Goal: Task Accomplishment & Management: Manage account settings

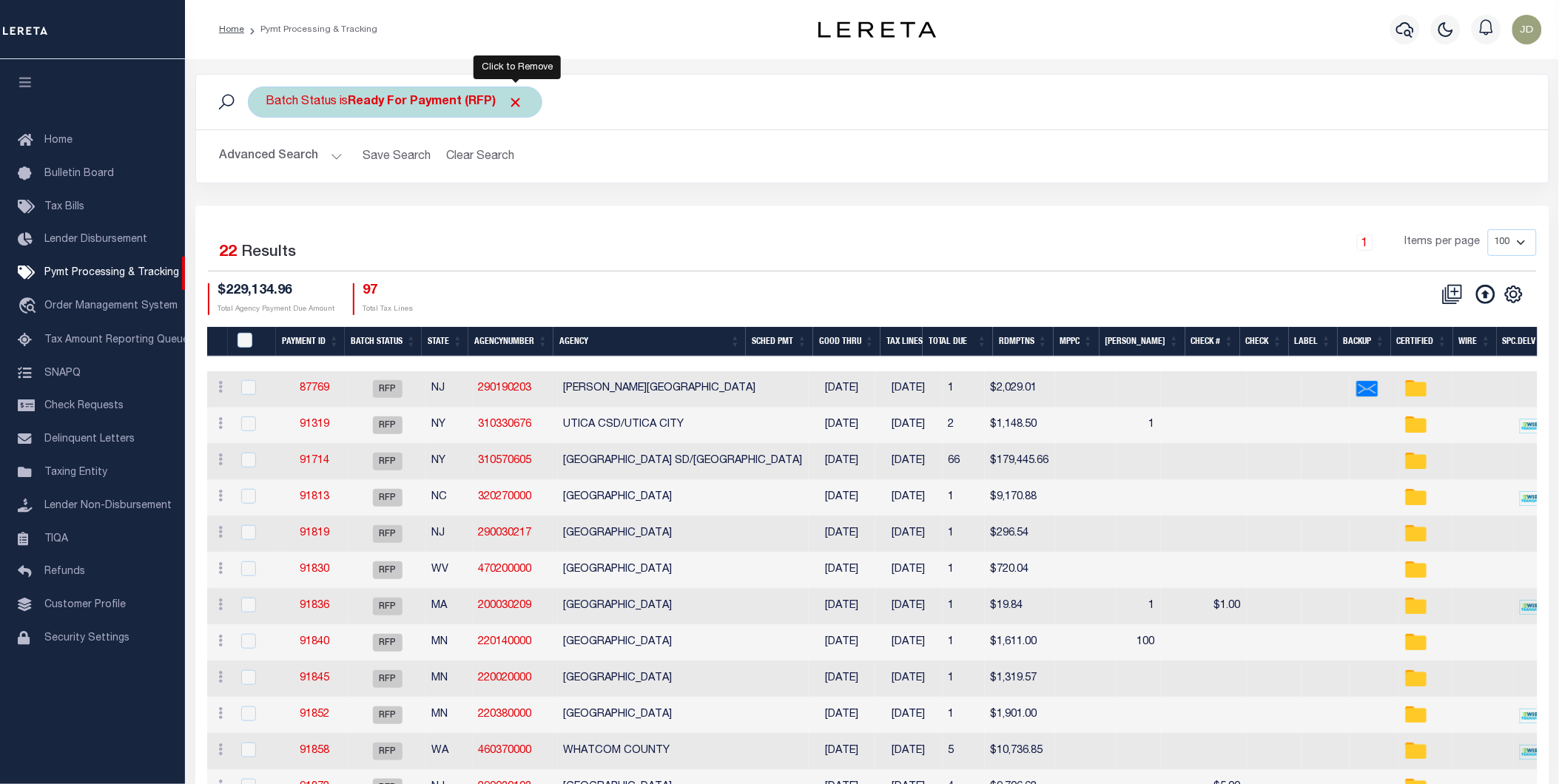
click at [517, 101] on span "Click to Remove" at bounding box center [516, 102] width 16 height 16
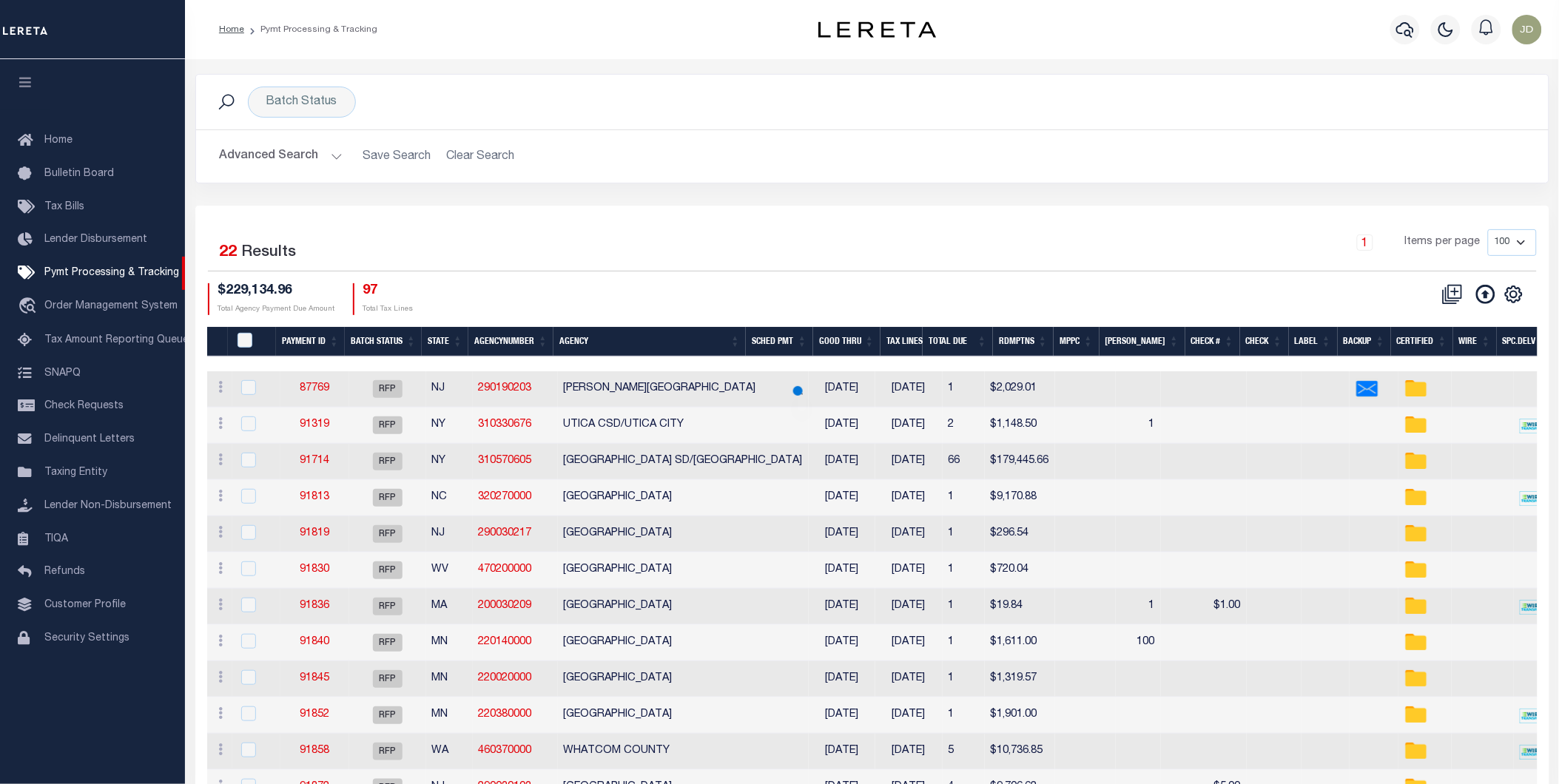
click at [27, 85] on icon "button" at bounding box center [25, 82] width 17 height 13
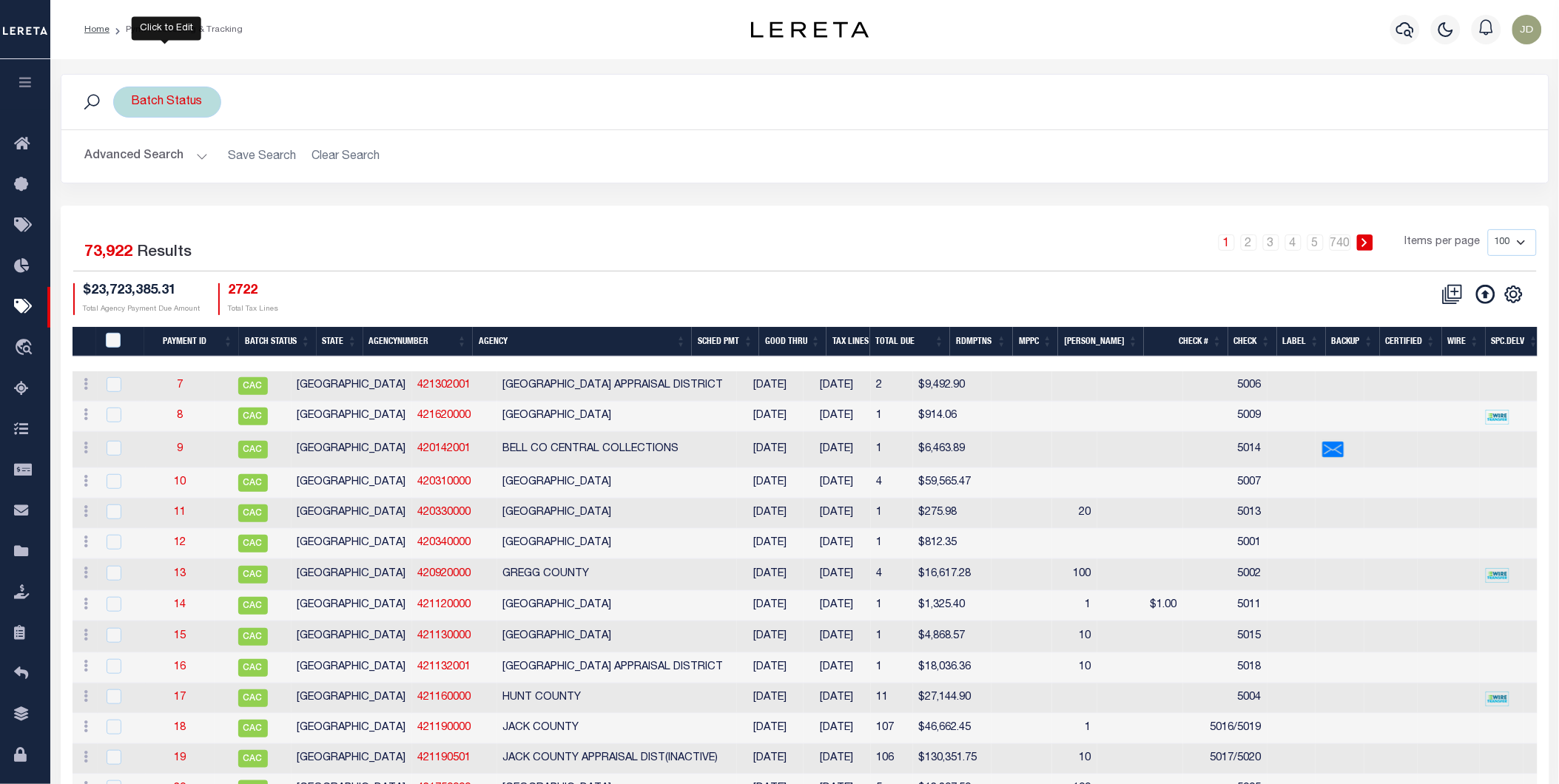
click at [195, 91] on div "Batch Status" at bounding box center [167, 101] width 108 height 31
click at [227, 173] on select "Awaiting Funds (AWF) Cleared and Complete (CAC) New Check Needed (NCN) Payment …" at bounding box center [241, 174] width 218 height 28
select select "RFP"
click at [132, 160] on select "Awaiting Funds (AWF) Cleared and Complete (CAC) New Check Needed (NCN) Payment …" at bounding box center [241, 174] width 218 height 28
click at [341, 204] on input "Apply" at bounding box center [328, 206] width 44 height 24
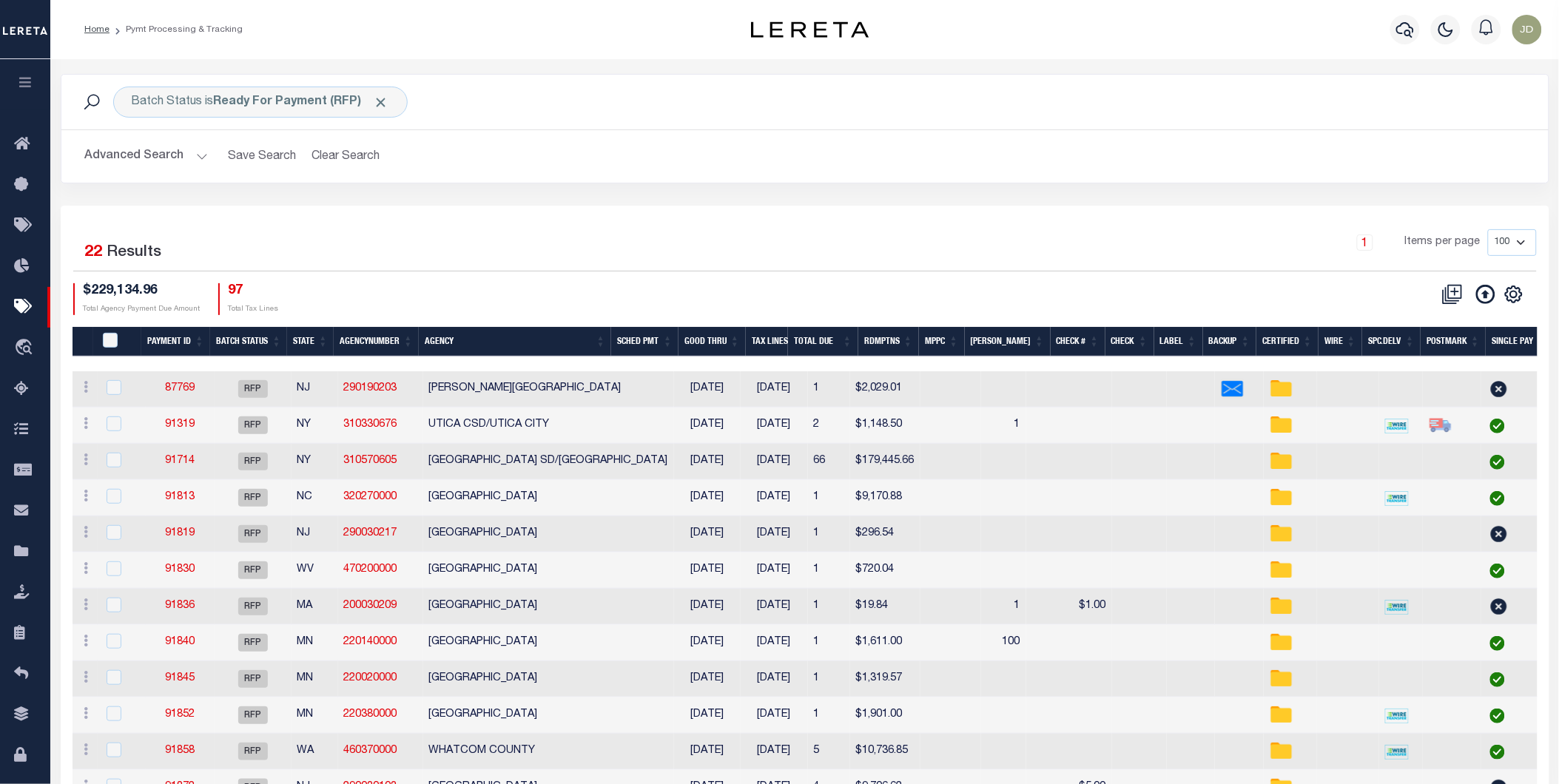
click at [138, 156] on button "Advanced Search" at bounding box center [146, 156] width 123 height 29
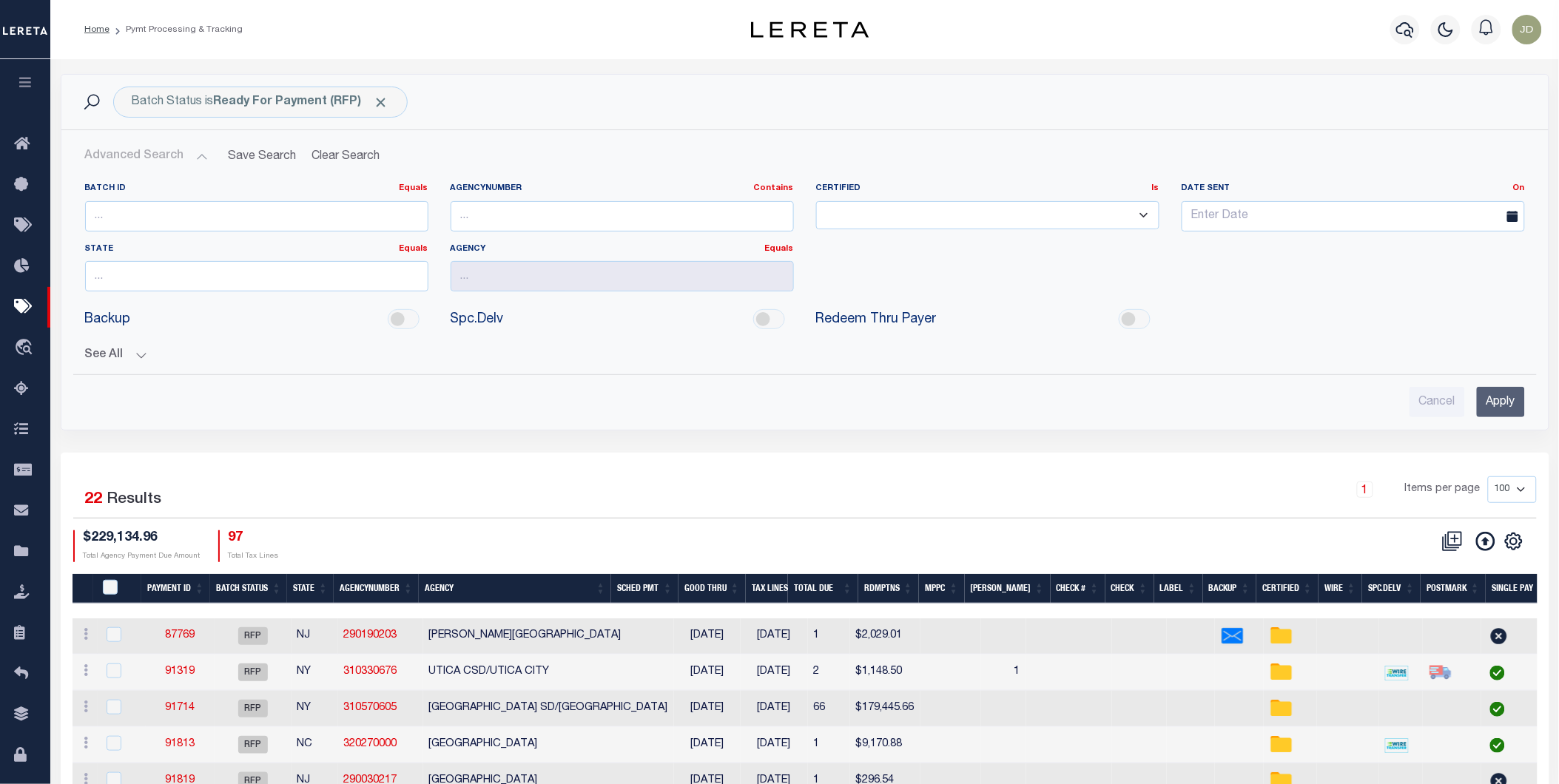
click at [144, 357] on button "See All" at bounding box center [804, 355] width 1439 height 14
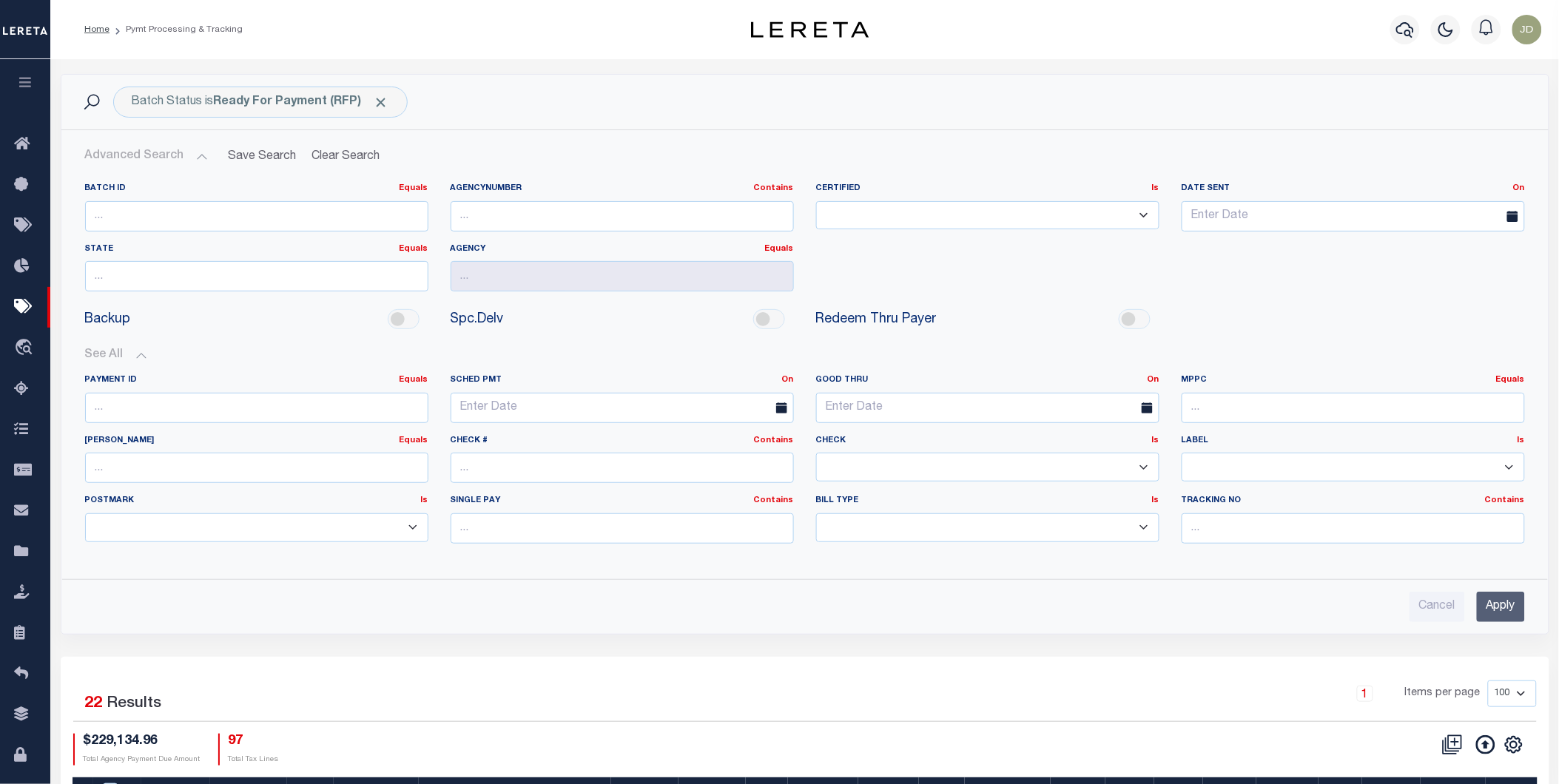
click at [846, 478] on select "Yes No" at bounding box center [987, 467] width 343 height 29
select select "false"
click at [816, 453] on select "Yes No" at bounding box center [987, 467] width 343 height 29
click at [1508, 611] on input "Apply" at bounding box center [1501, 606] width 48 height 31
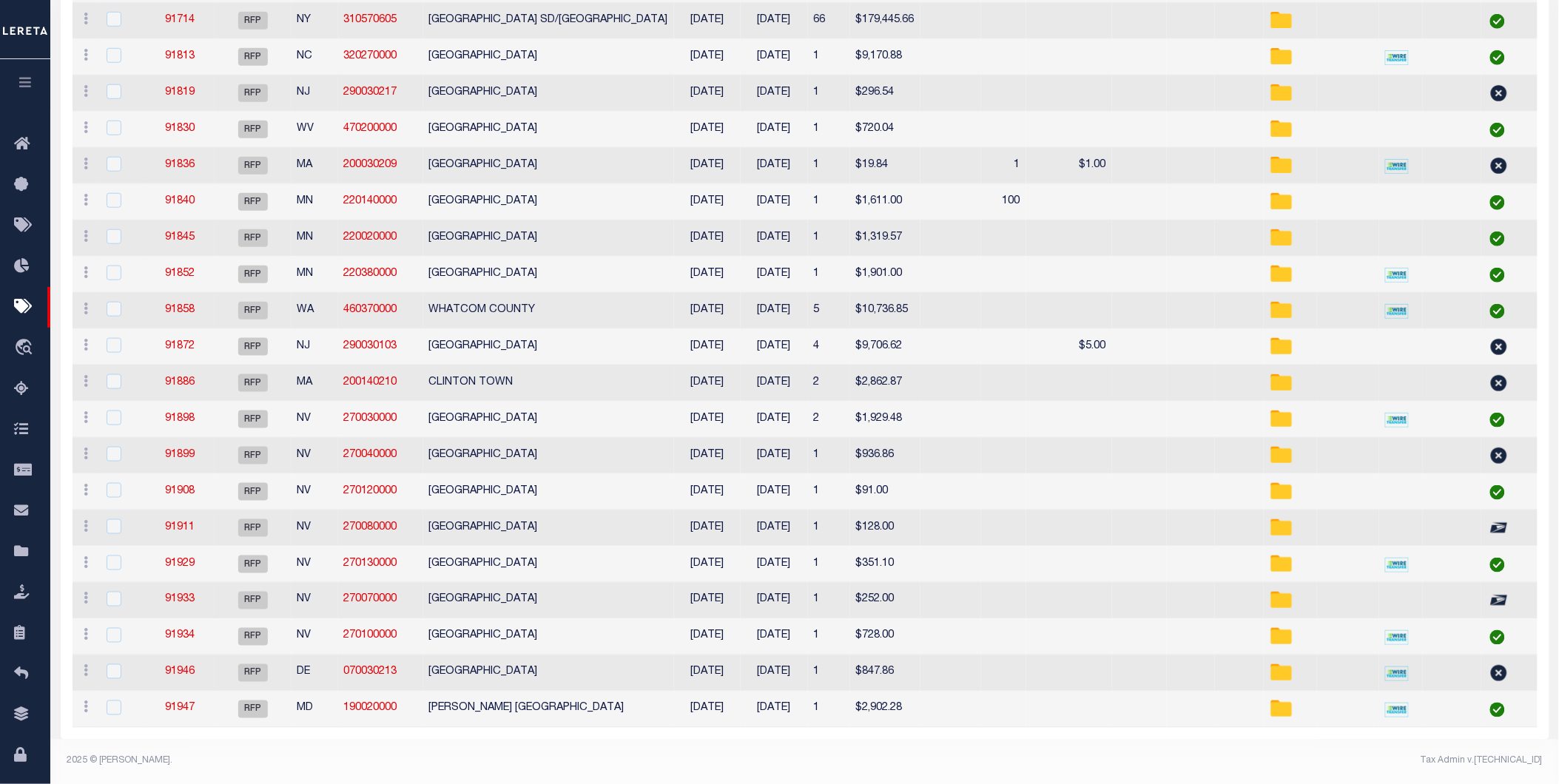
scroll to position [26, 0]
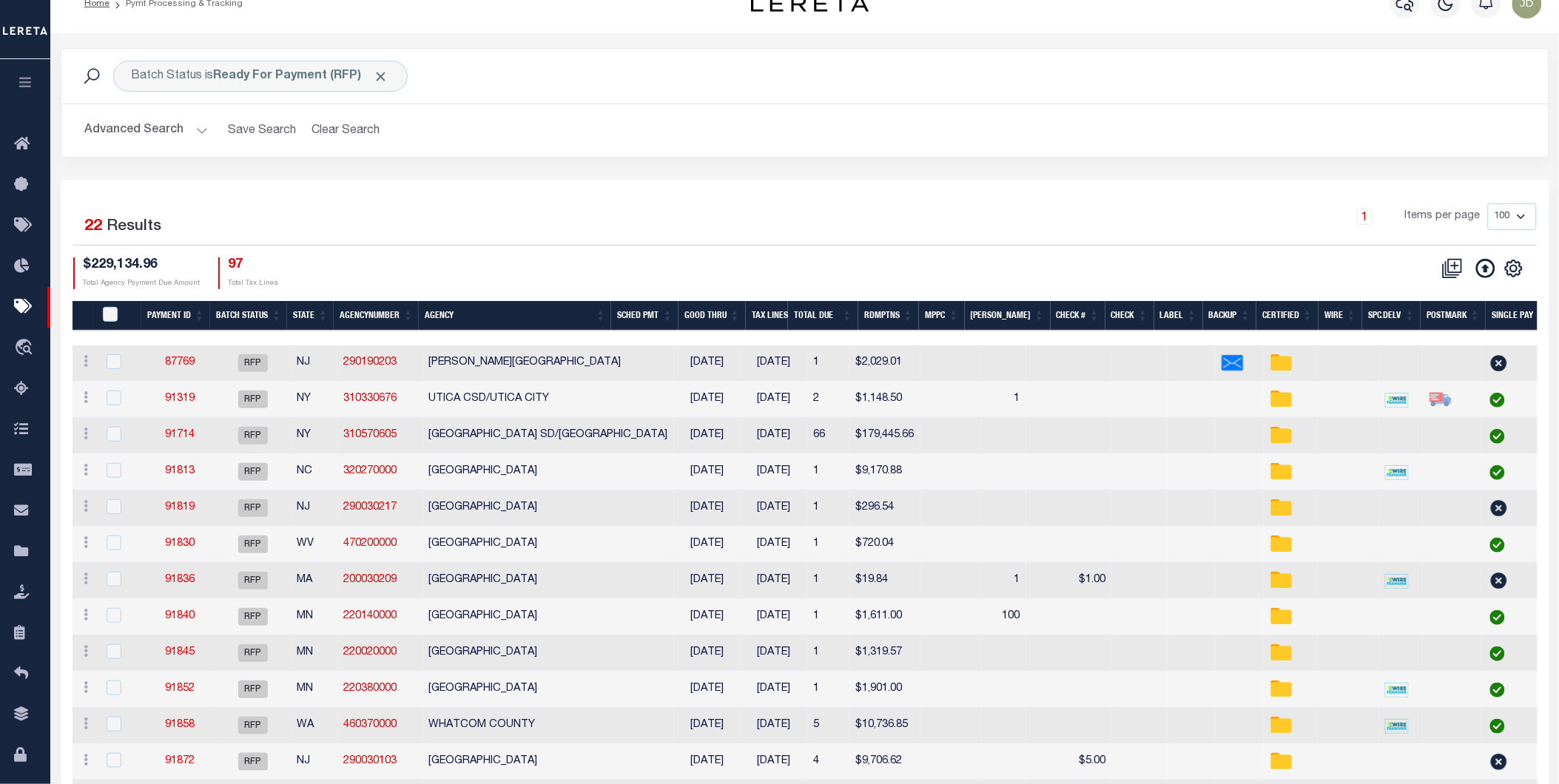
click at [1394, 314] on th "Spc.Delv" at bounding box center [1391, 316] width 58 height 31
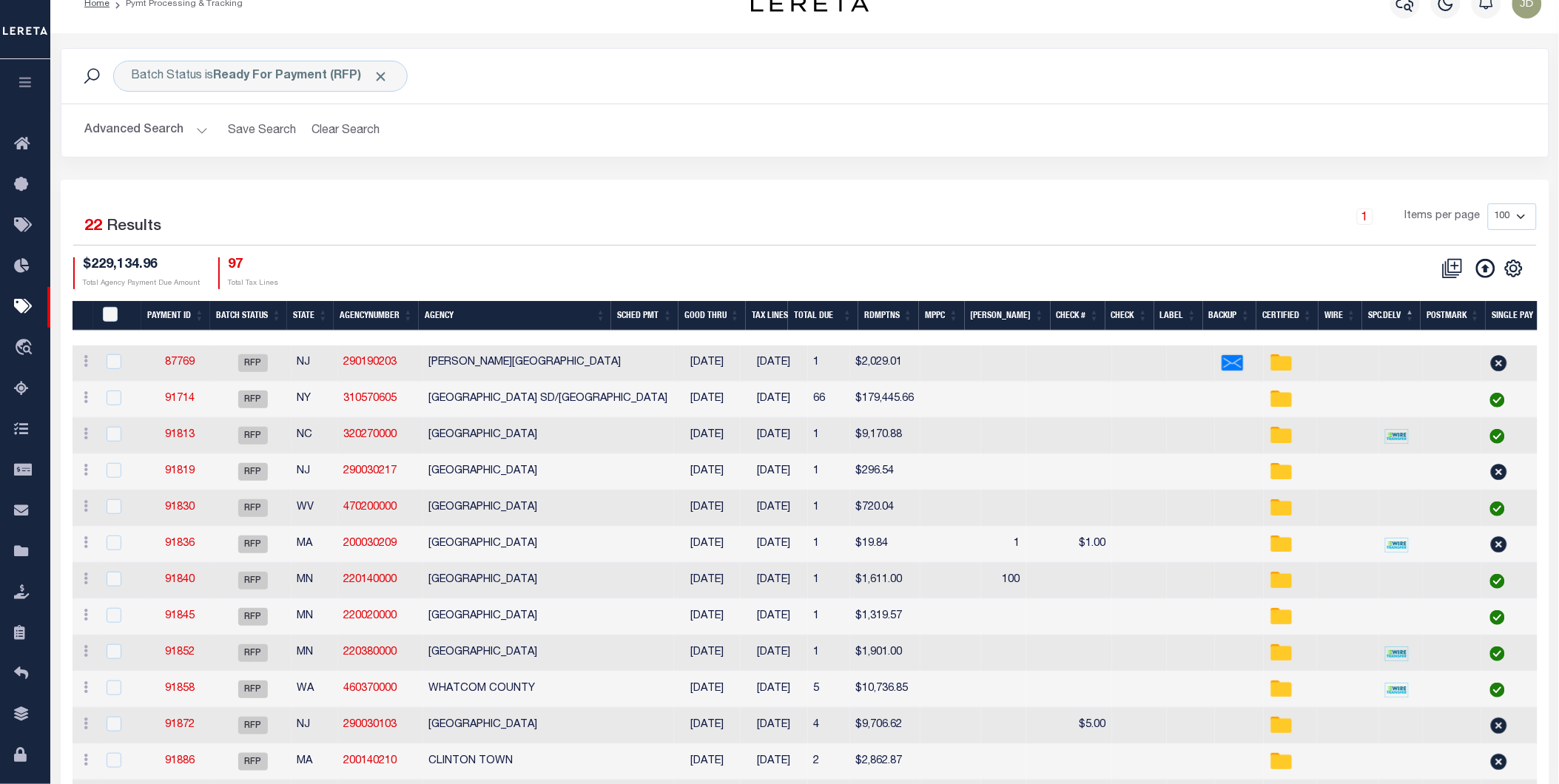
click at [1389, 318] on th "Spc.Delv" at bounding box center [1391, 316] width 58 height 31
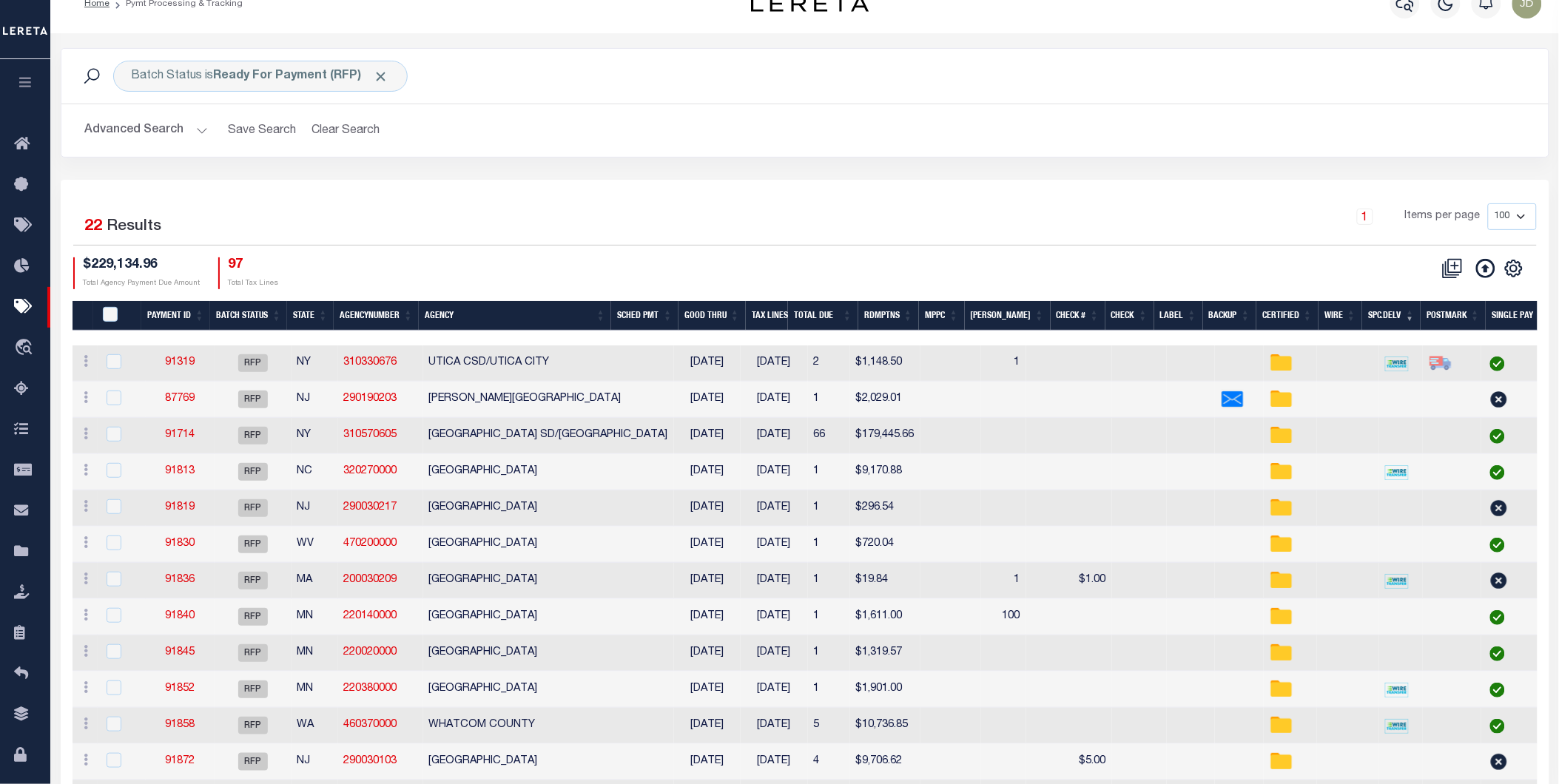
click at [964, 308] on th "MPPC" at bounding box center [941, 316] width 46 height 31
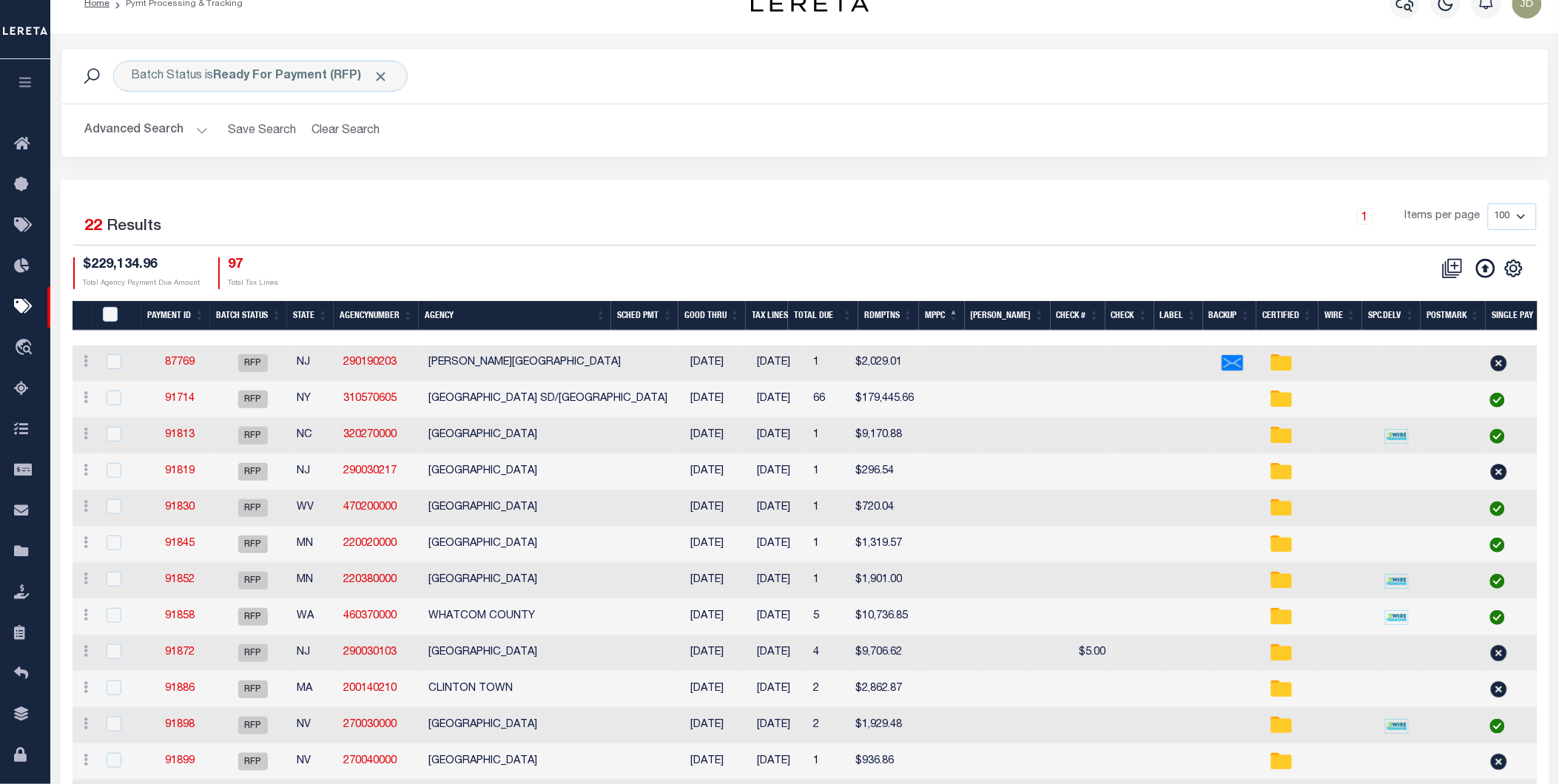
click at [964, 312] on th "MPPC" at bounding box center [941, 316] width 46 height 31
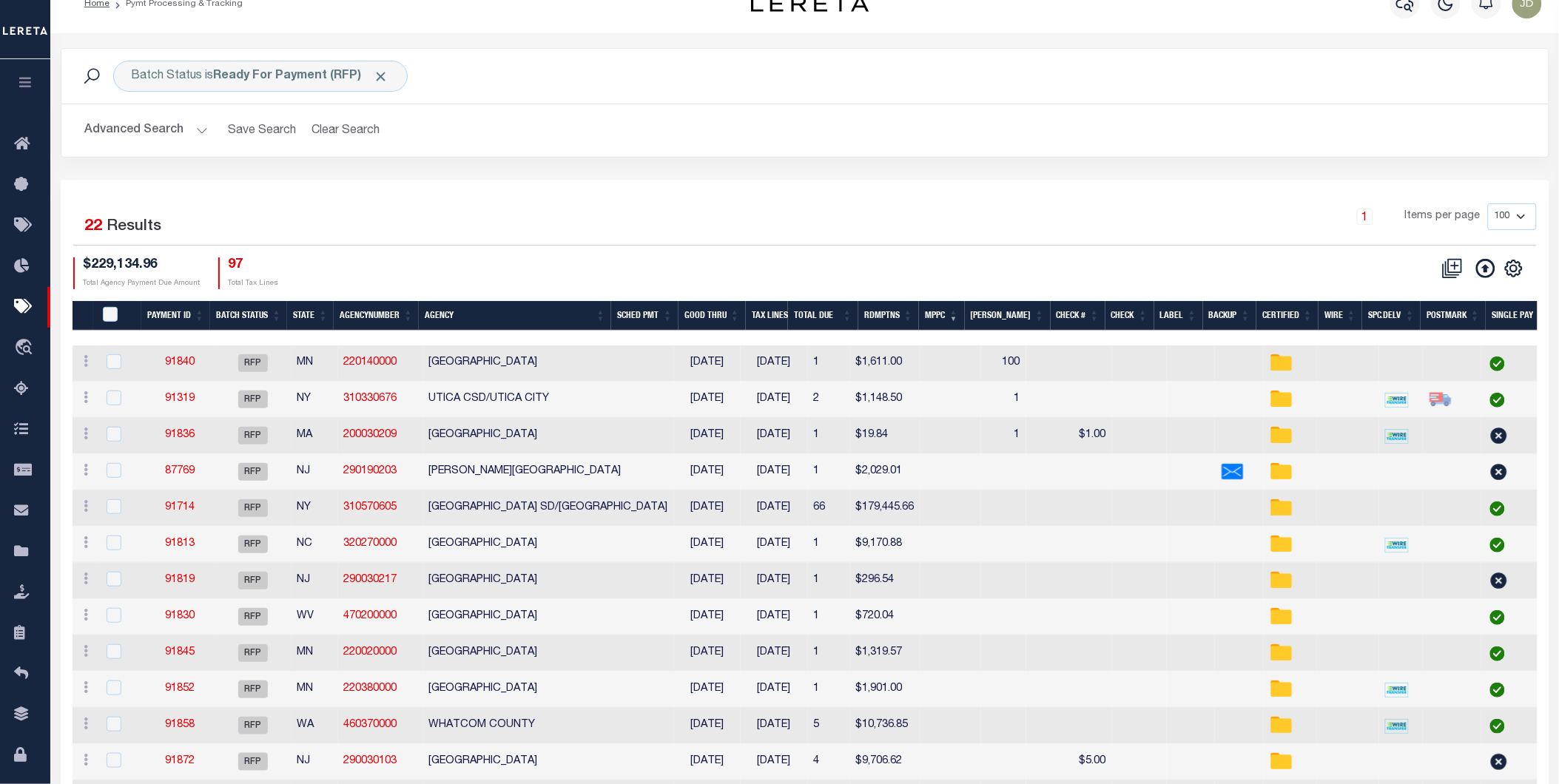
click at [1385, 316] on th "Spc.Delv" at bounding box center [1391, 316] width 58 height 31
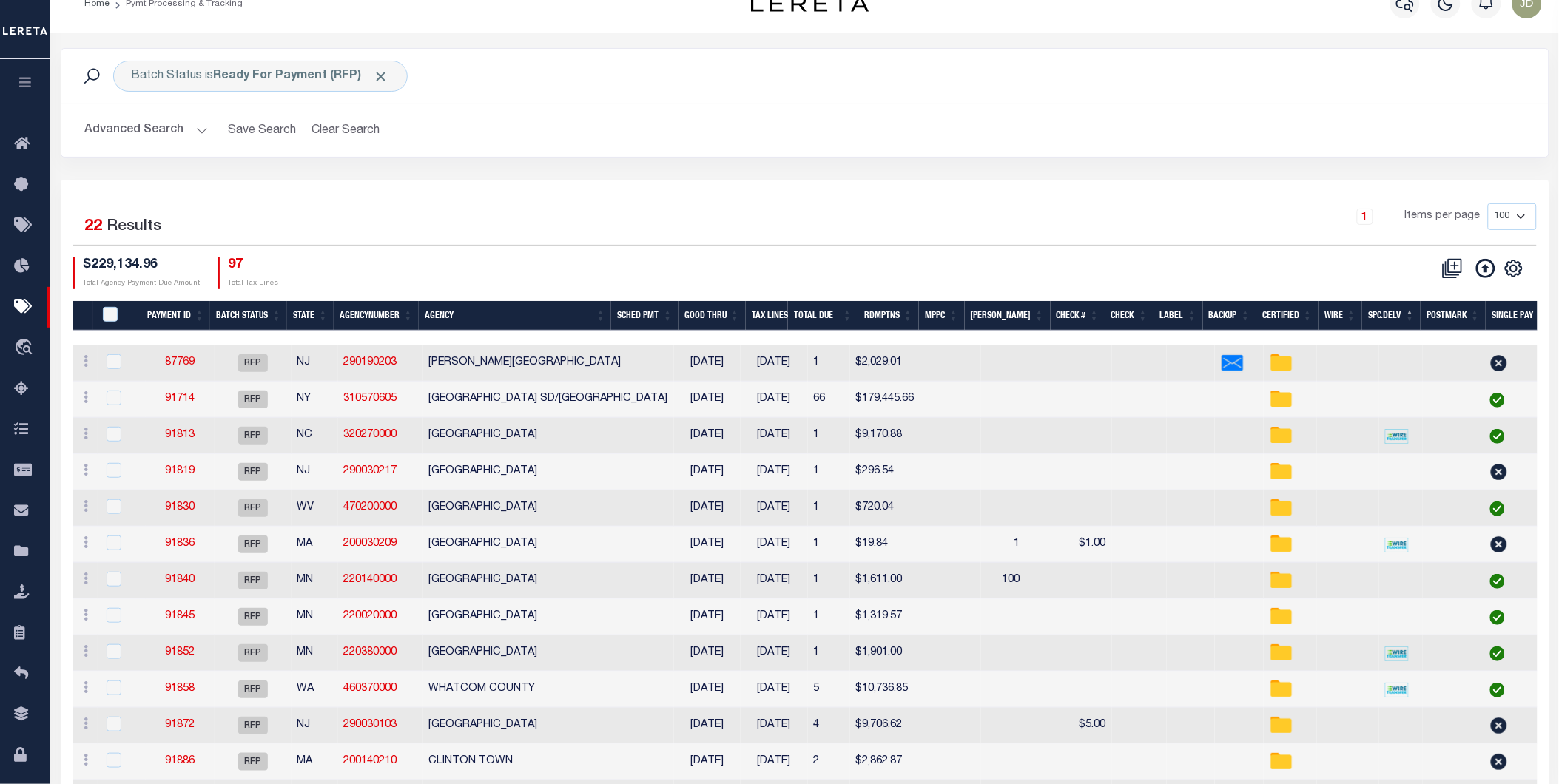
click at [1385, 316] on th "Spc.Delv" at bounding box center [1391, 316] width 58 height 31
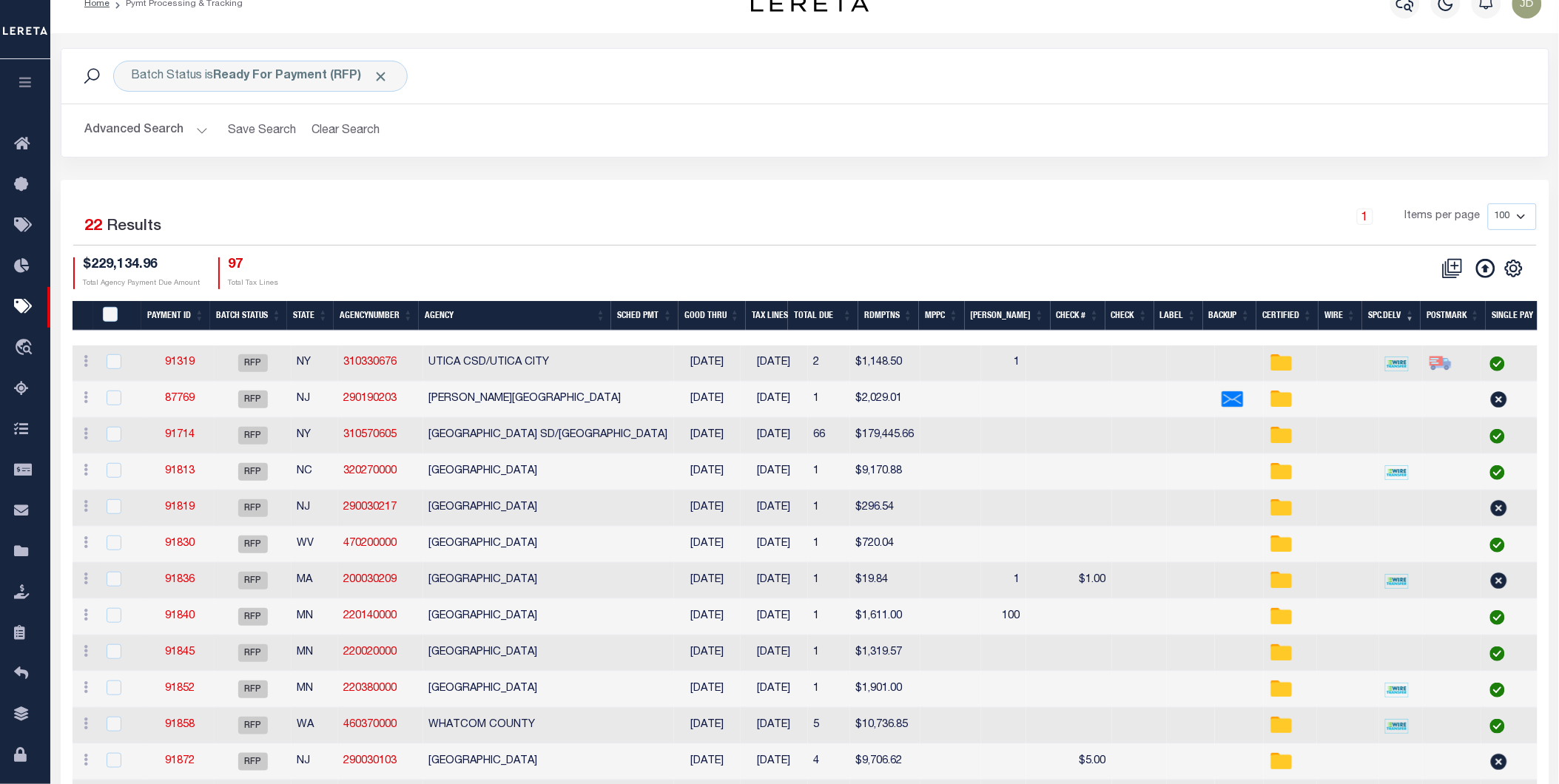
click at [464, 321] on th "Agency" at bounding box center [515, 316] width 193 height 31
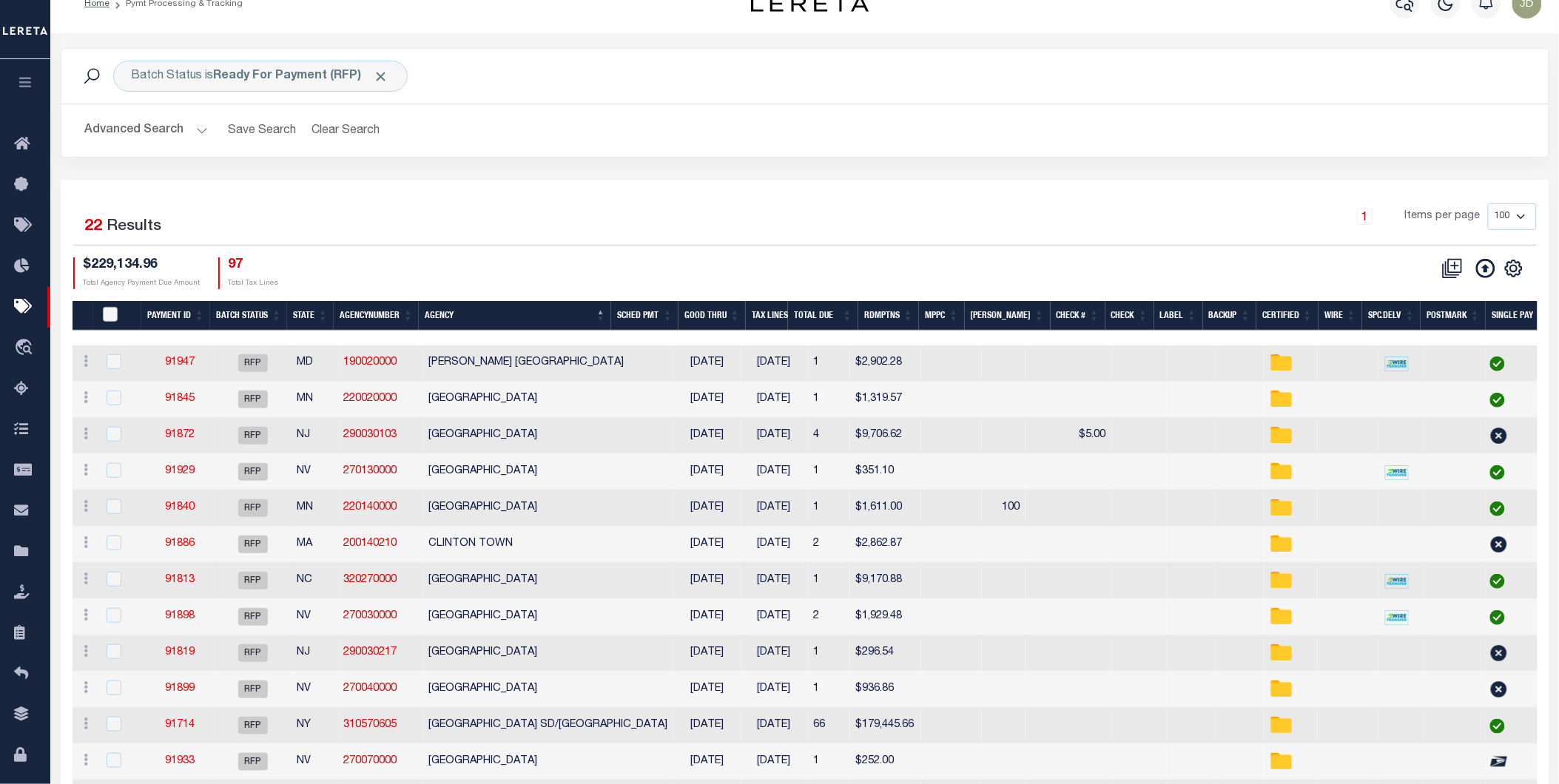
click at [109, 313] on input "PayeePmtBatchStatus" at bounding box center [110, 315] width 15 height 15
checkbox input "true"
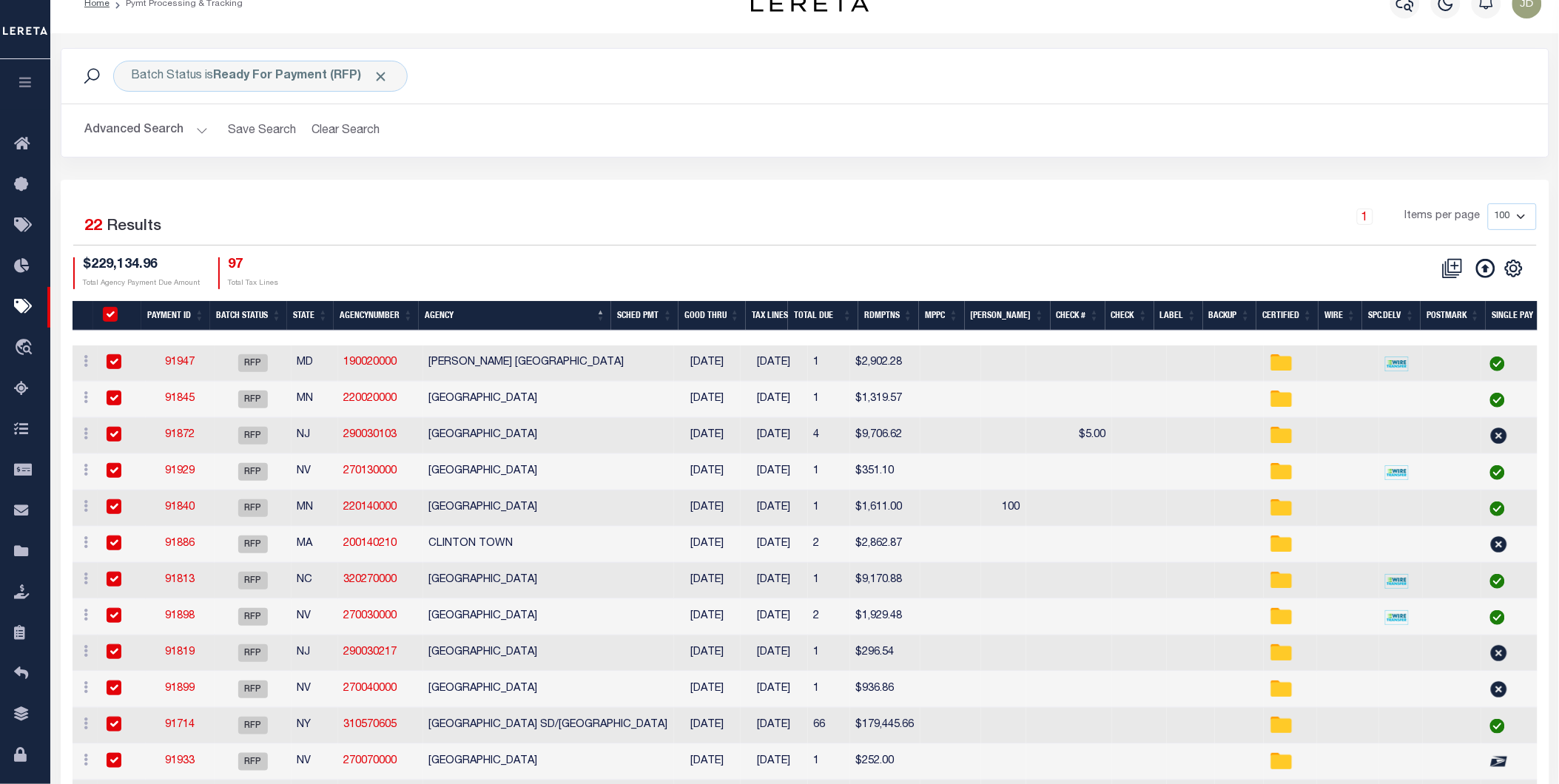
checkbox input "true"
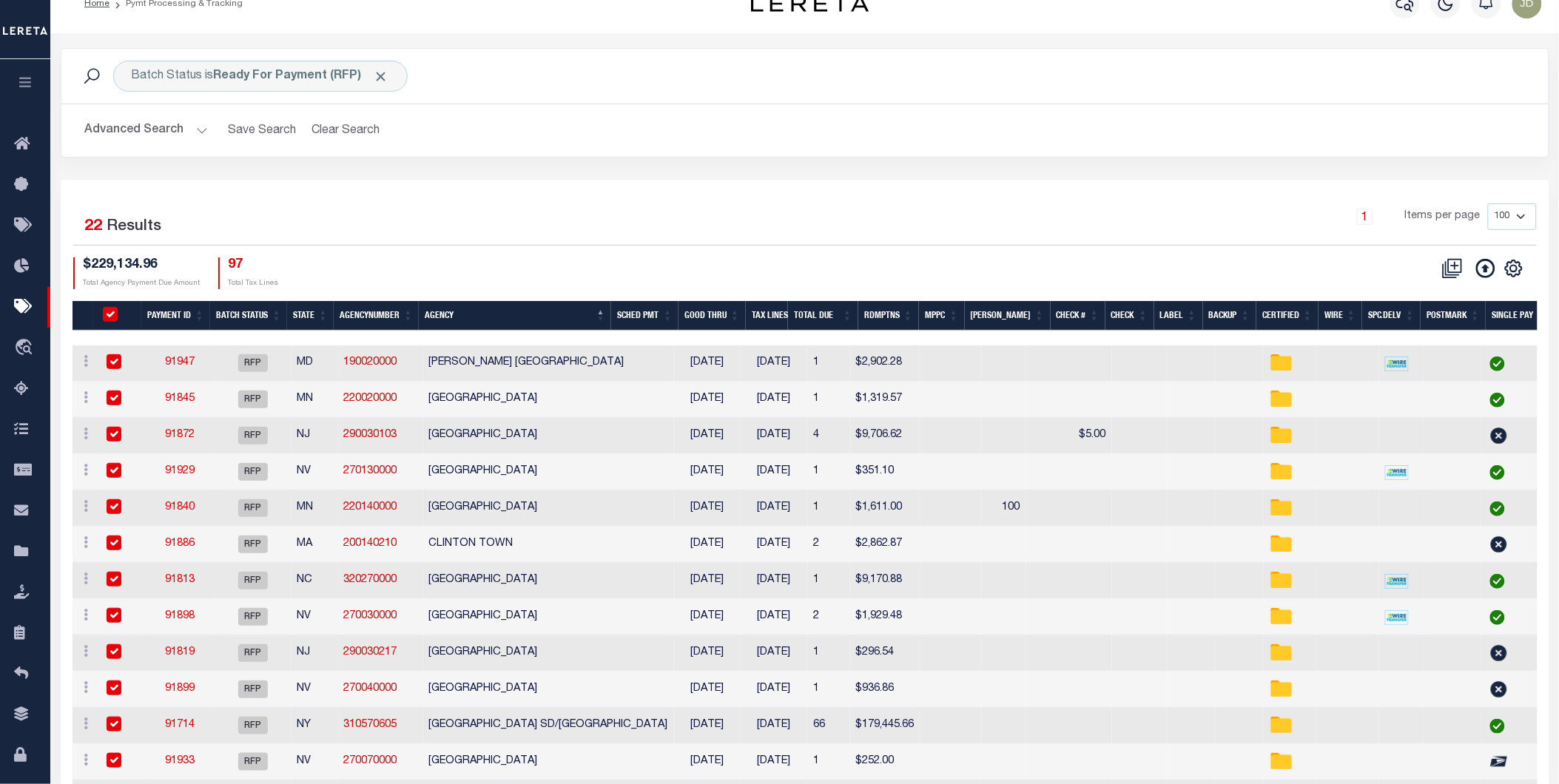
checkbox input "true"
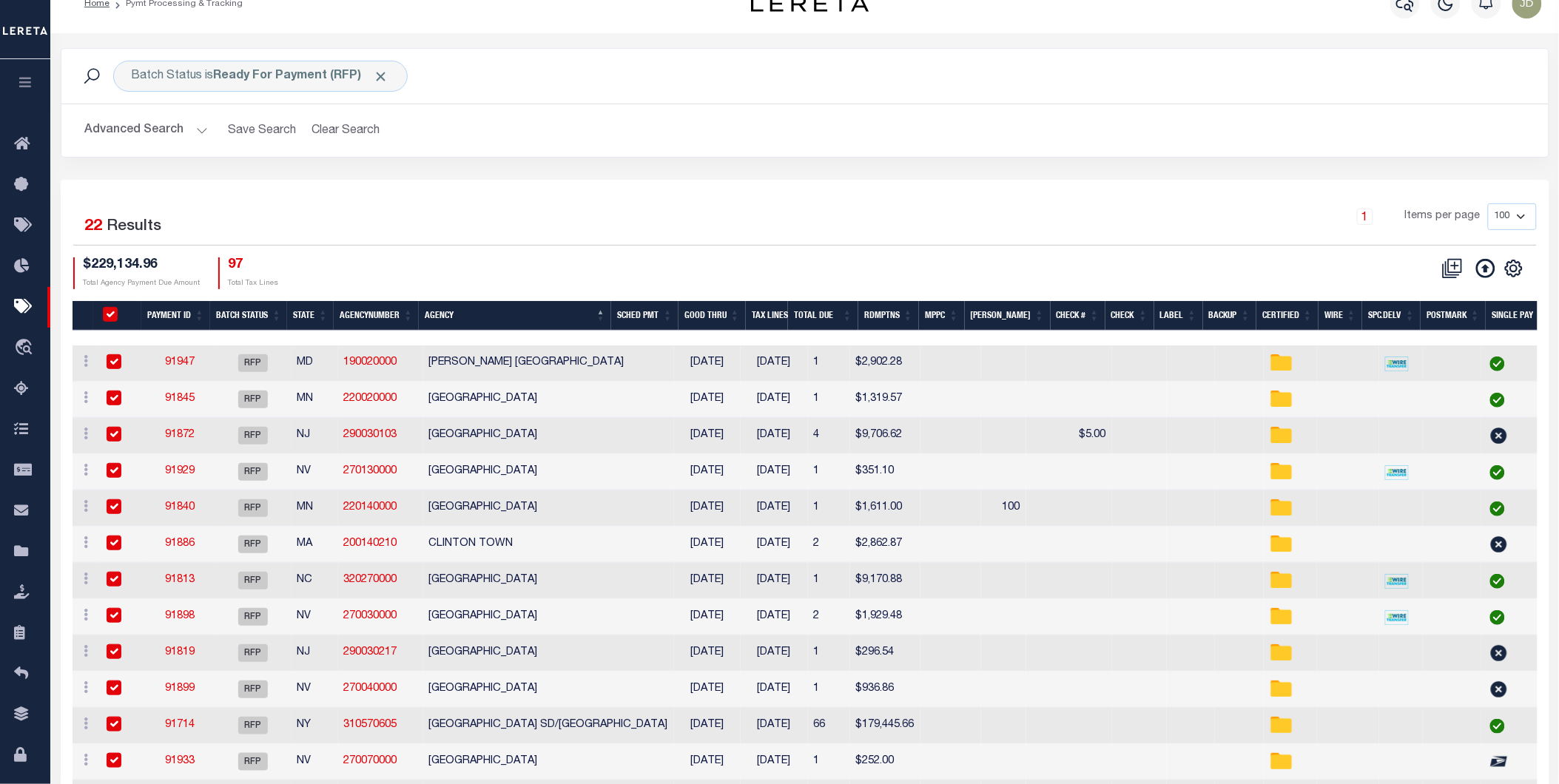
checkbox input "true"
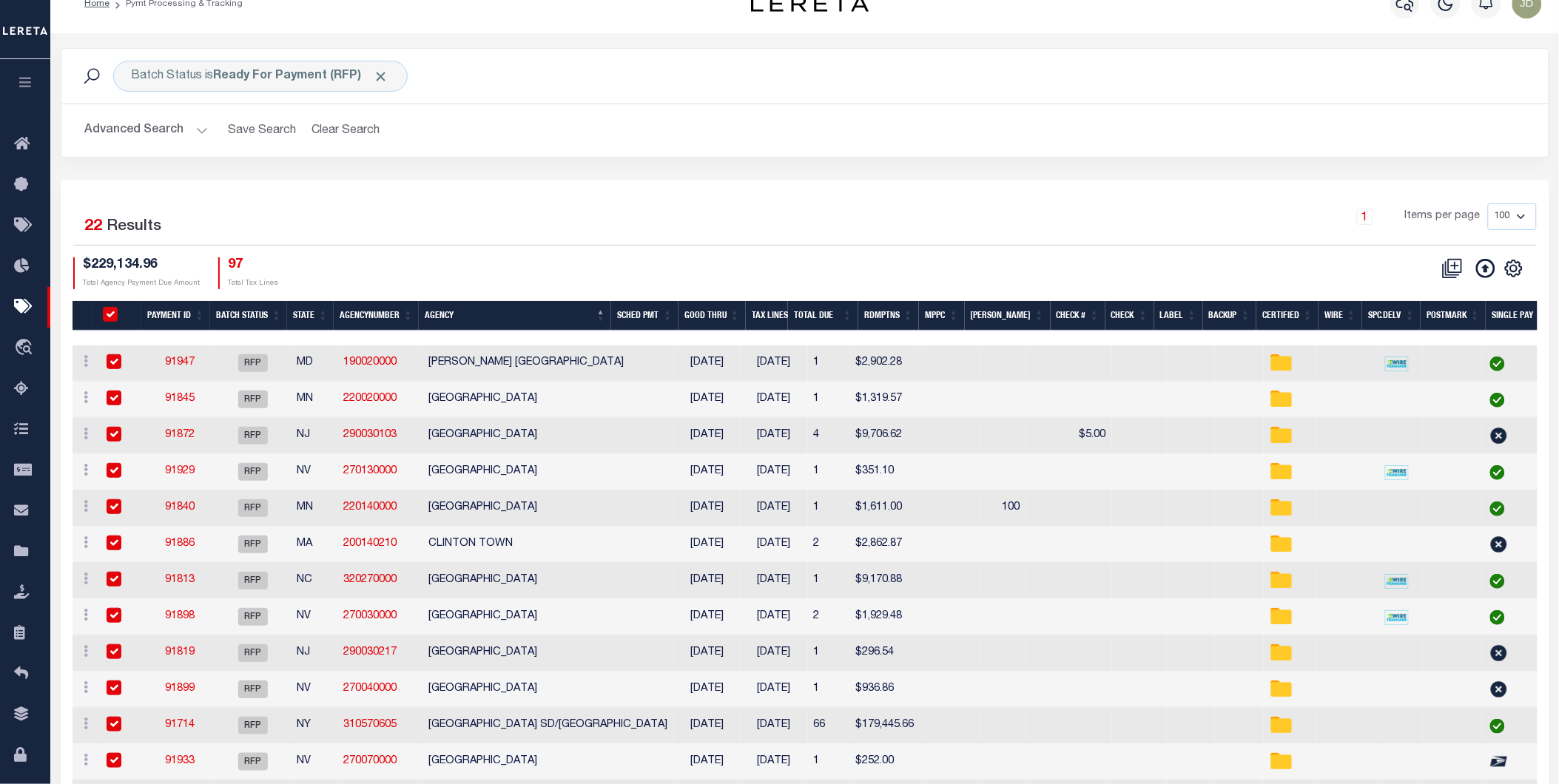
checkbox input "true"
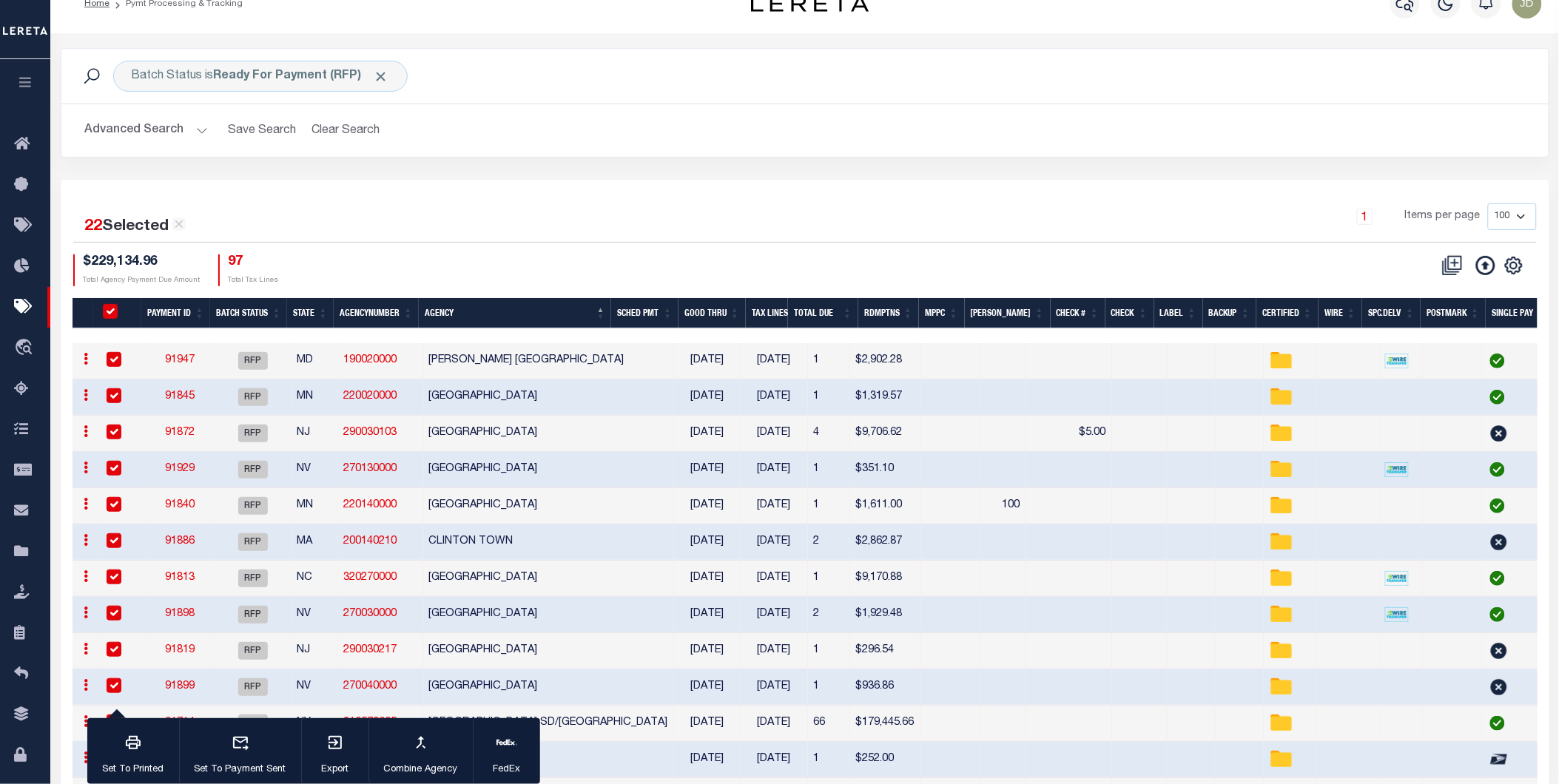
scroll to position [434, 0]
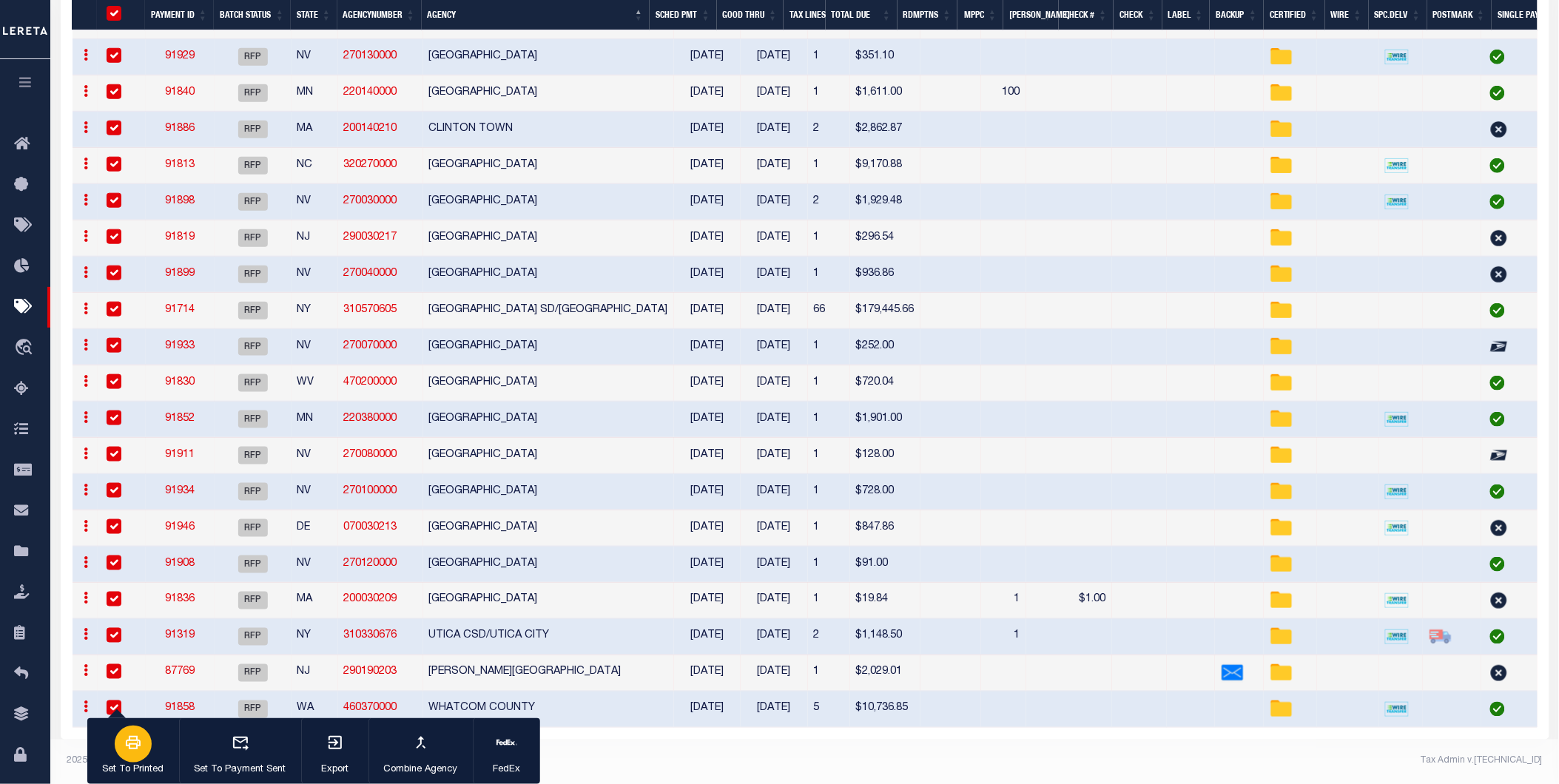
click at [140, 761] on button "Set To Printed" at bounding box center [133, 752] width 91 height 66
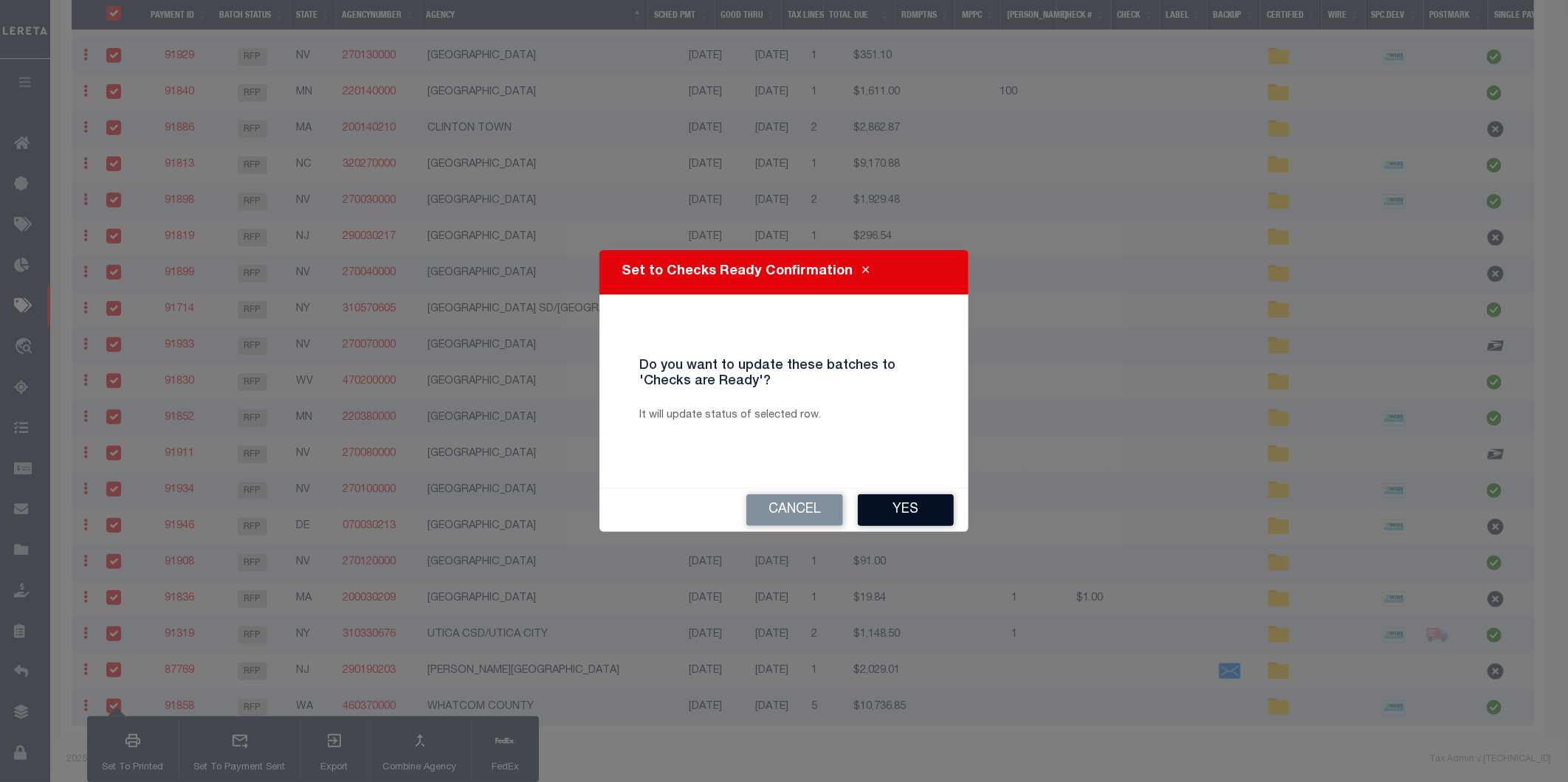
click at [894, 507] on button "Yes" at bounding box center [906, 510] width 96 height 31
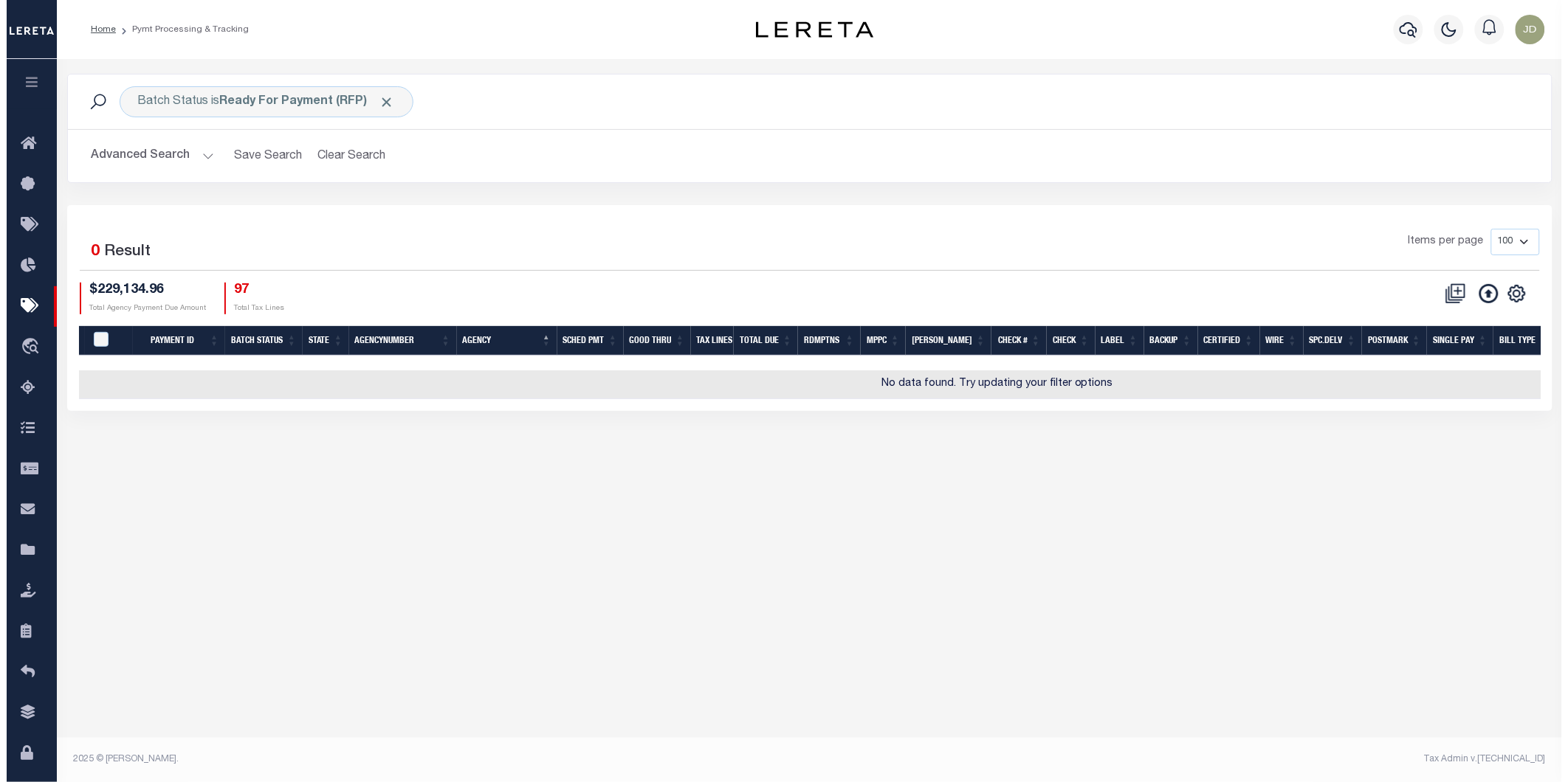
scroll to position [0, 0]
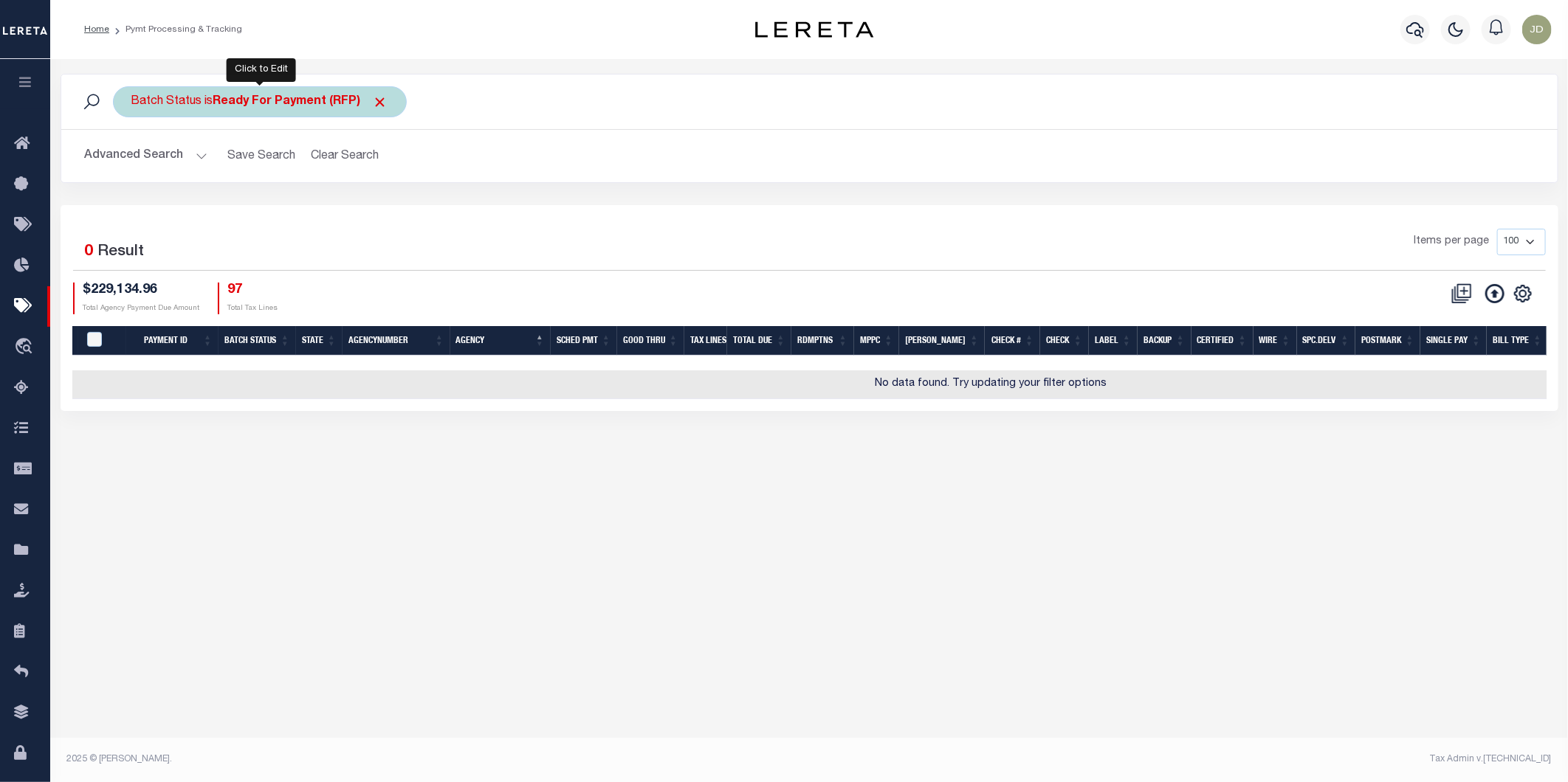
click at [176, 105] on div "Batch Status is Ready For Payment (RFP)" at bounding box center [259, 101] width 293 height 31
select select "RFP"
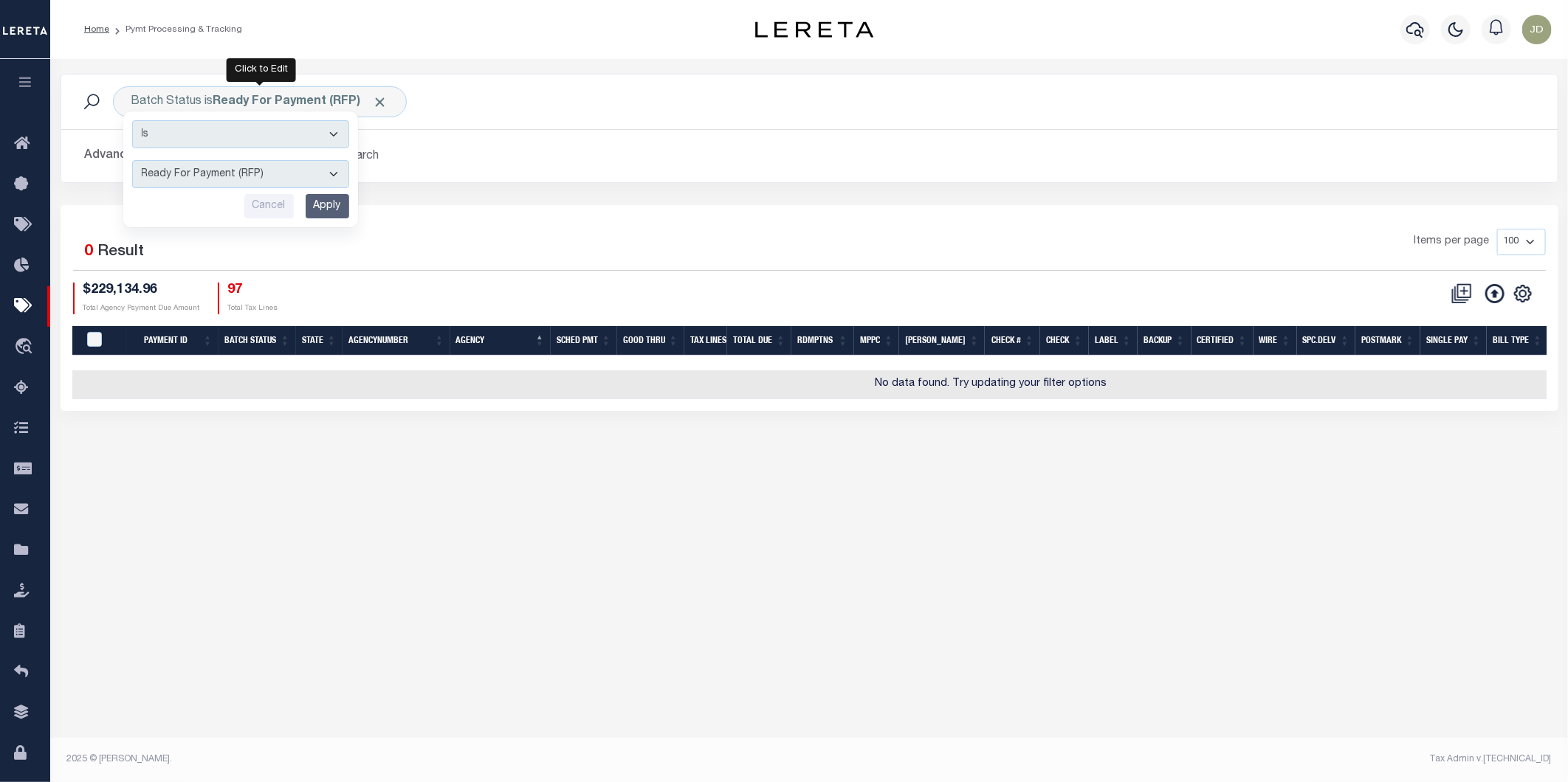
click at [484, 224] on div "22 Selected 0 Result Items per page 100 200 500 1000 $229,134.96" at bounding box center [809, 308] width 1498 height 205
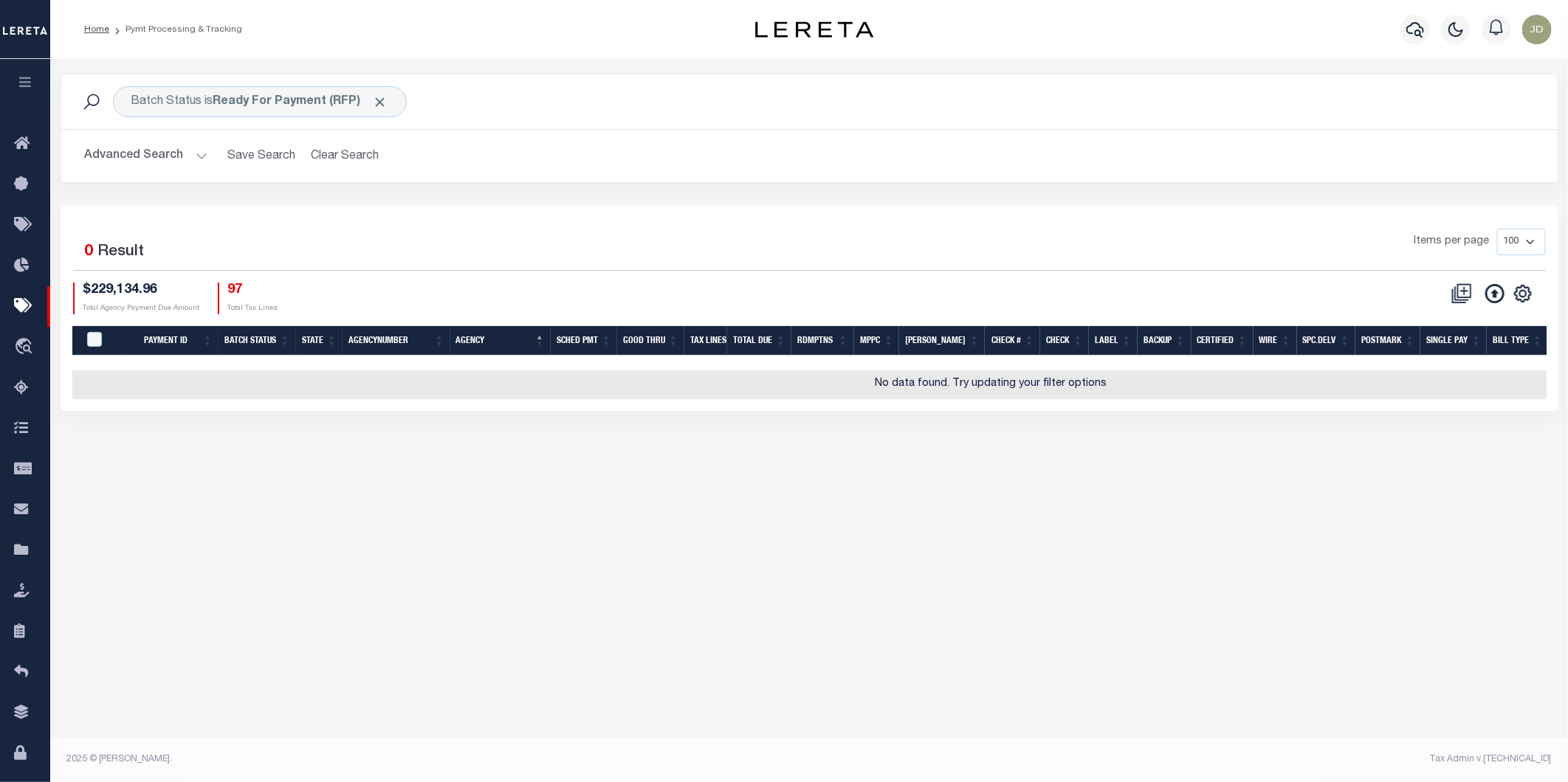
click at [122, 157] on button "Advanced Search" at bounding box center [146, 156] width 123 height 29
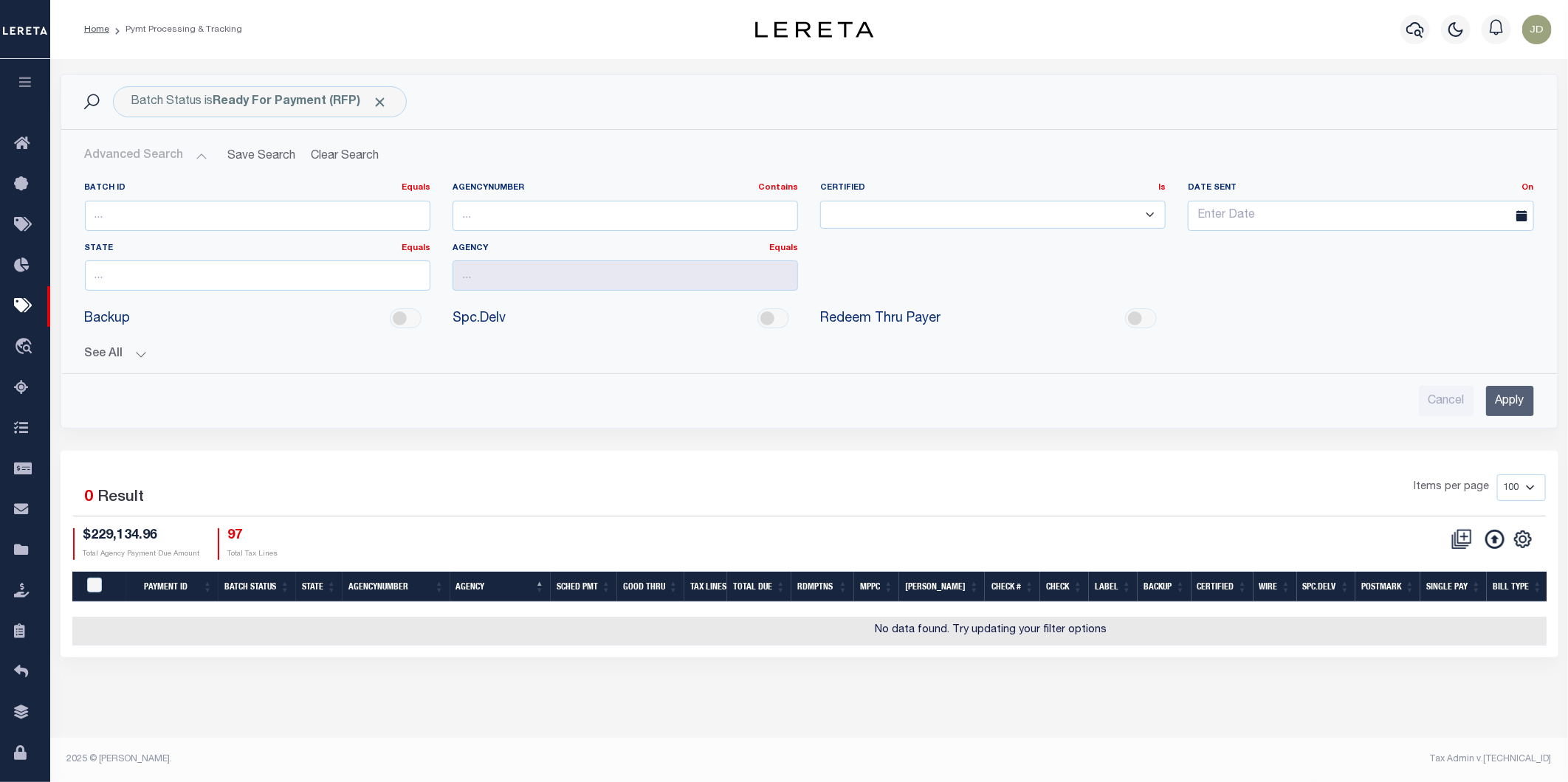
click at [122, 351] on button "See All" at bounding box center [809, 354] width 1449 height 14
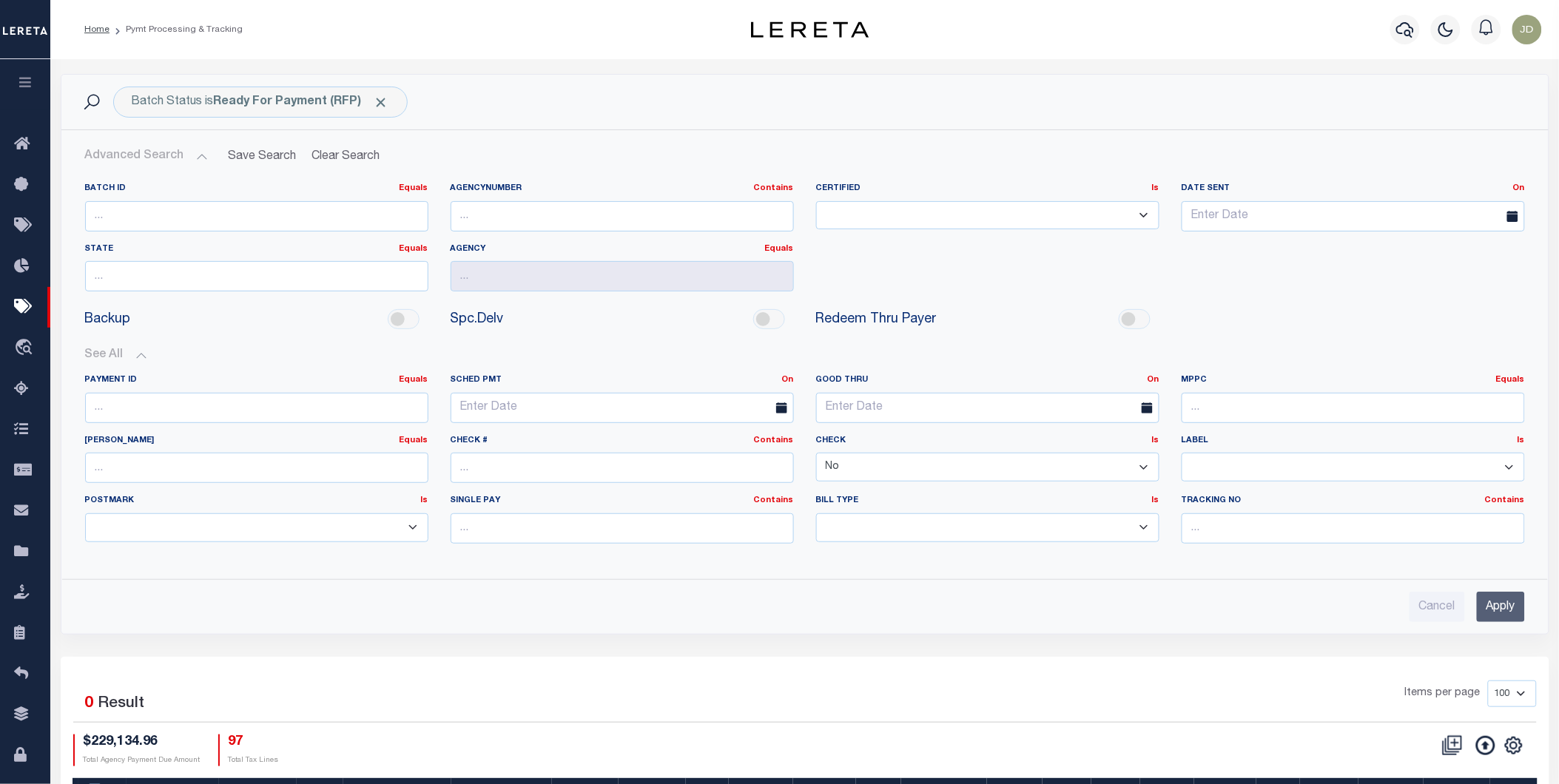
click at [863, 472] on select "Yes No" at bounding box center [987, 467] width 343 height 29
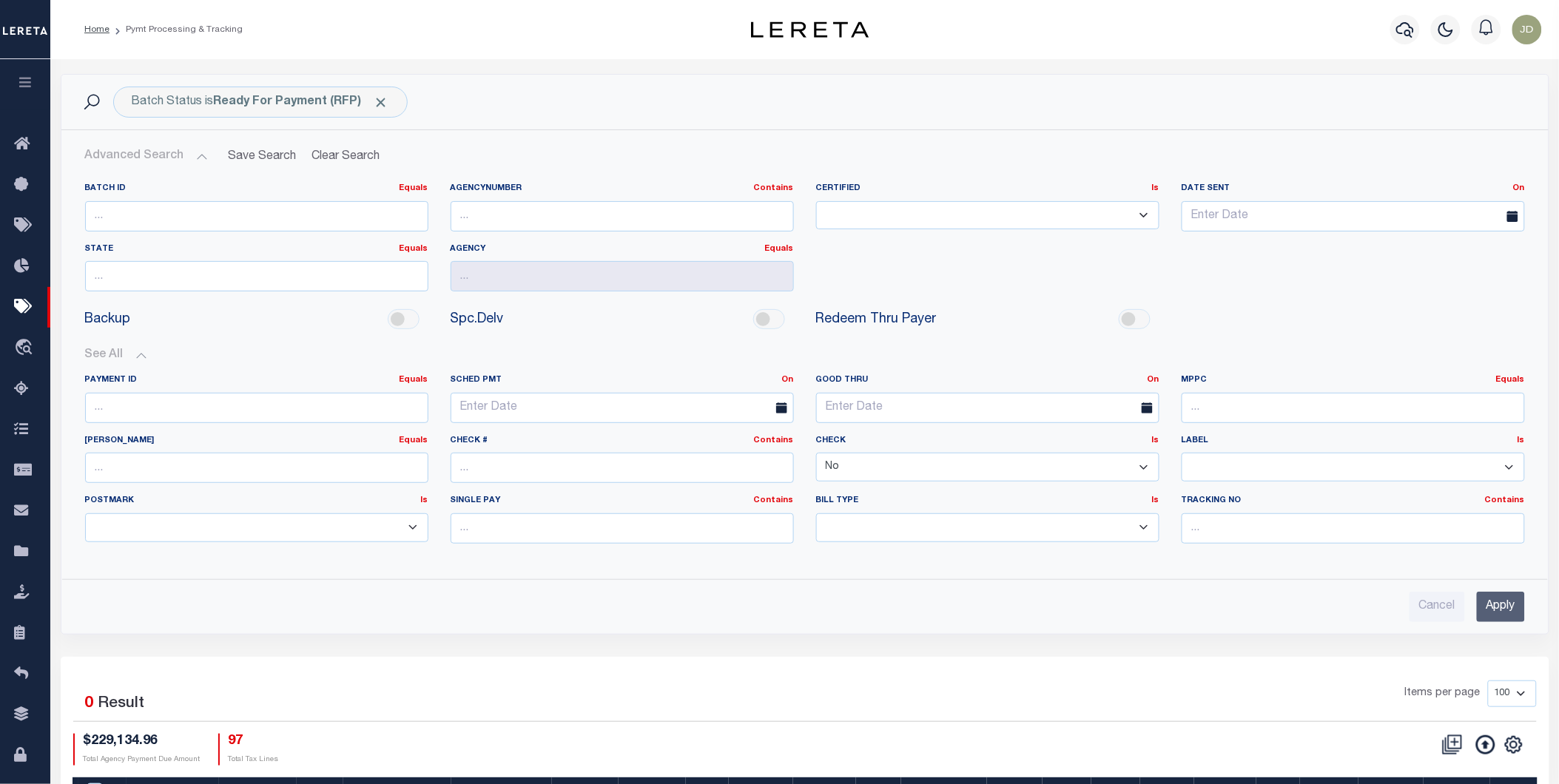
select select
click at [816, 453] on select "Yes No" at bounding box center [987, 467] width 343 height 29
click at [1502, 600] on input "Apply" at bounding box center [1501, 606] width 48 height 31
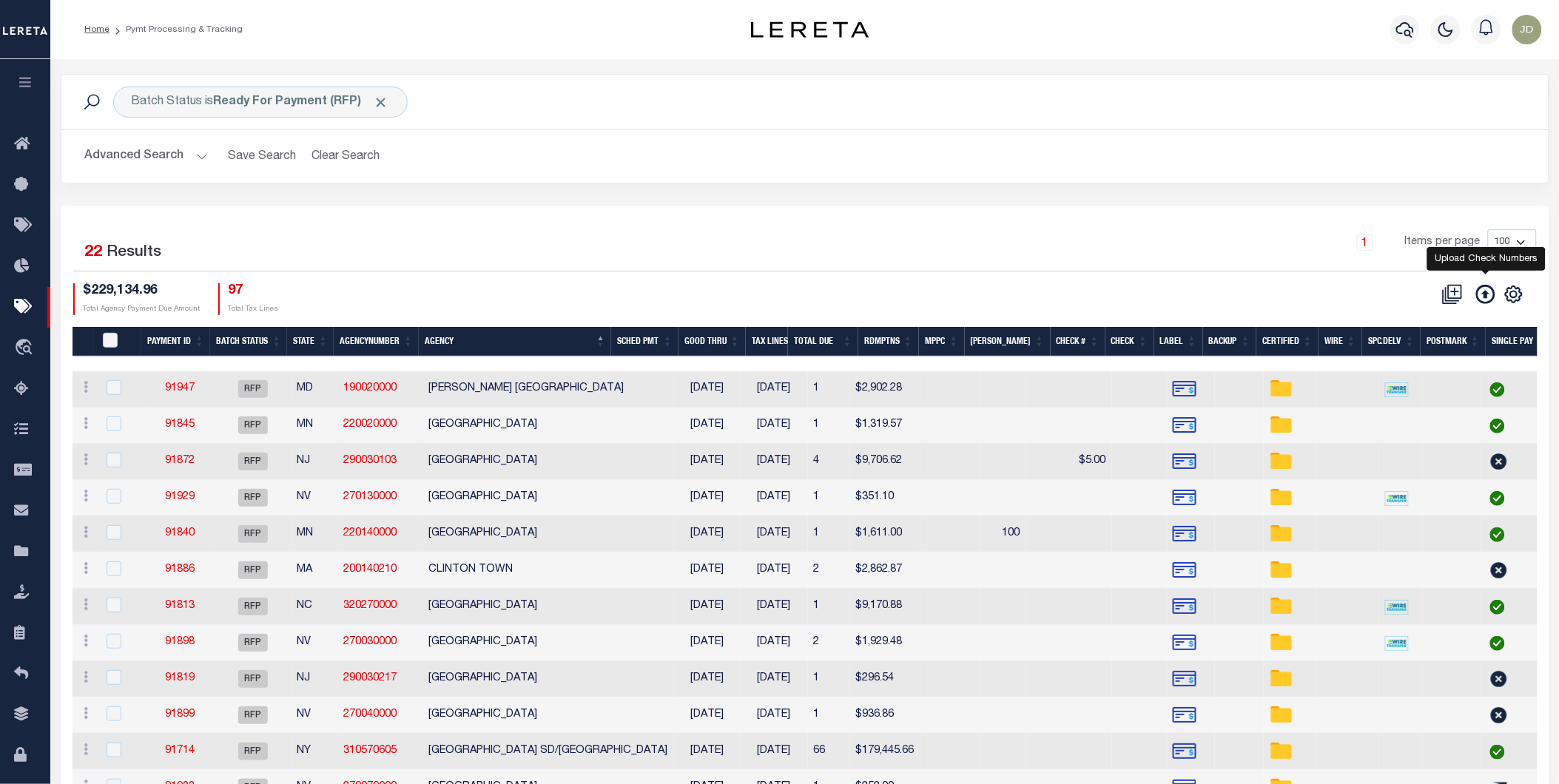
click at [1484, 298] on icon at bounding box center [1485, 294] width 19 height 19
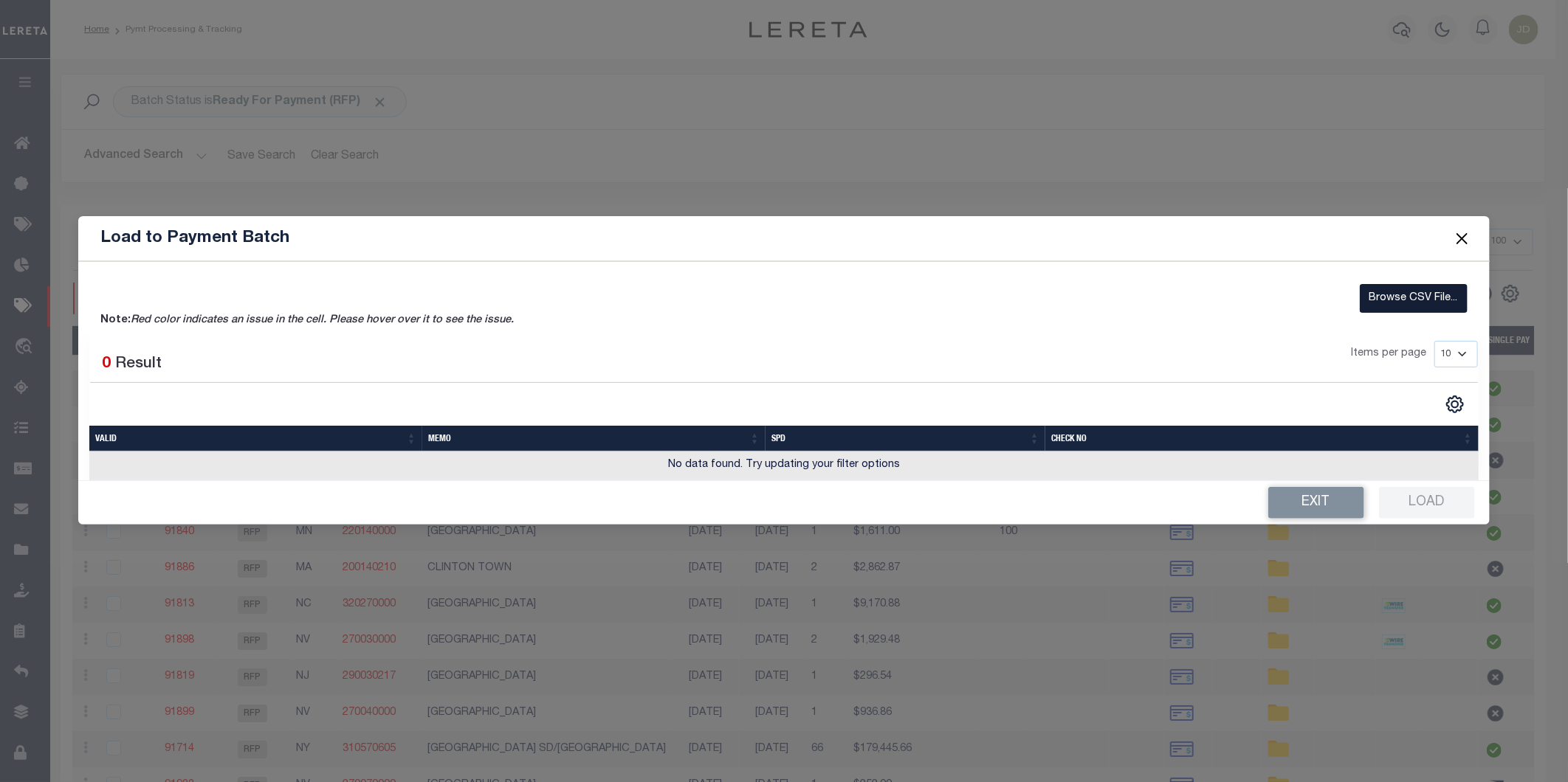
click at [1393, 300] on label "Browse CSV File..." at bounding box center [1414, 298] width 108 height 29
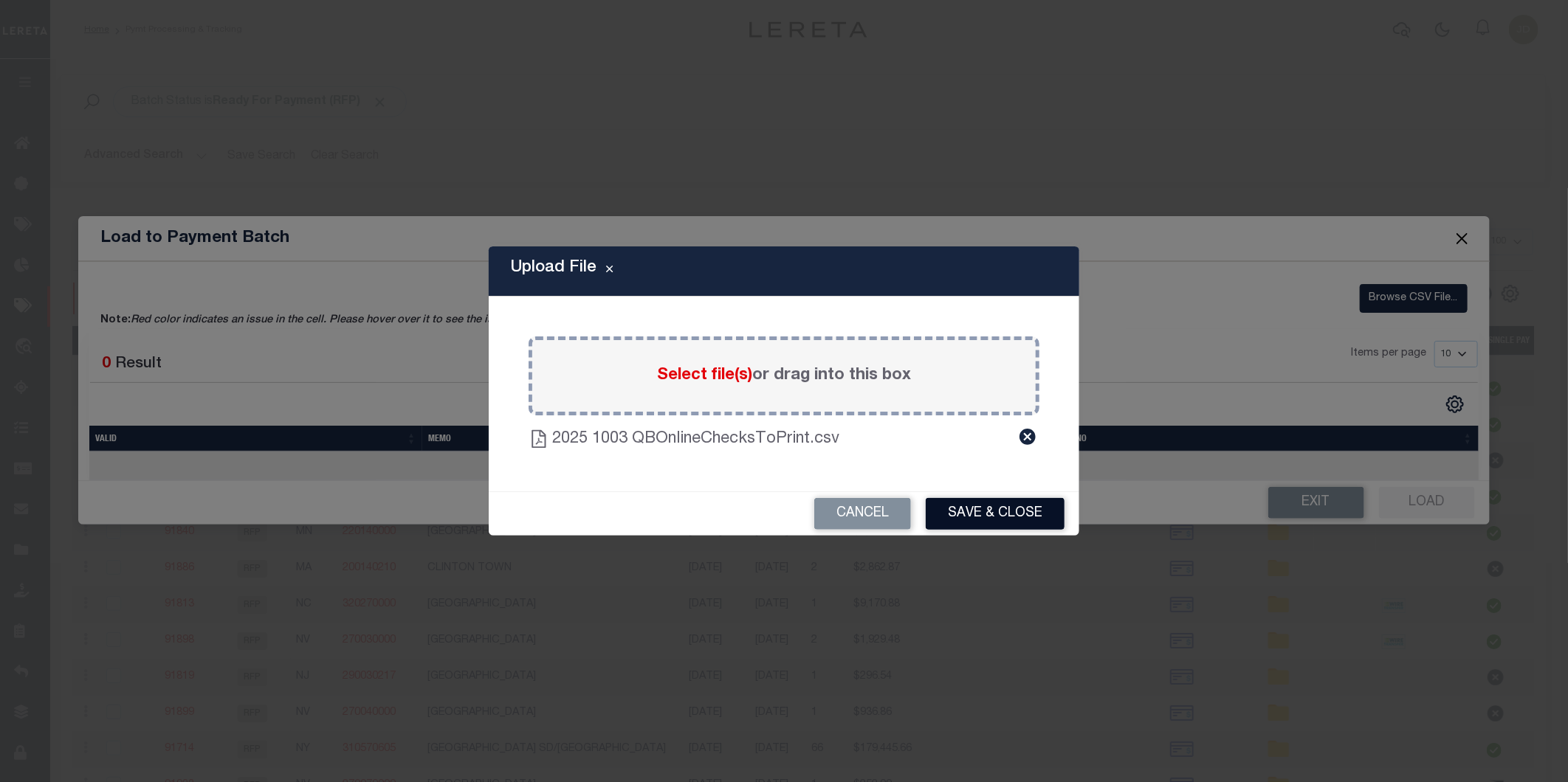
click at [985, 513] on button "Save & Close" at bounding box center [995, 514] width 138 height 31
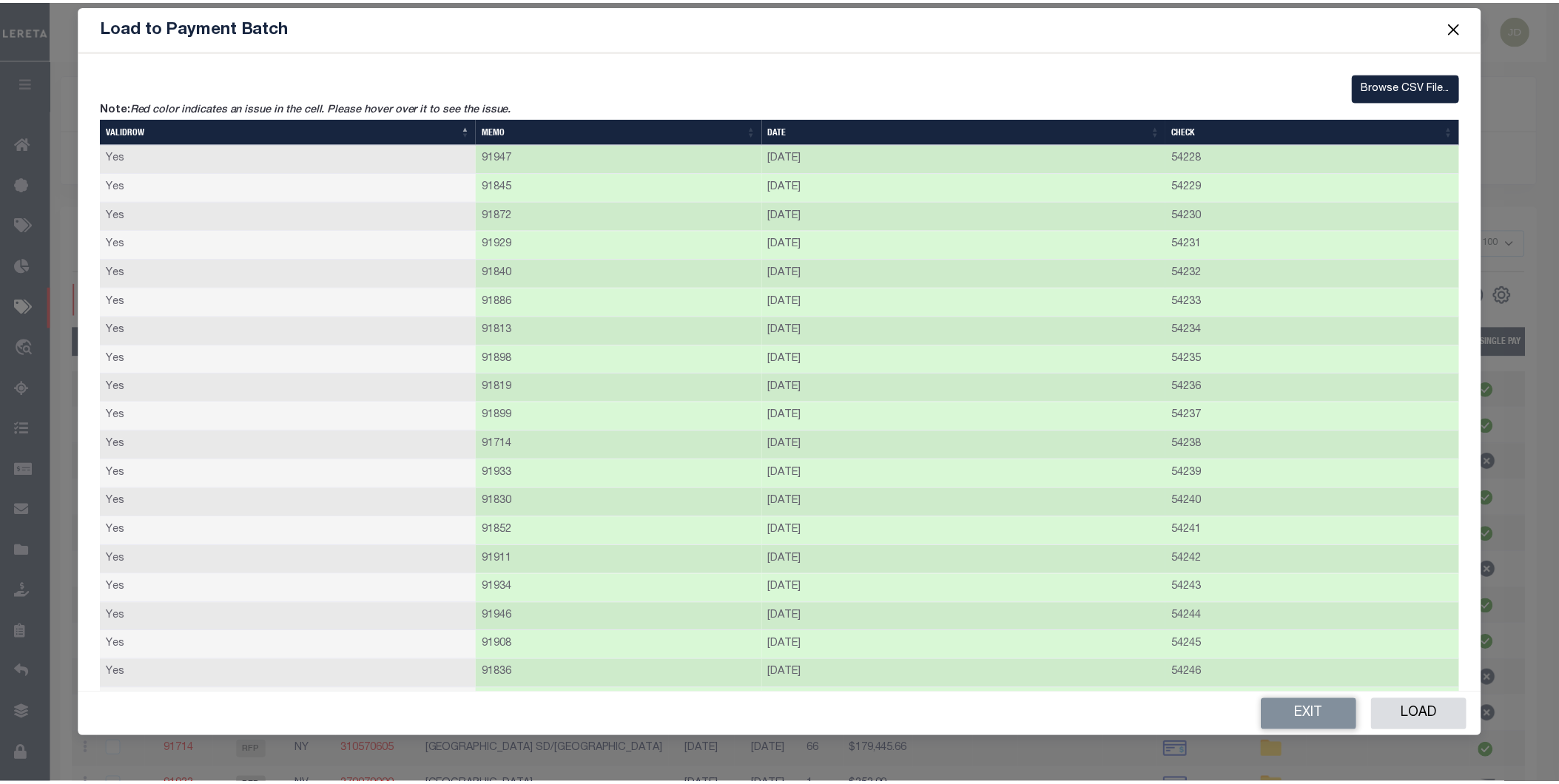
scroll to position [146, 0]
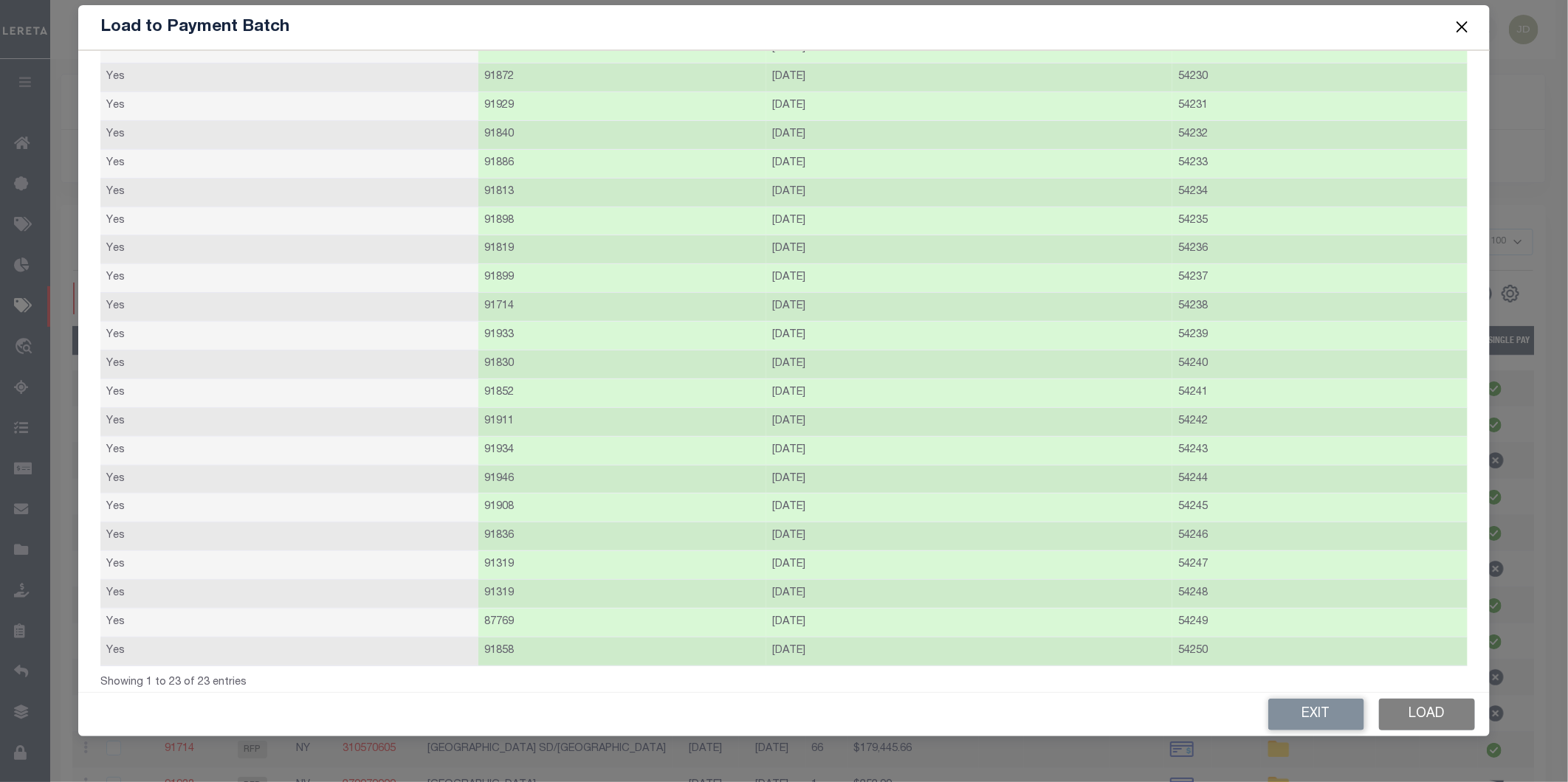
click at [1419, 716] on button "Load" at bounding box center [1427, 714] width 96 height 31
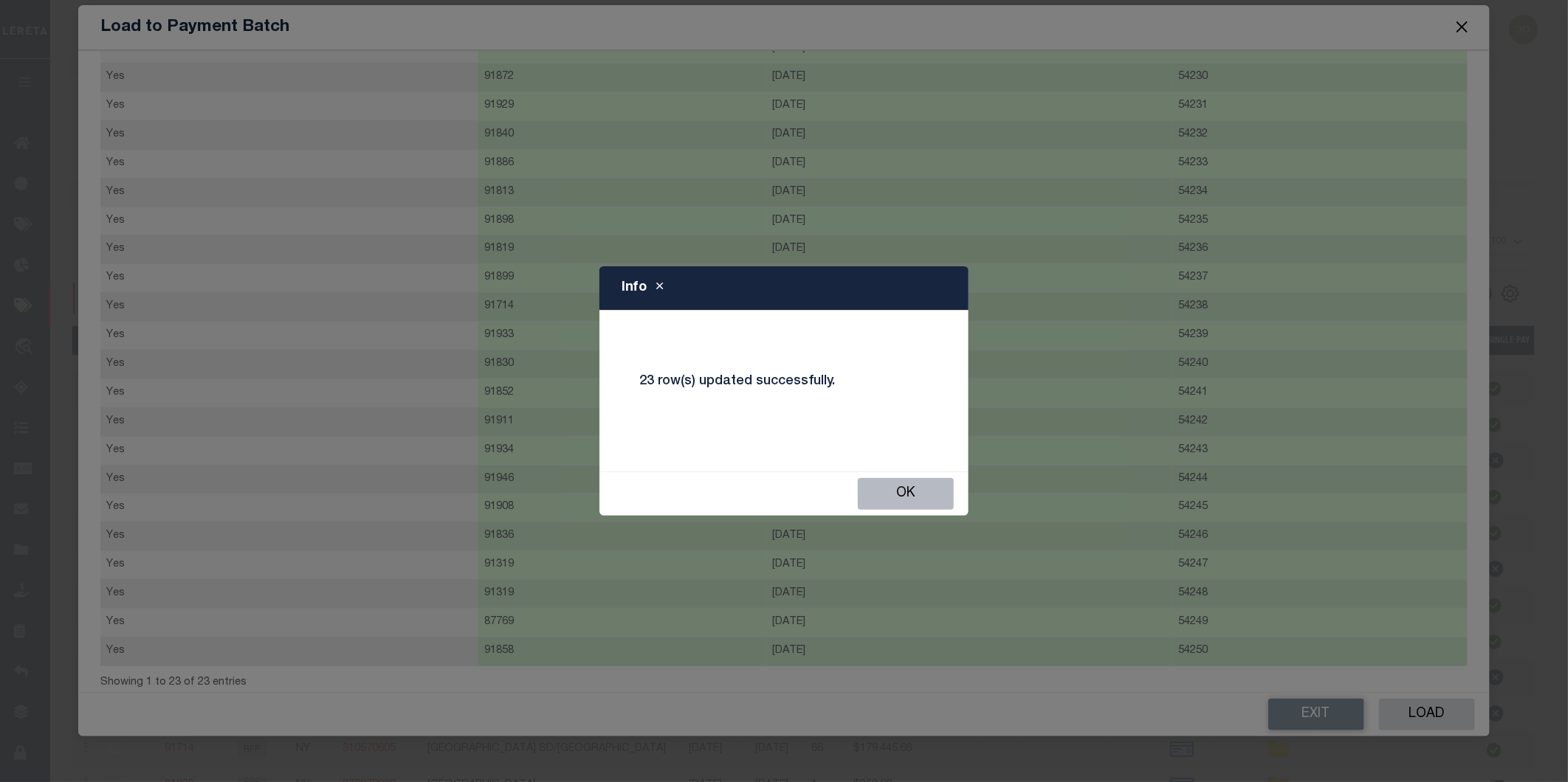
click at [907, 498] on button "Ok" at bounding box center [906, 494] width 96 height 31
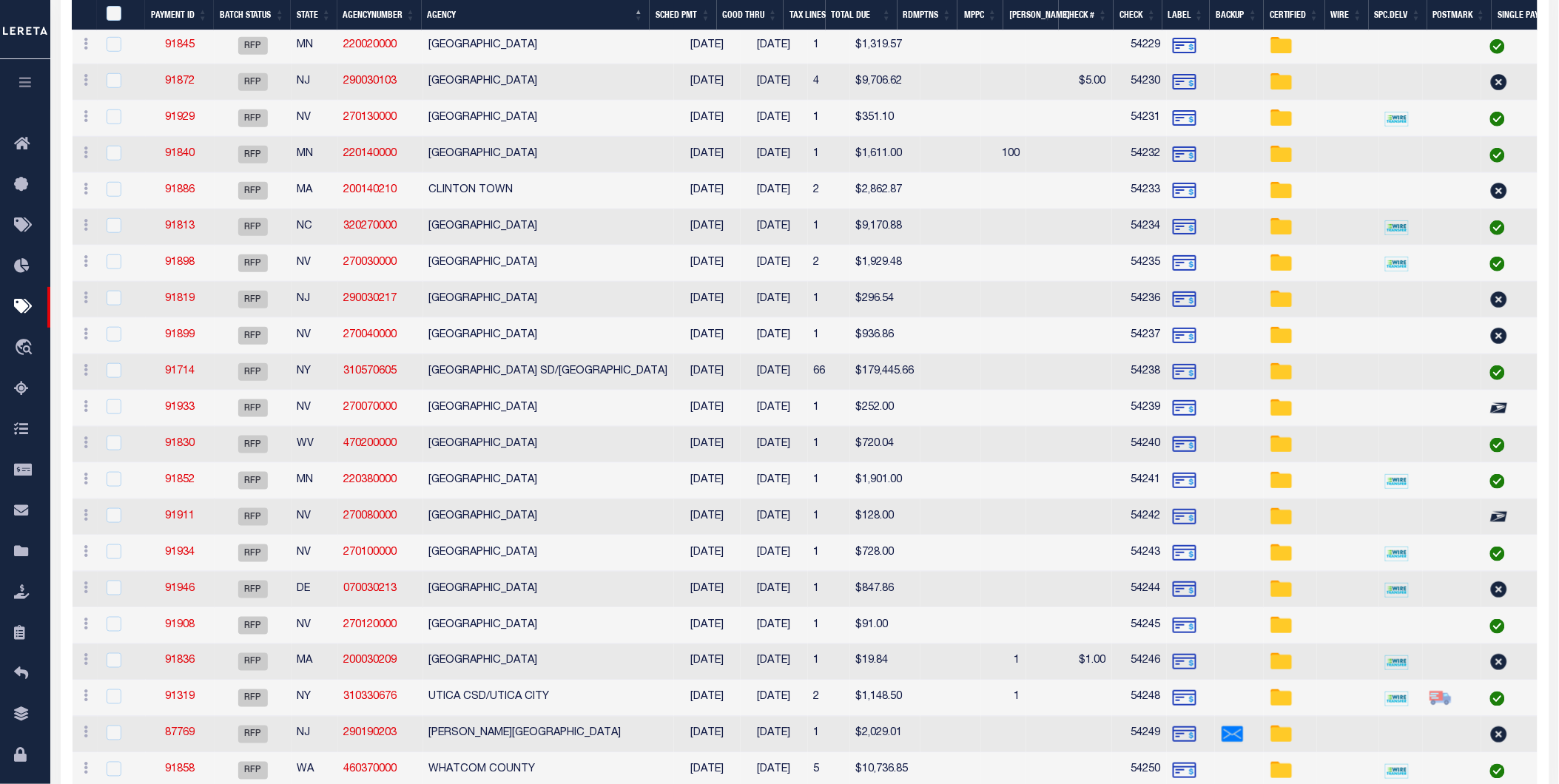
scroll to position [437, 0]
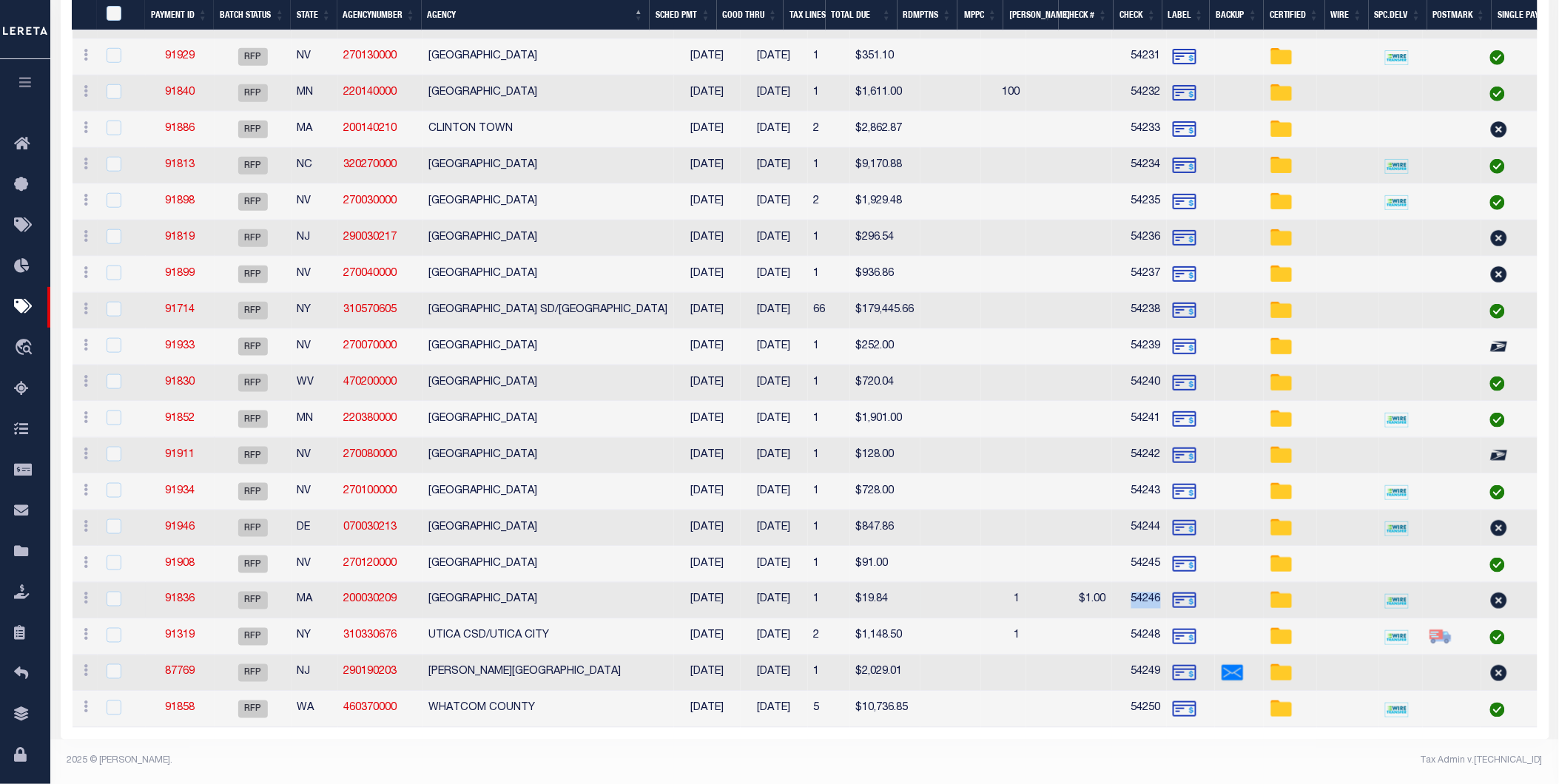
drag, startPoint x: 1077, startPoint y: 592, endPoint x: 1106, endPoint y: 589, distance: 29.2
click at [1112, 589] on td "54246" at bounding box center [1140, 601] width 55 height 37
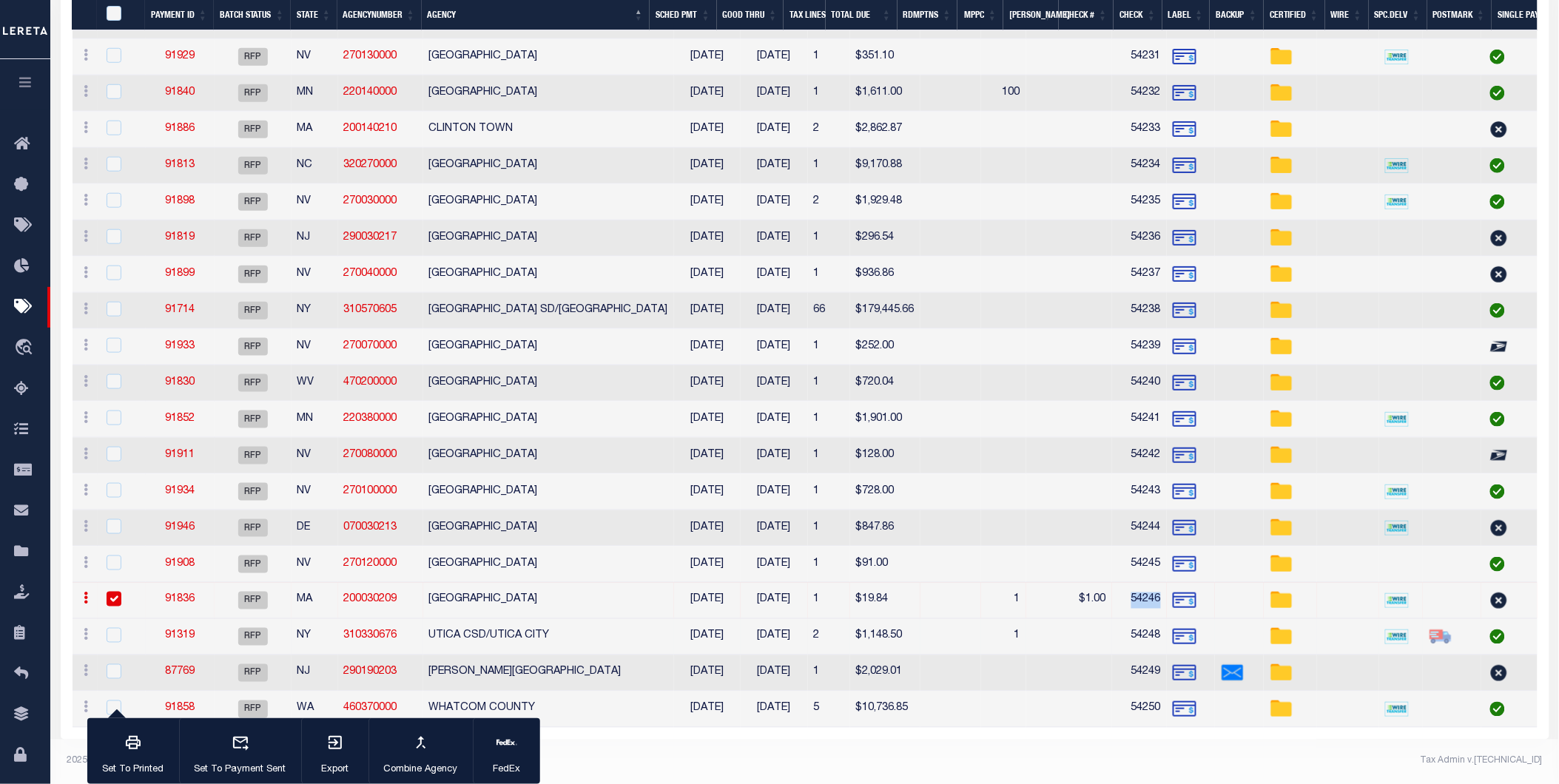
scroll to position [434, 0]
copy td "54246"
click at [114, 591] on input "checkbox" at bounding box center [114, 599] width 15 height 15
checkbox input "false"
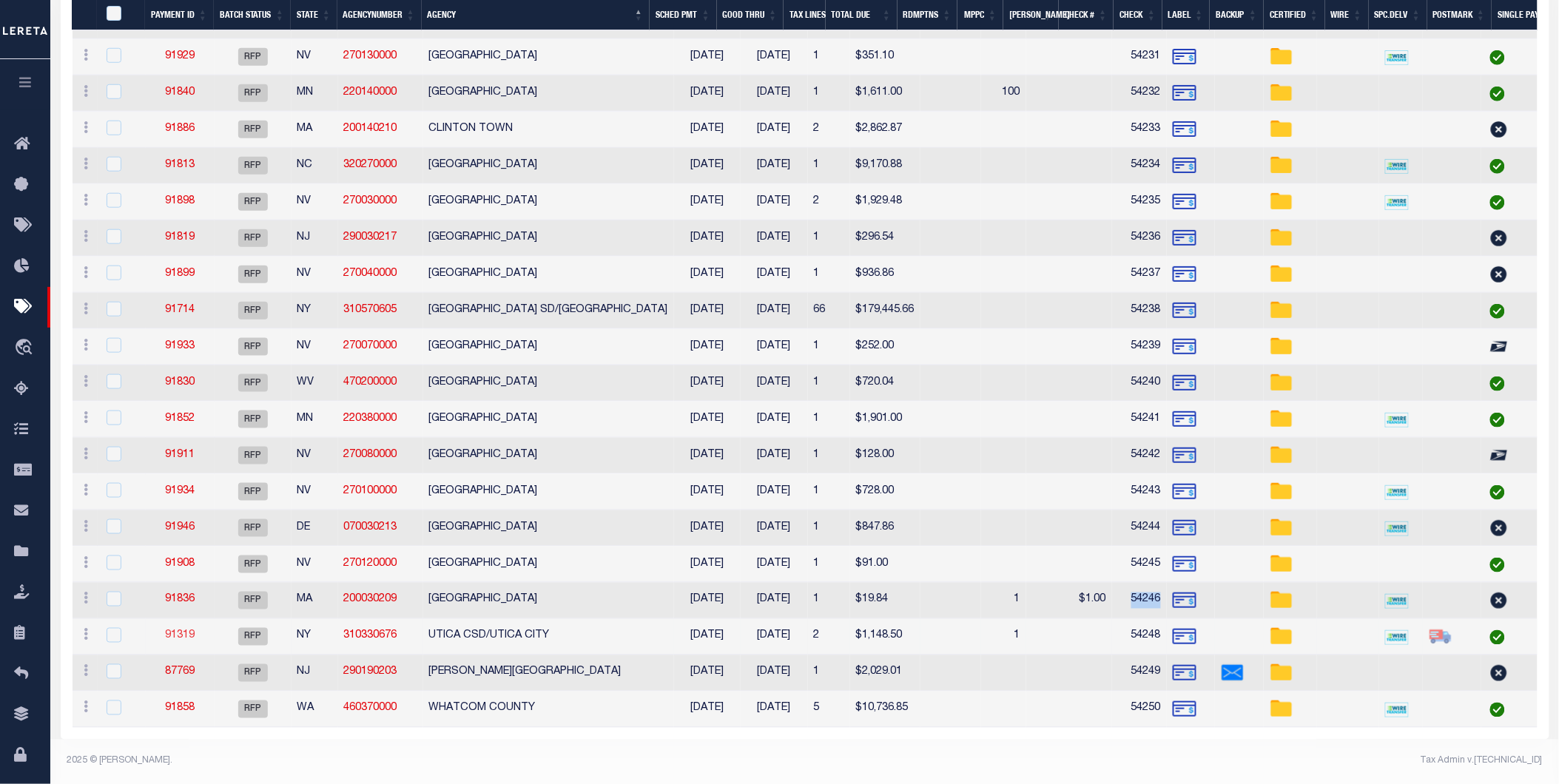
click at [173, 631] on link "91319" at bounding box center [180, 636] width 30 height 10
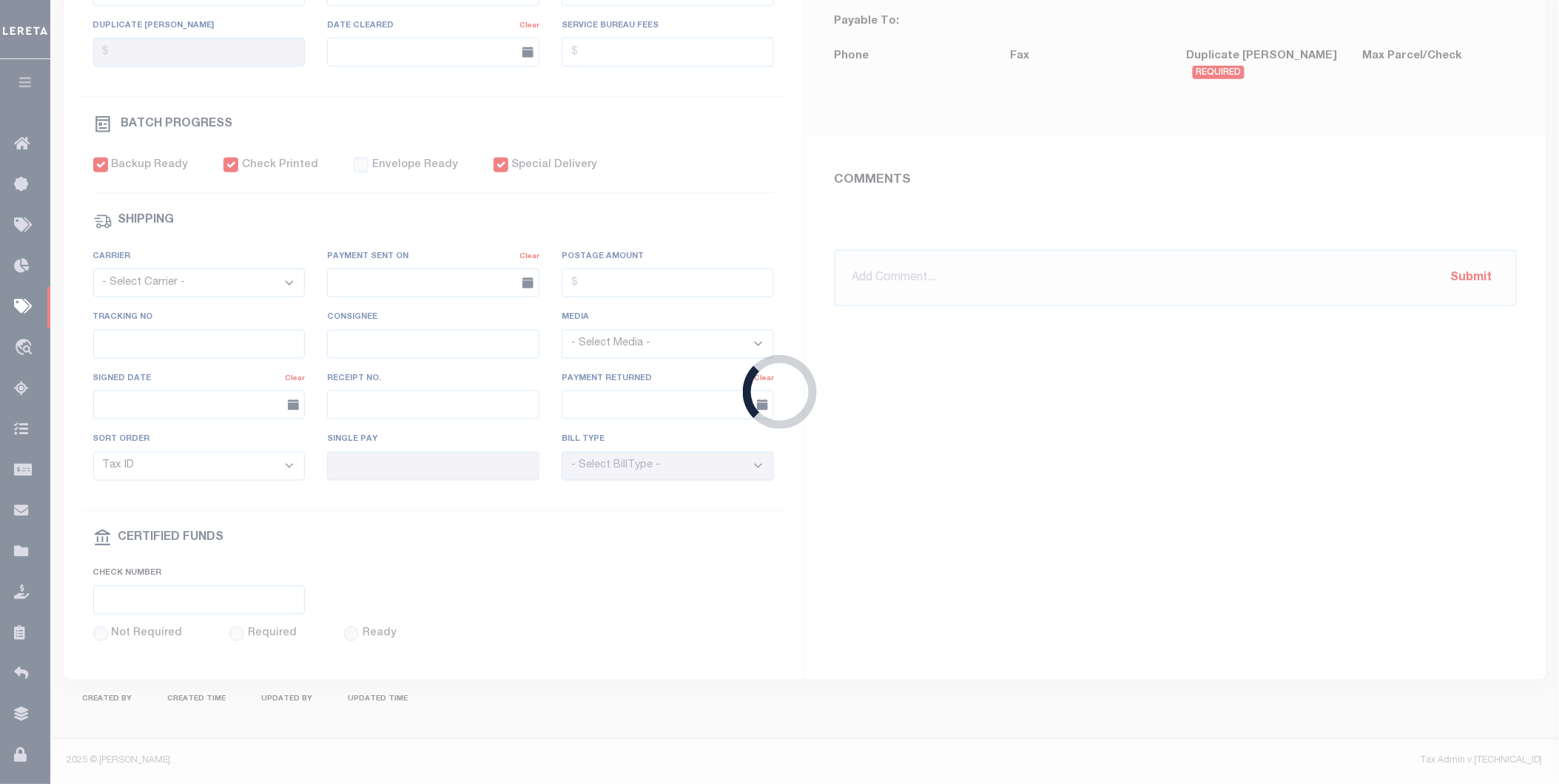
select select "RFP"
type input "[DATE]"
type input "$1,148.5"
select select "CHK"
type input "54248"
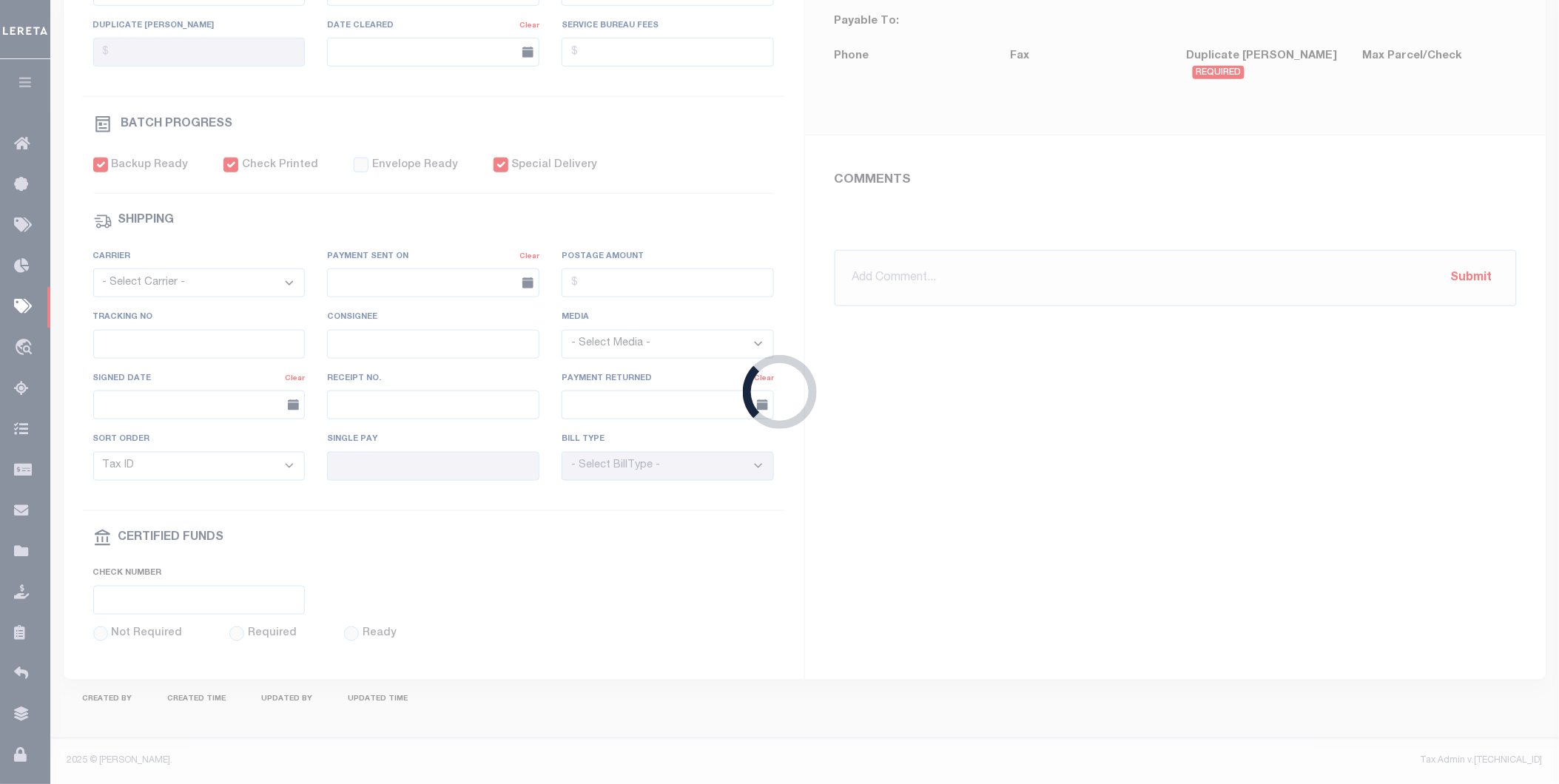
select select "[PERSON_NAME]"
checkbox input "true"
type input "N"
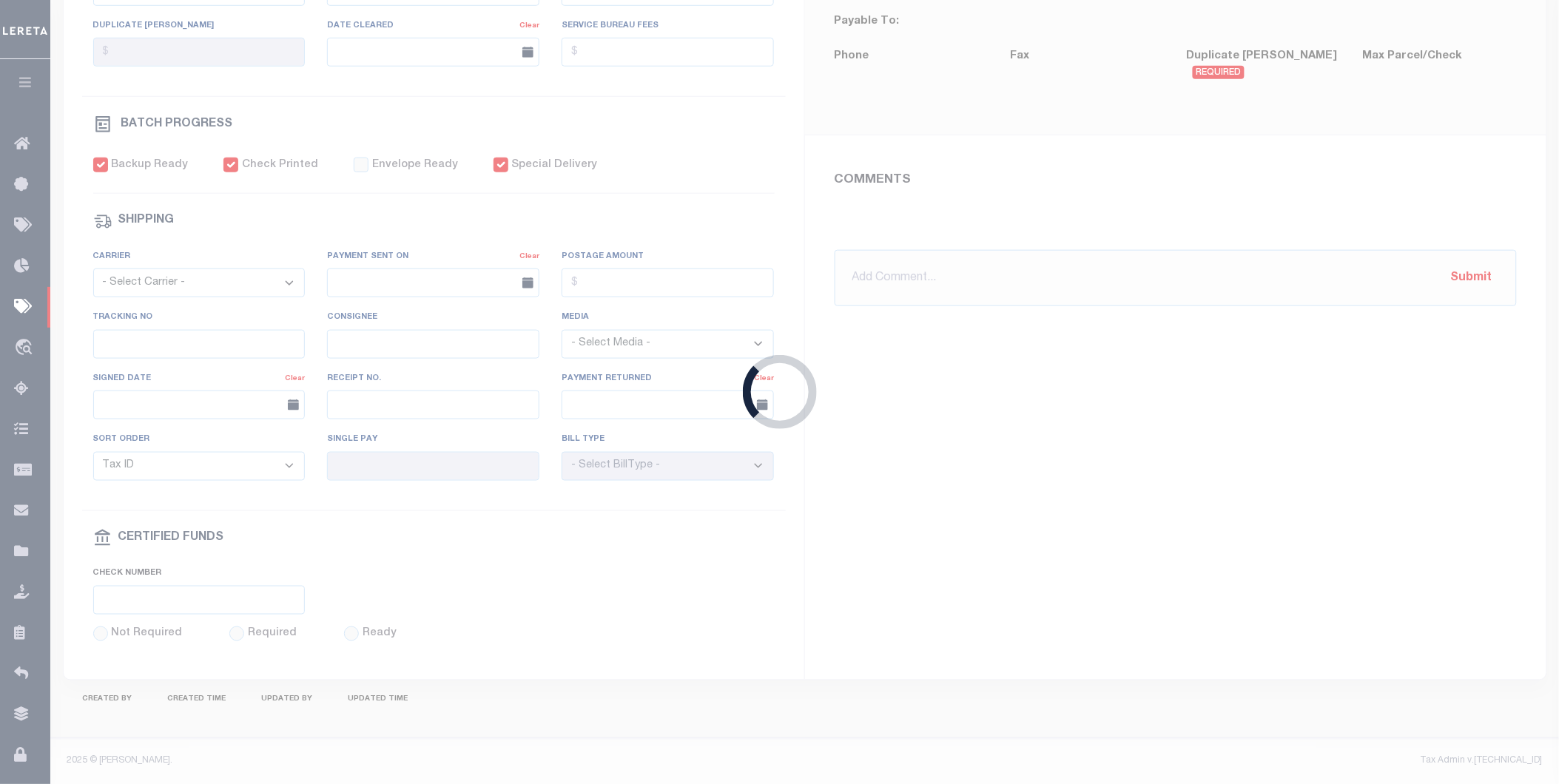
radio input "true"
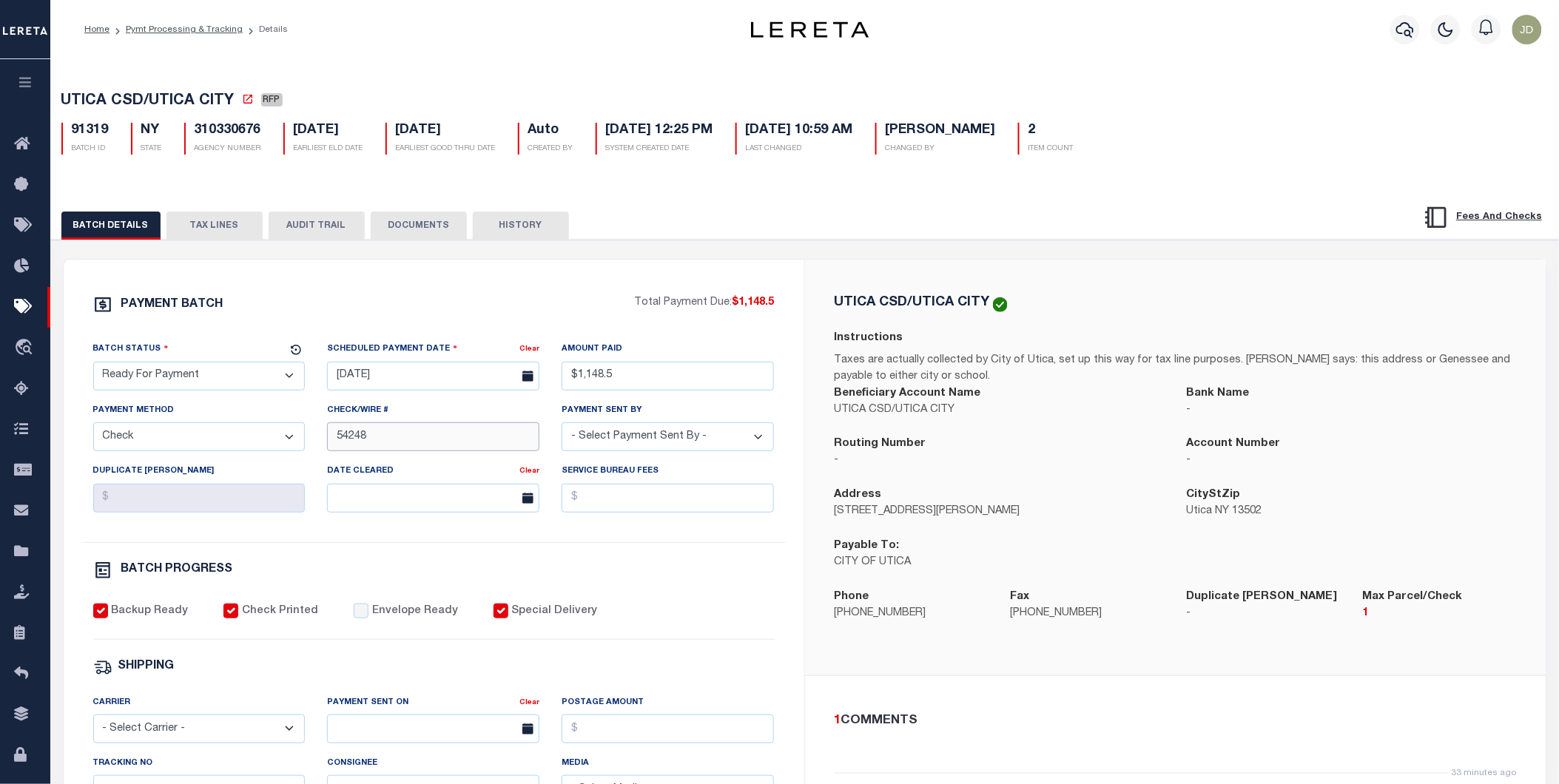
click at [335, 442] on input "54248" at bounding box center [434, 437] width 213 height 29
paste input "54246"
type input "54247-54248"
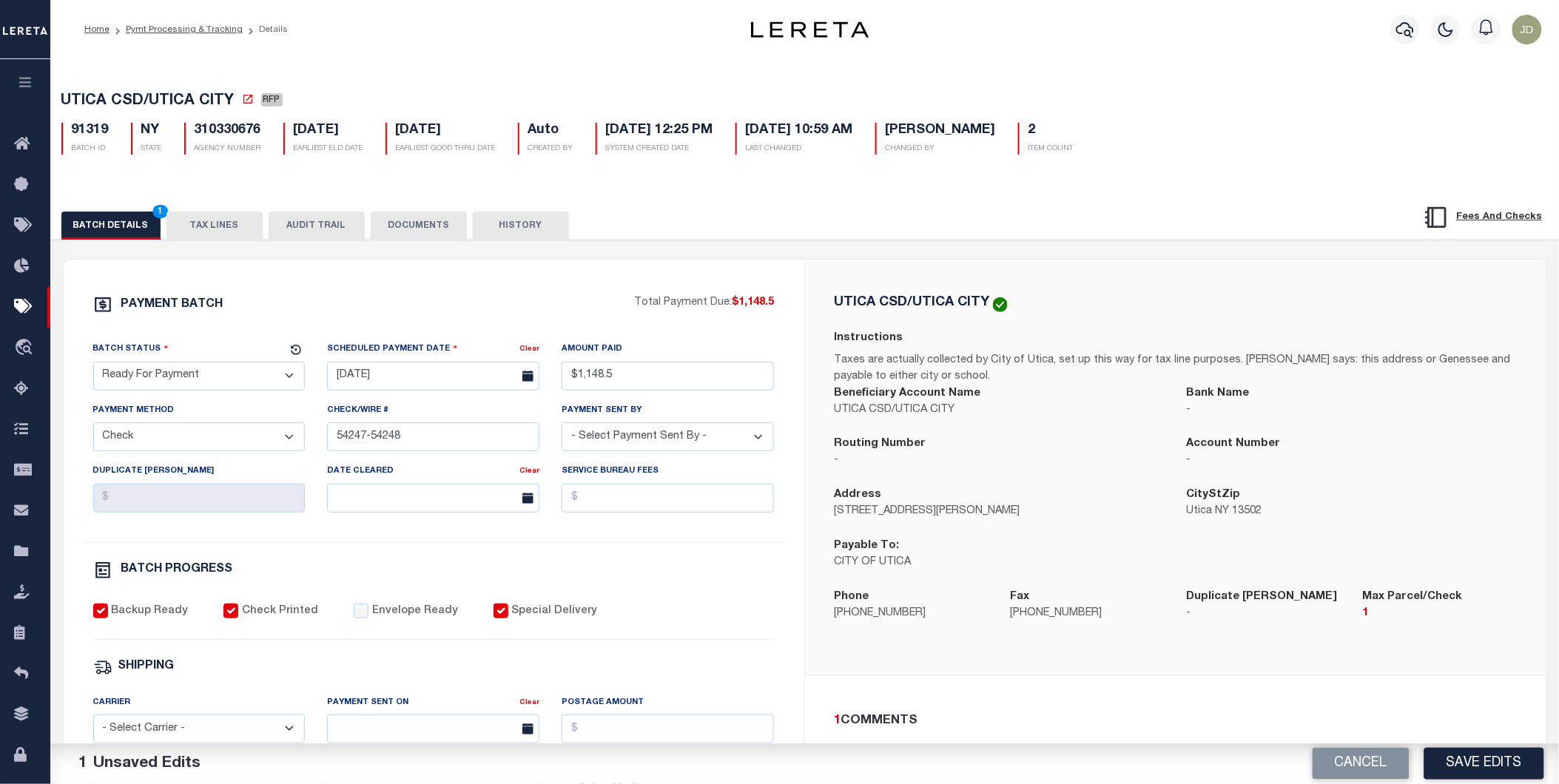
scroll to position [410, 0]
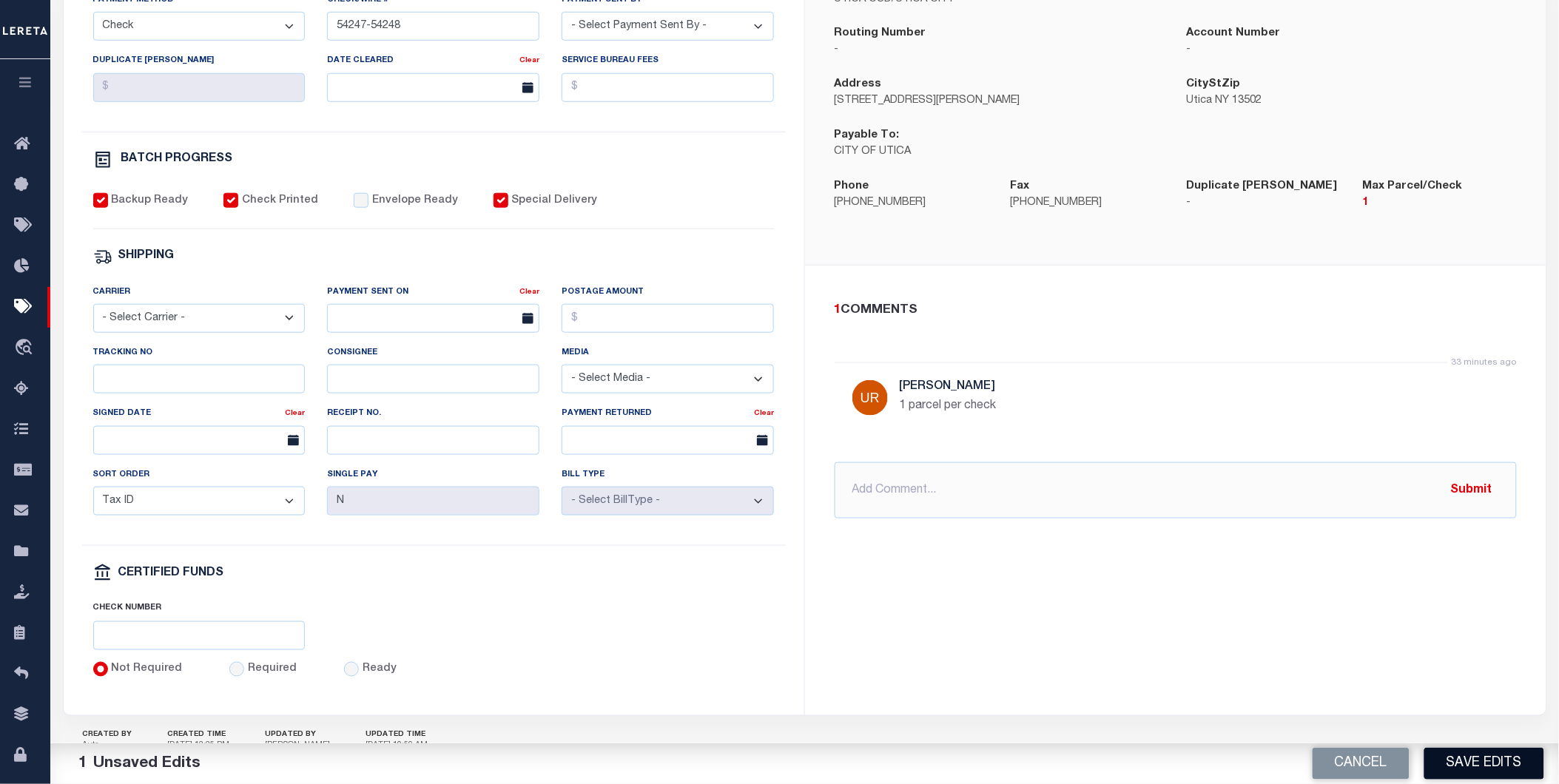
click at [1505, 769] on button "Save Edits" at bounding box center [1483, 763] width 120 height 32
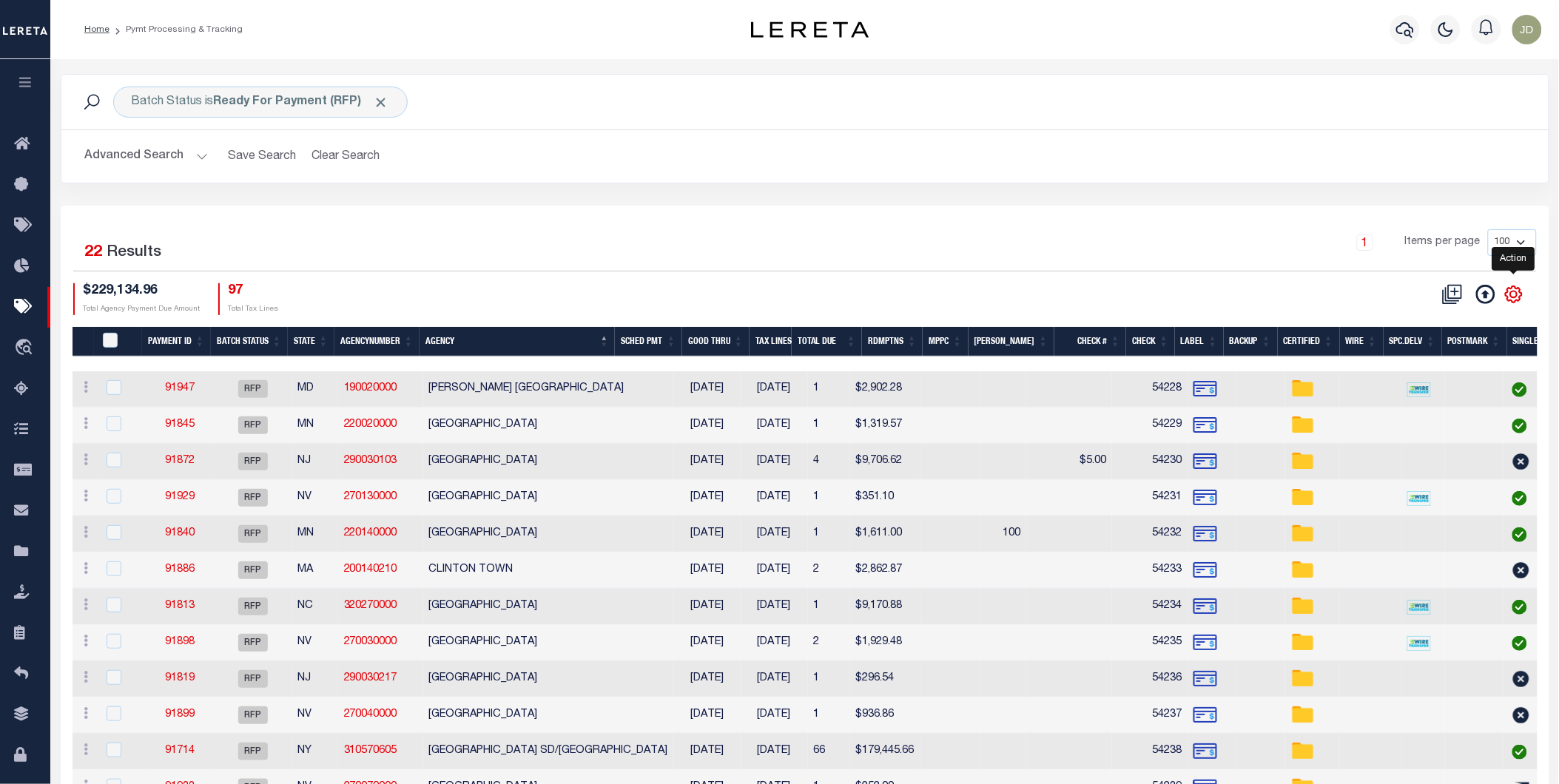
click at [1522, 294] on icon "" at bounding box center [1513, 294] width 19 height 19
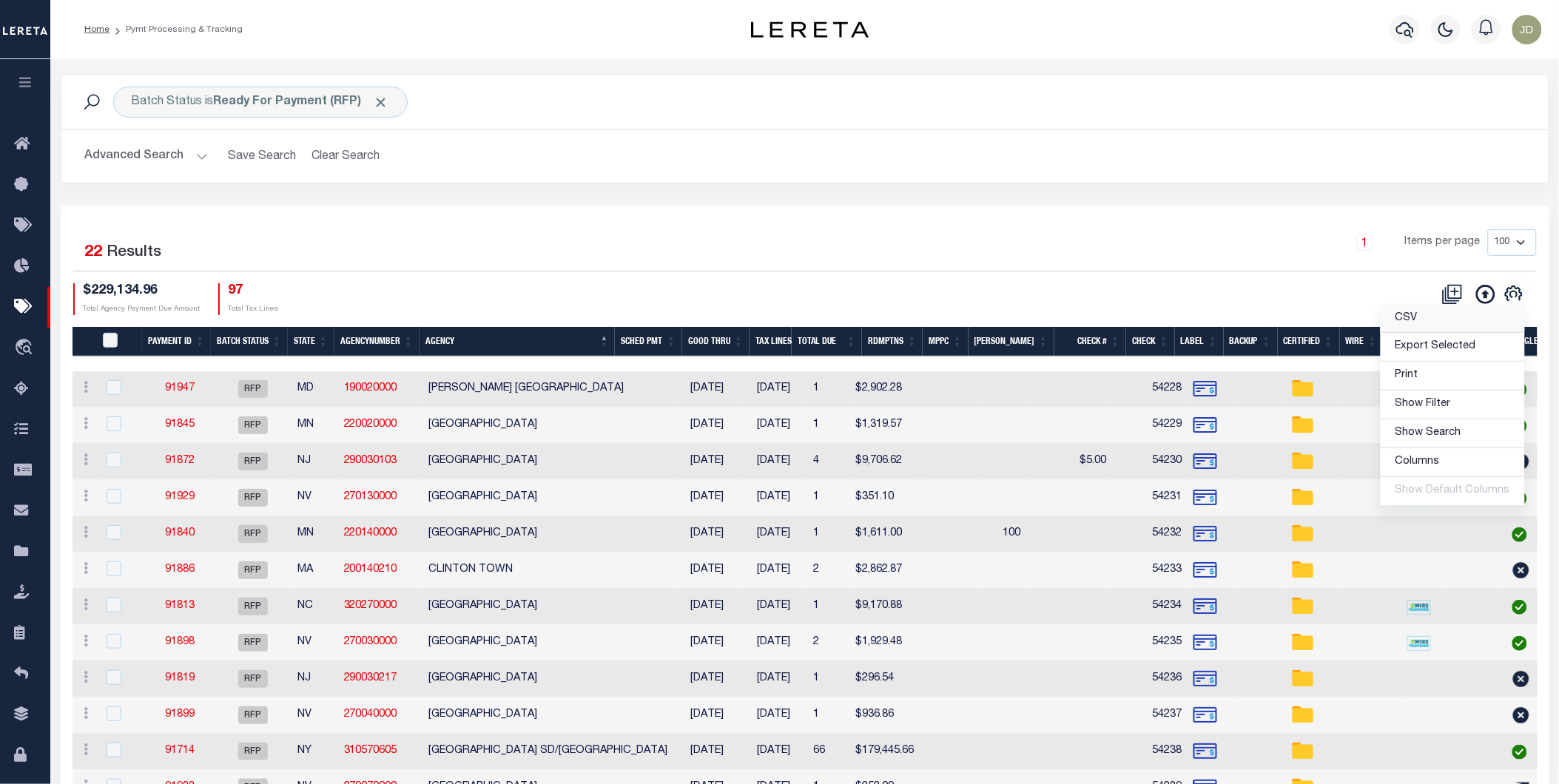
click at [1431, 321] on link "CSV" at bounding box center [1453, 319] width 145 height 29
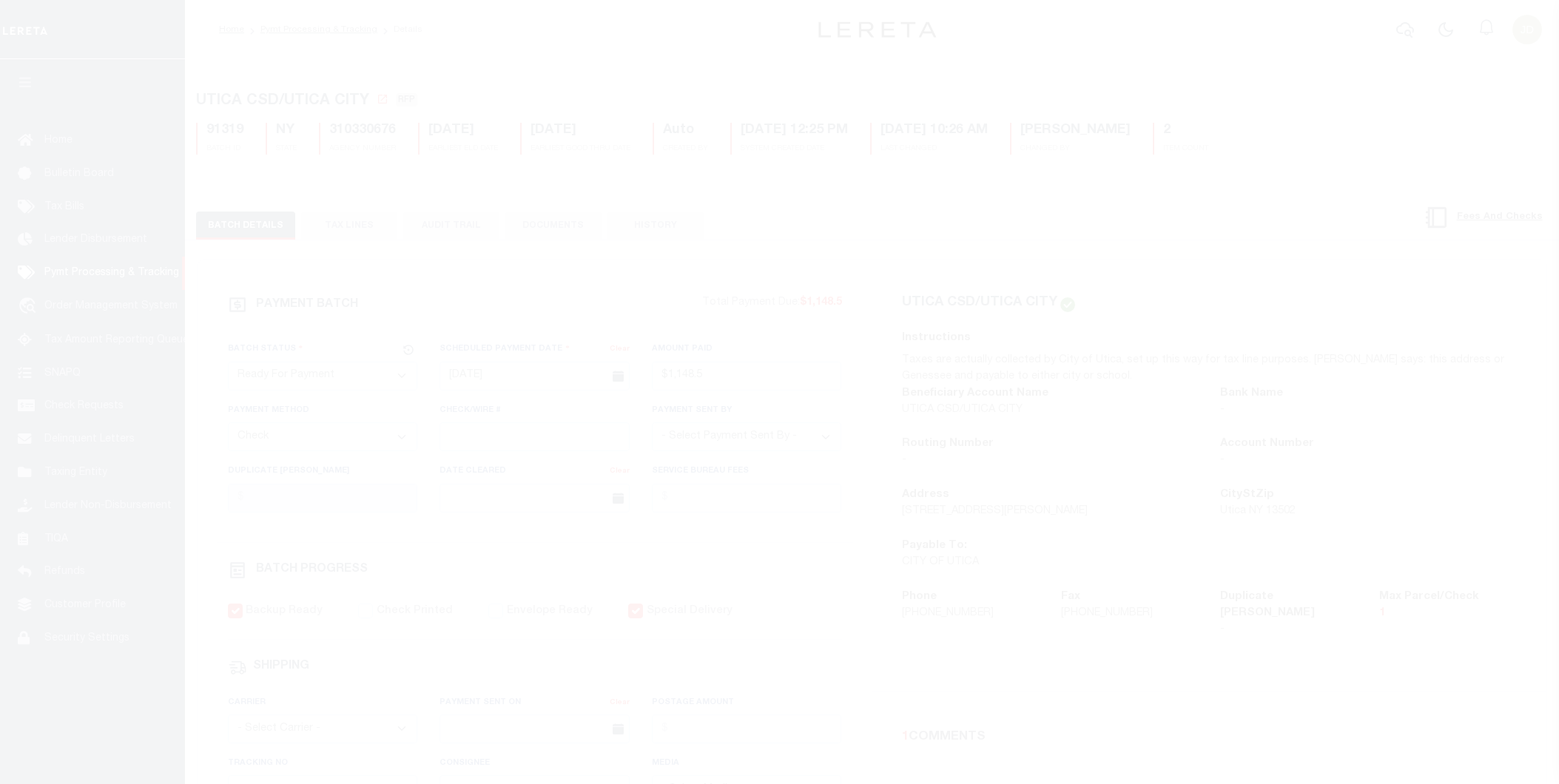
select select "RFP"
select select "CHK"
select select "[PERSON_NAME]"
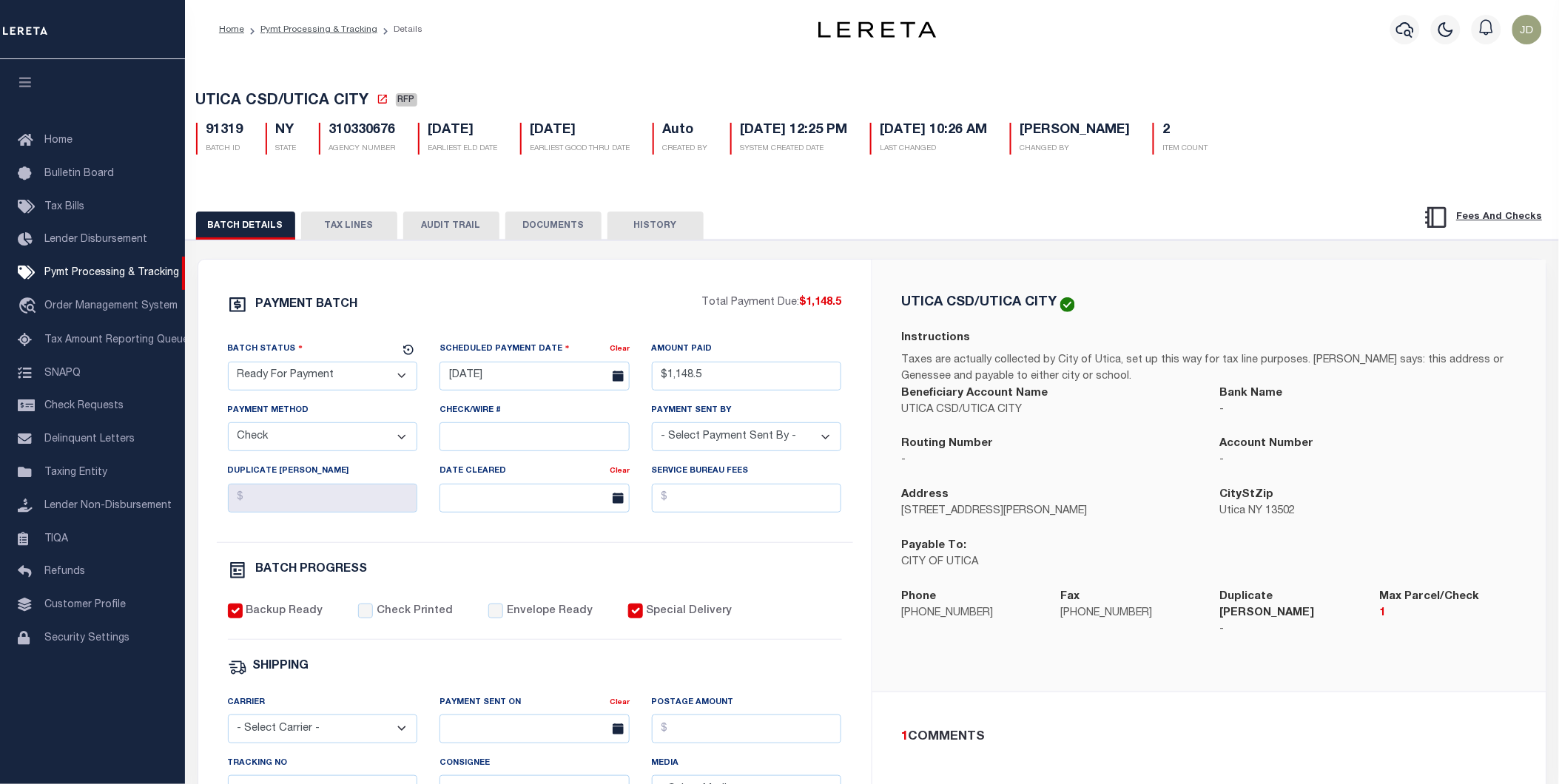
click at [346, 238] on button "TAX LINES" at bounding box center [349, 226] width 96 height 28
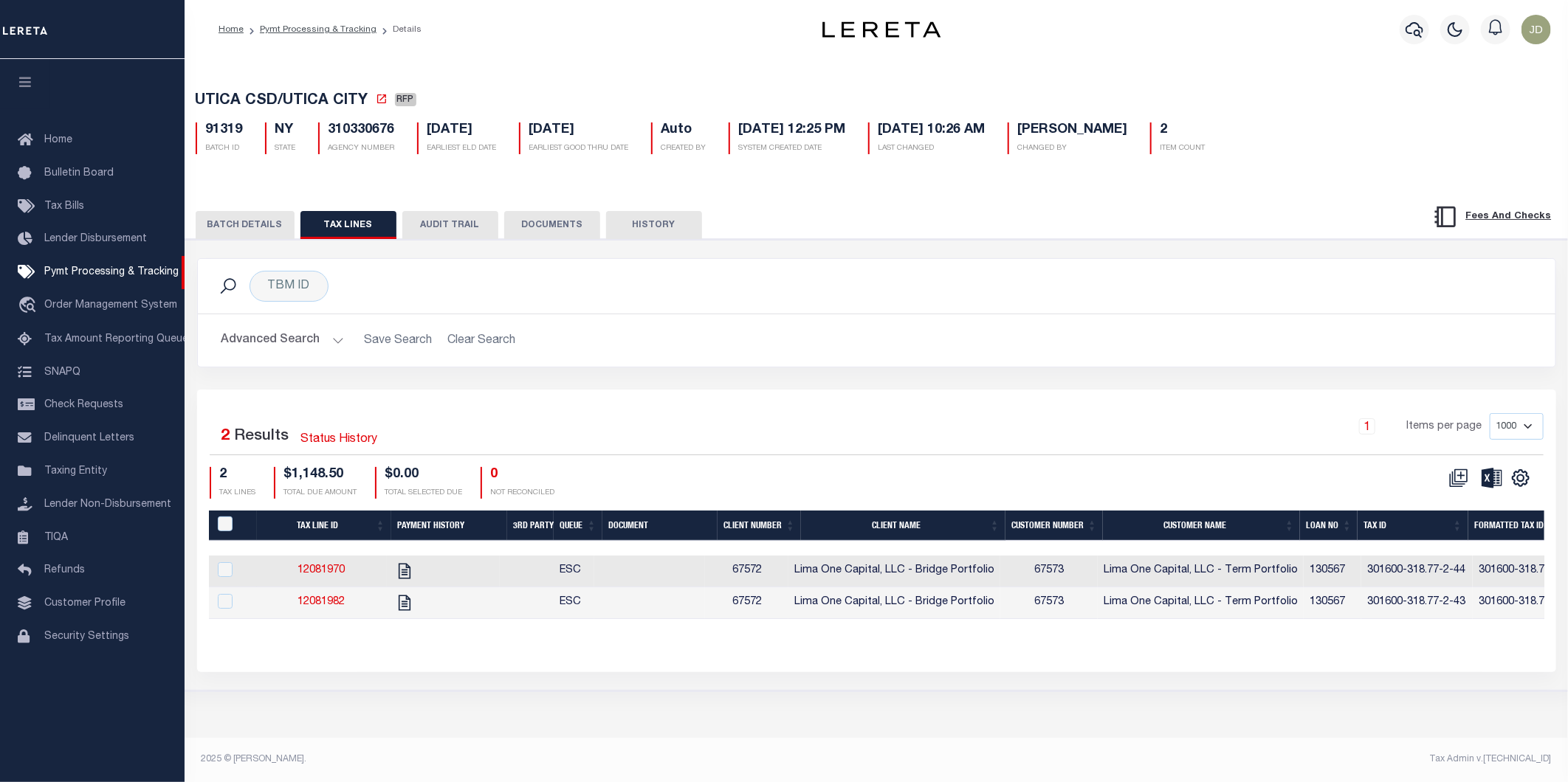
click at [1381, 528] on th "Tax ID" at bounding box center [1413, 525] width 111 height 31
click at [1519, 480] on icon "" at bounding box center [1520, 478] width 19 height 19
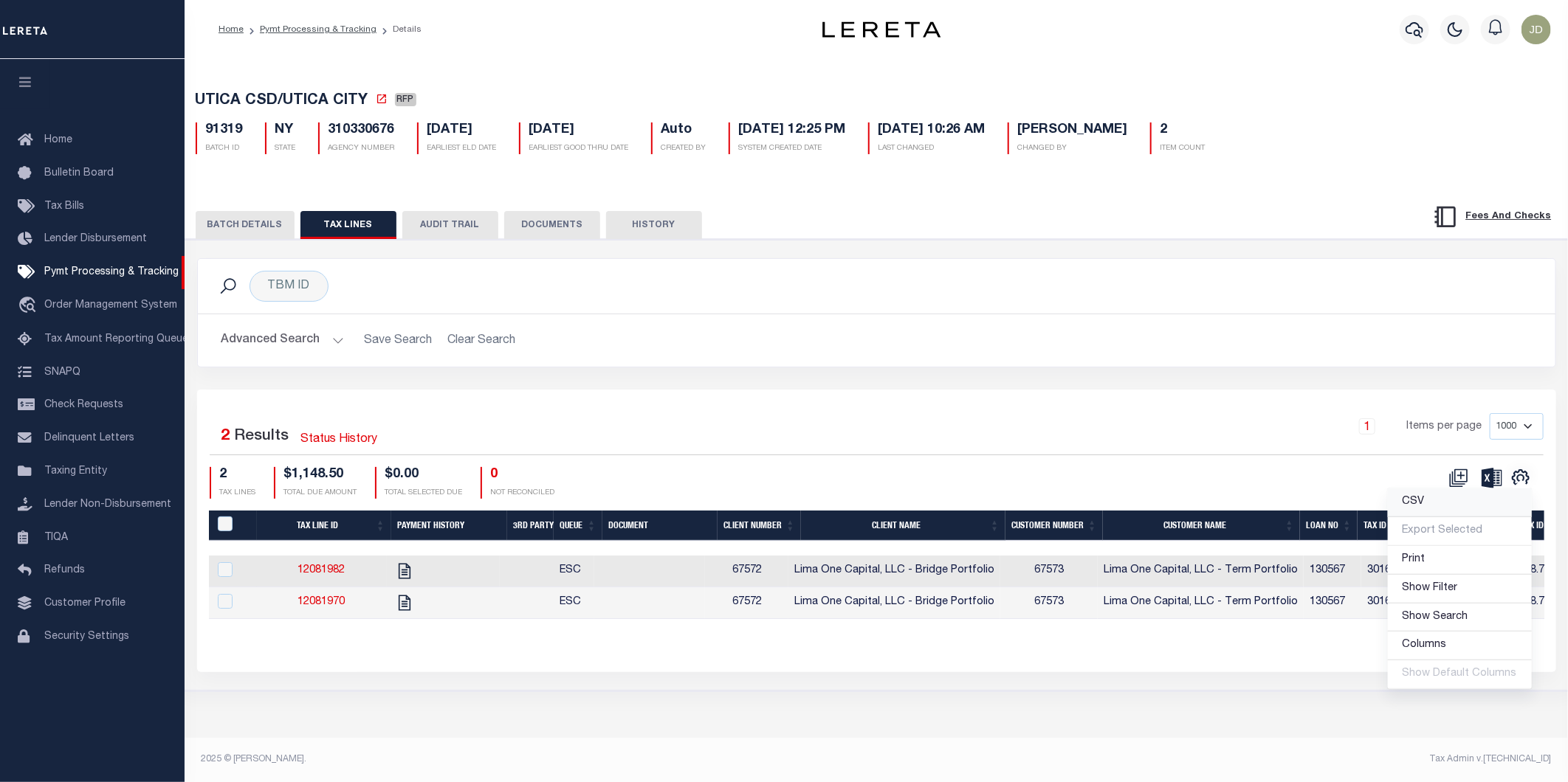
click at [1418, 507] on span "CSV" at bounding box center [1413, 501] width 22 height 10
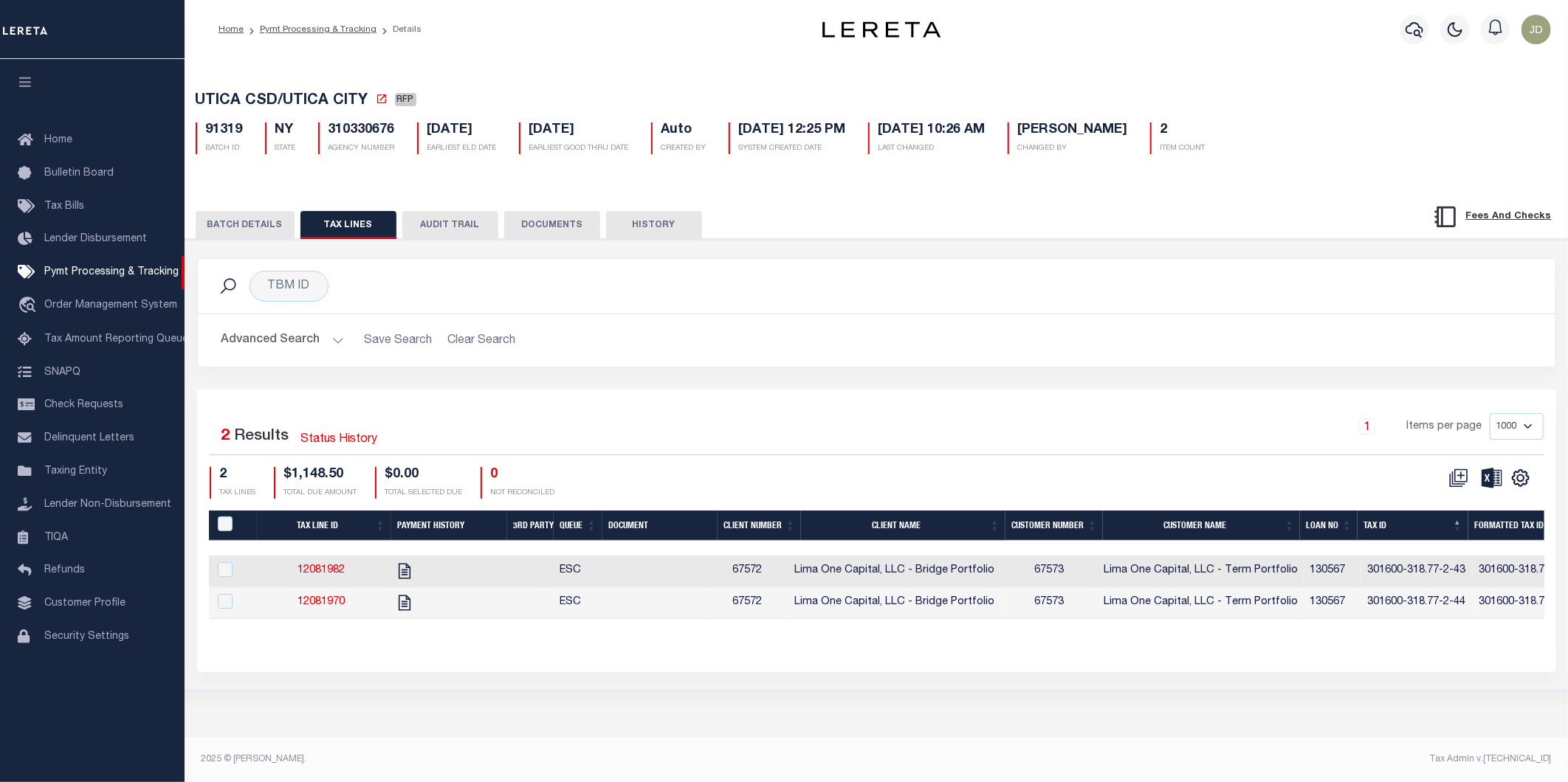
click at [254, 222] on button "BATCH DETAILS" at bounding box center [244, 225] width 99 height 28
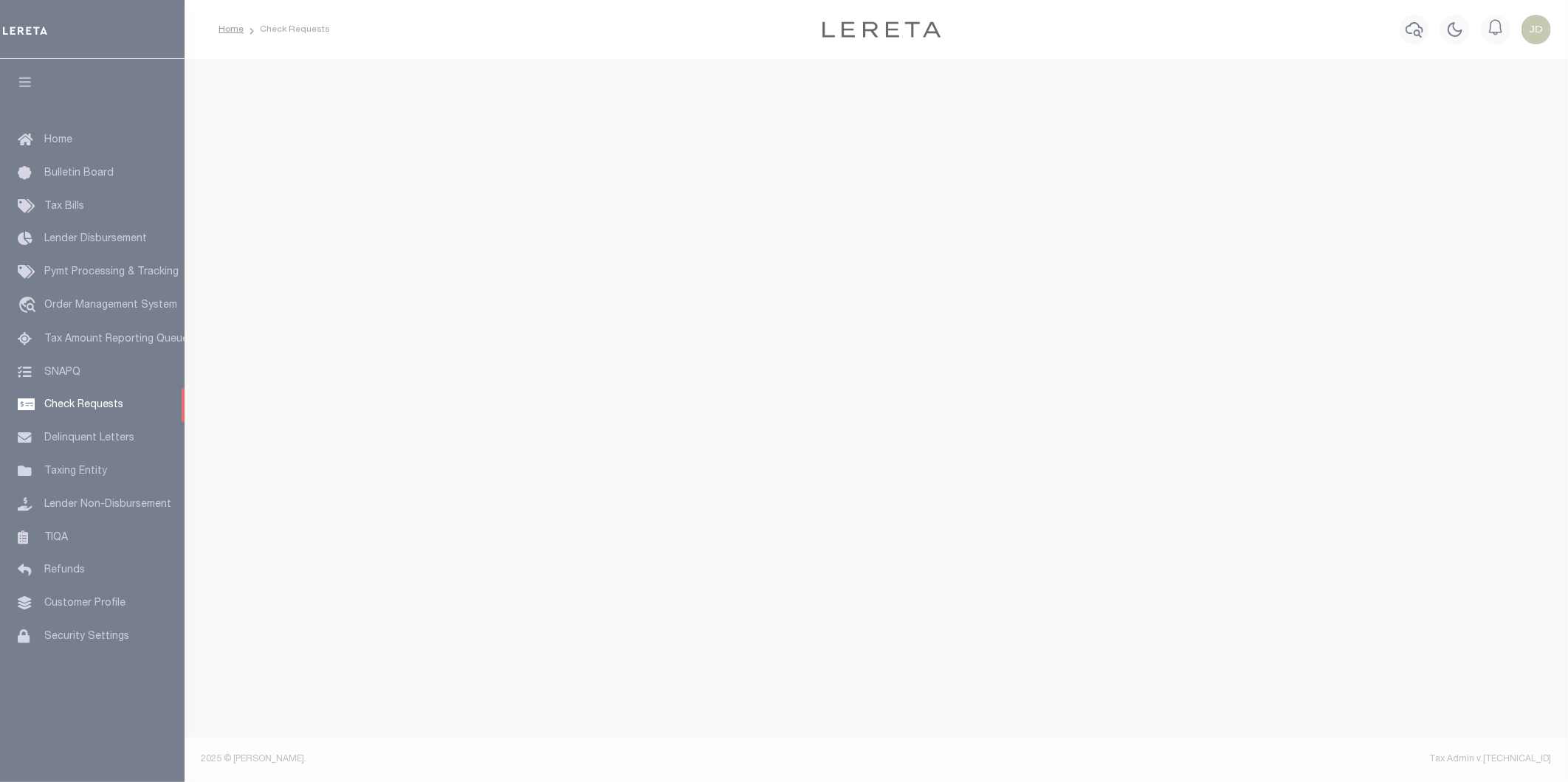
select select "50"
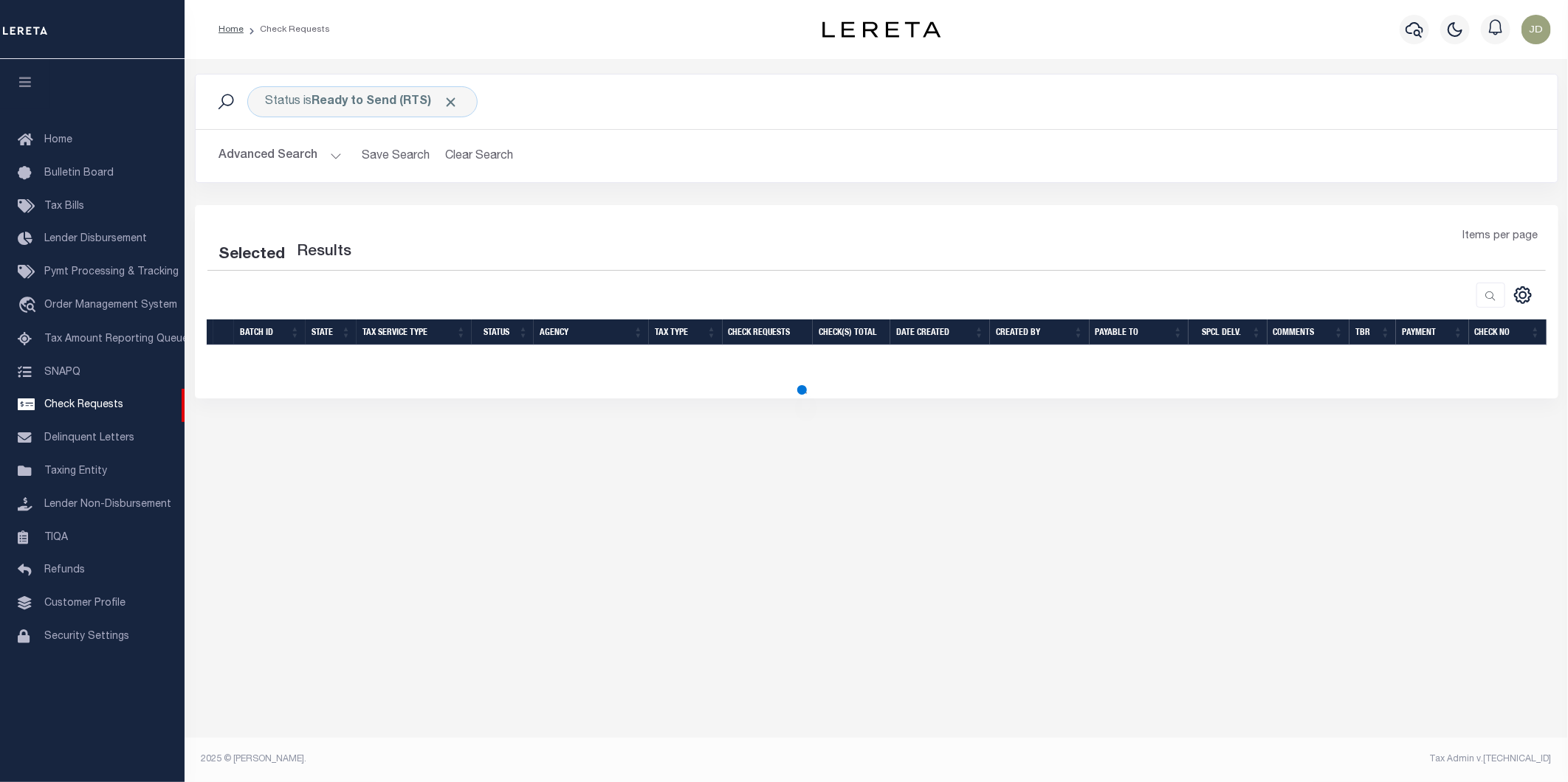
select select "50"
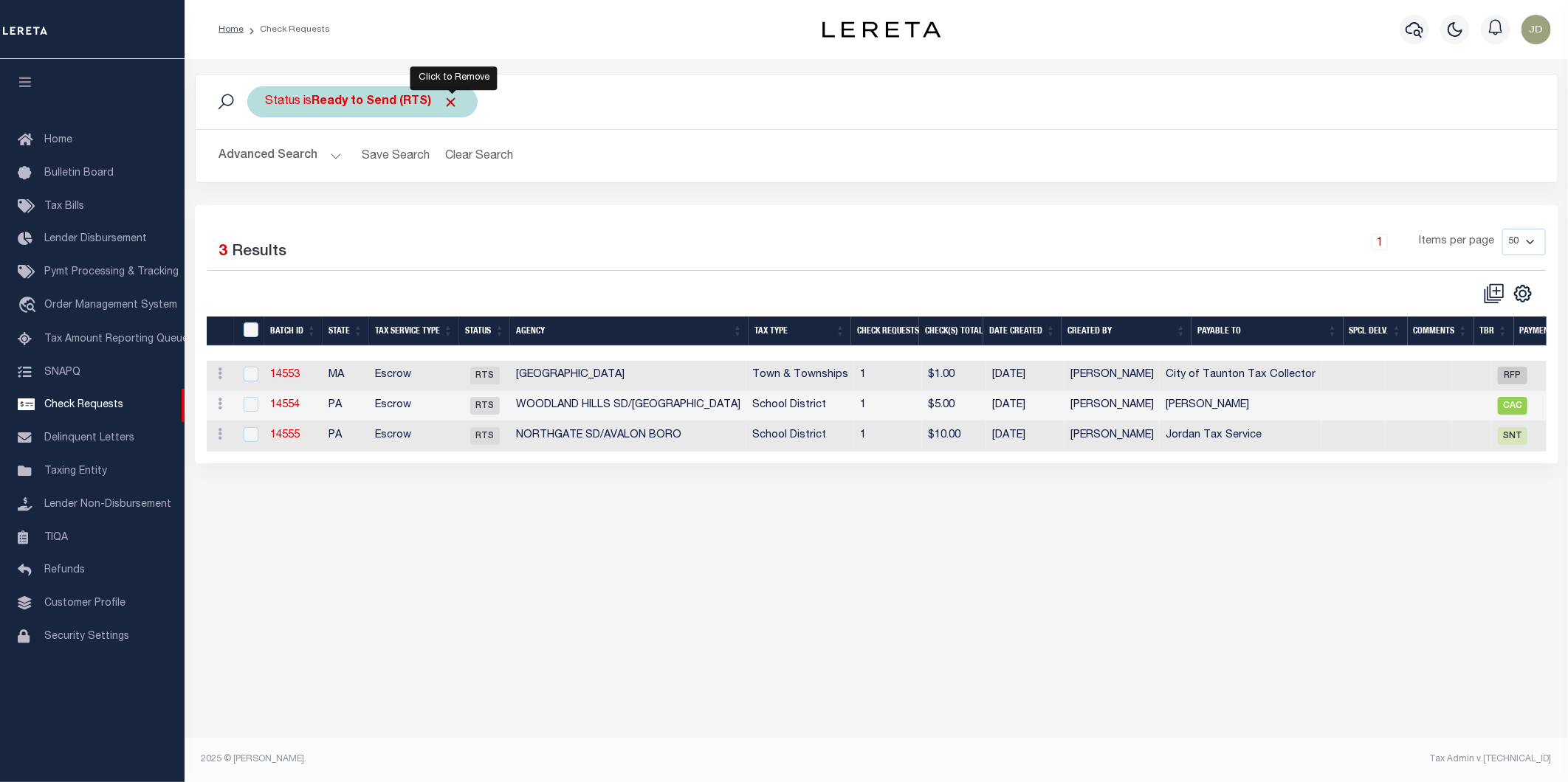
click at [451, 101] on span "Click to Remove" at bounding box center [451, 102] width 16 height 16
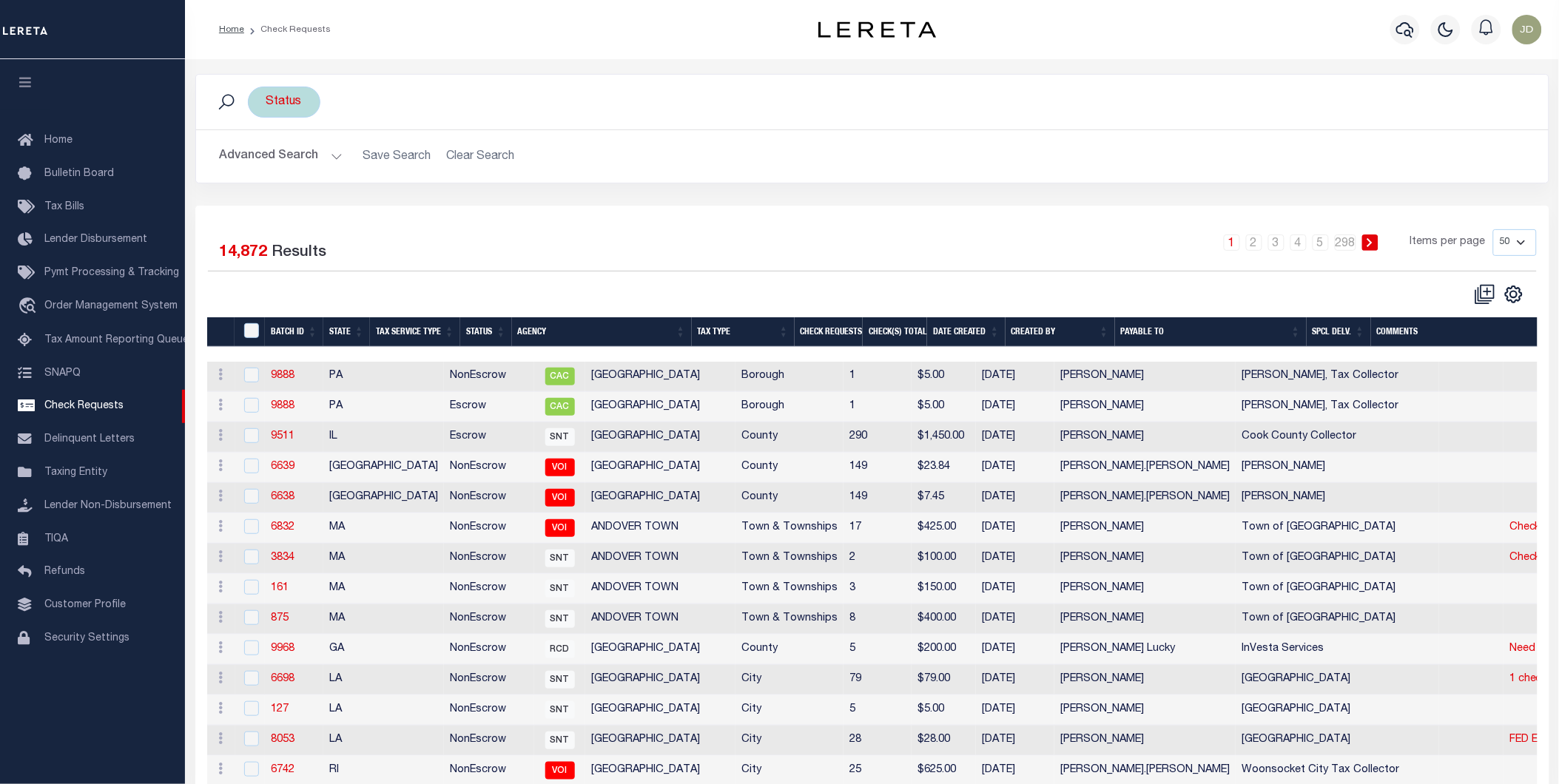
click at [286, 101] on div "Status" at bounding box center [283, 101] width 72 height 31
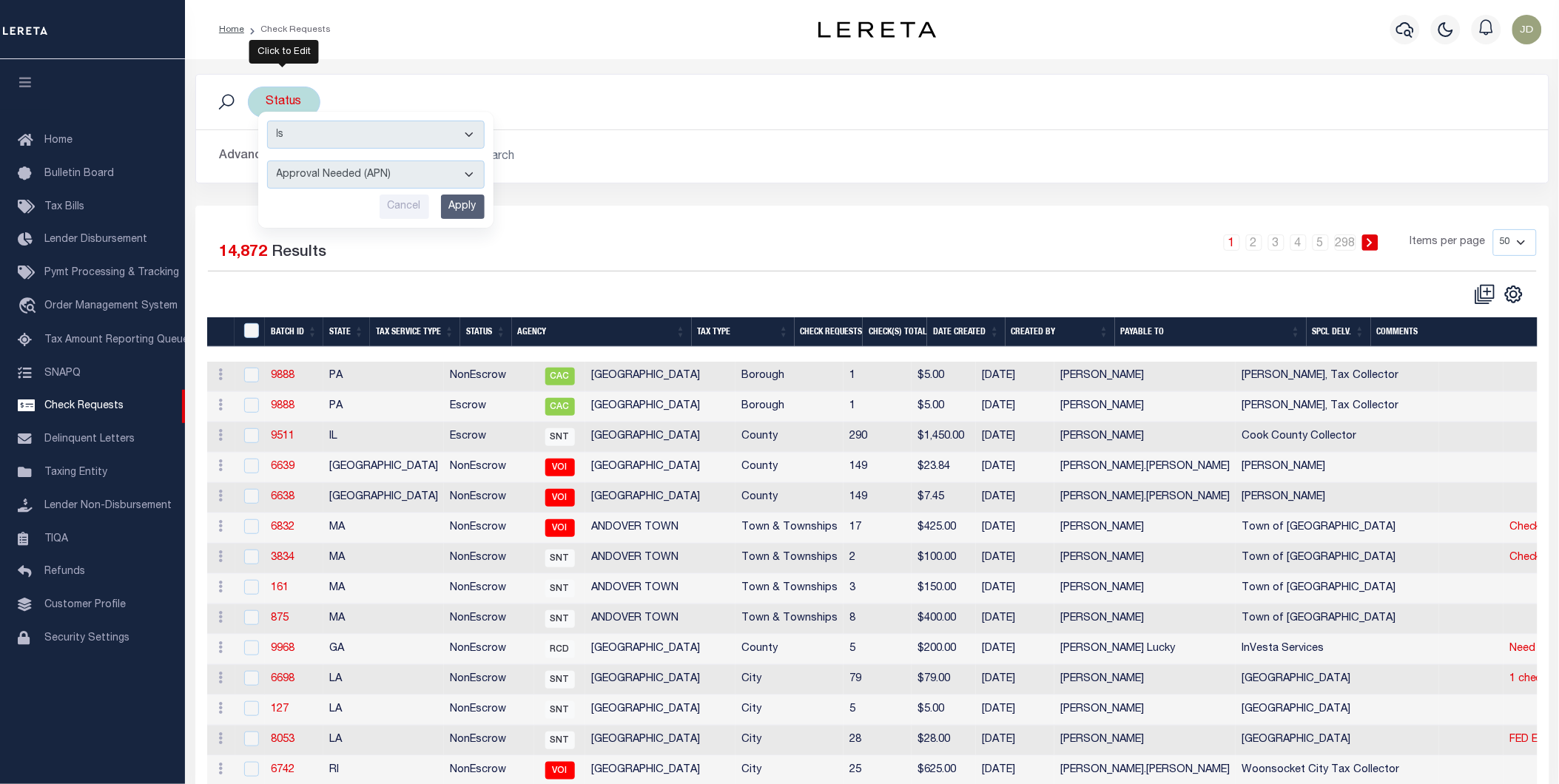
drag, startPoint x: 355, startPoint y: 181, endPoint x: 360, endPoint y: 189, distance: 9.4
click at [355, 181] on select "Approval Needed (APN) Batching In Progress (BIP) Check Returned (CKR) Cleared a…" at bounding box center [376, 174] width 218 height 28
select select "RTS"
click at [267, 160] on select "Approval Needed (APN) Batching In Progress (BIP) Check Returned (CKR) Cleared a…" at bounding box center [376, 174] width 218 height 28
click at [462, 203] on input "Apply" at bounding box center [463, 206] width 44 height 24
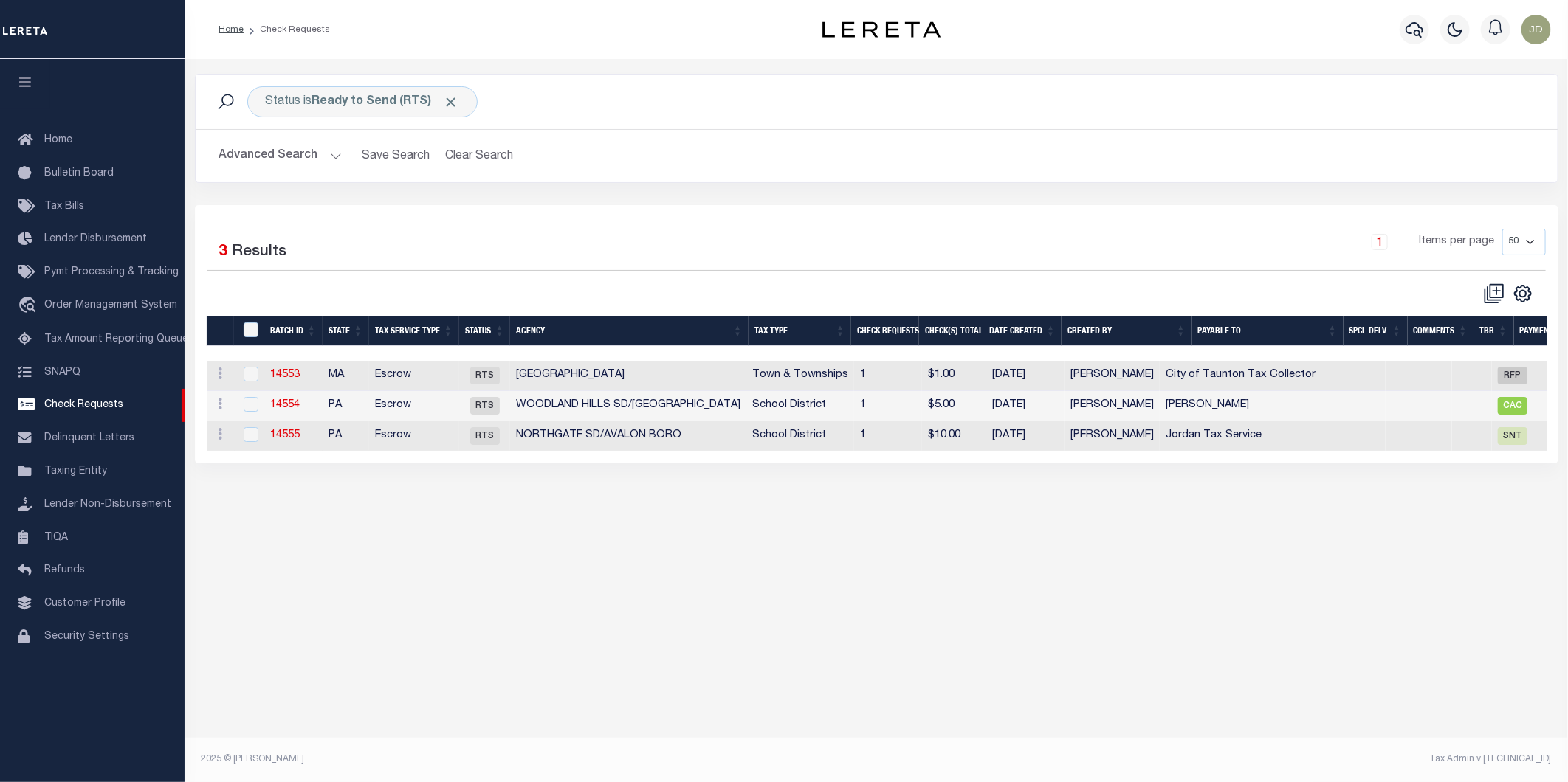
click at [551, 327] on th "Agency" at bounding box center [629, 331] width 239 height 31
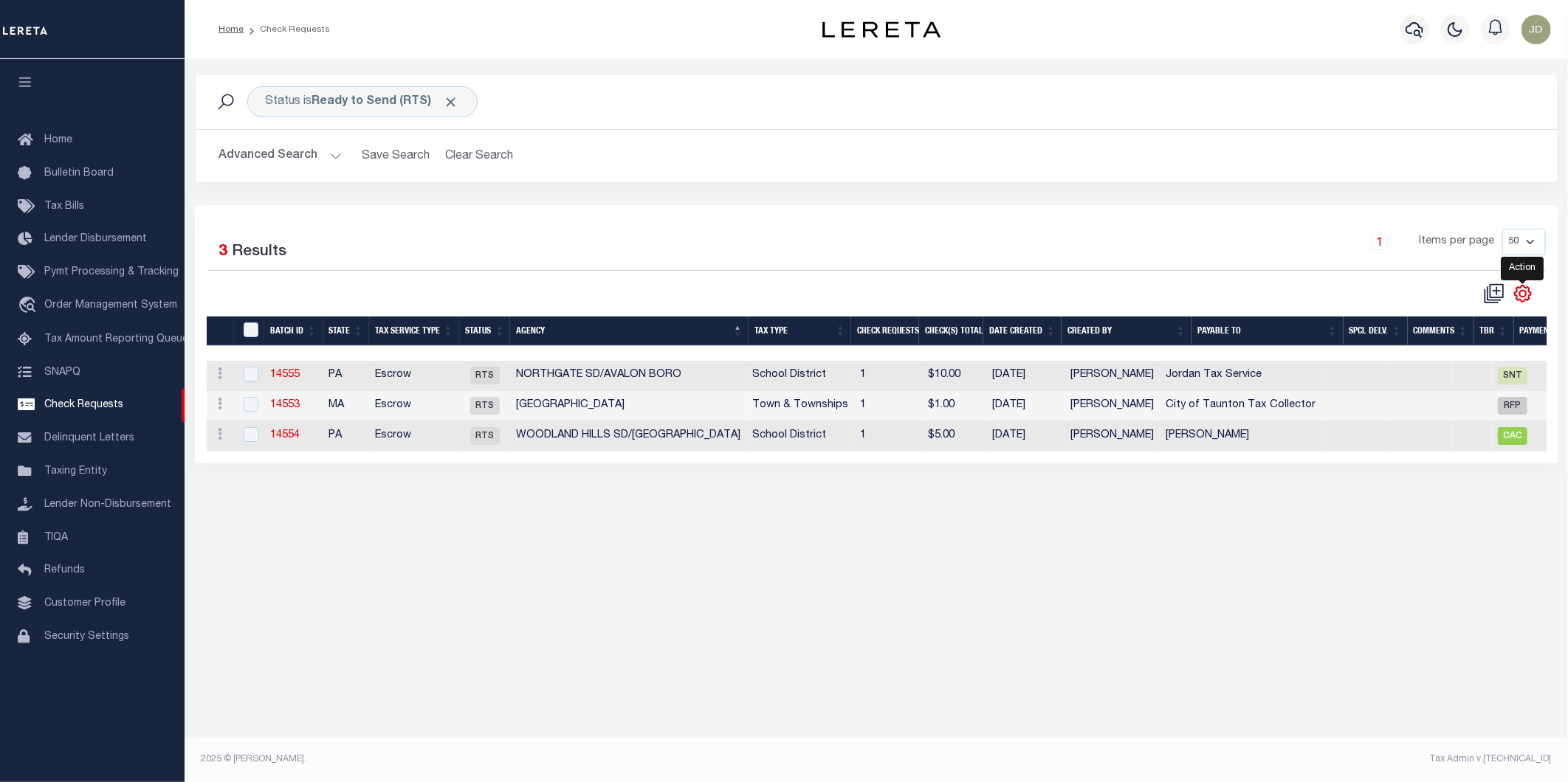
click at [1519, 297] on icon "" at bounding box center [1522, 293] width 7 height 7
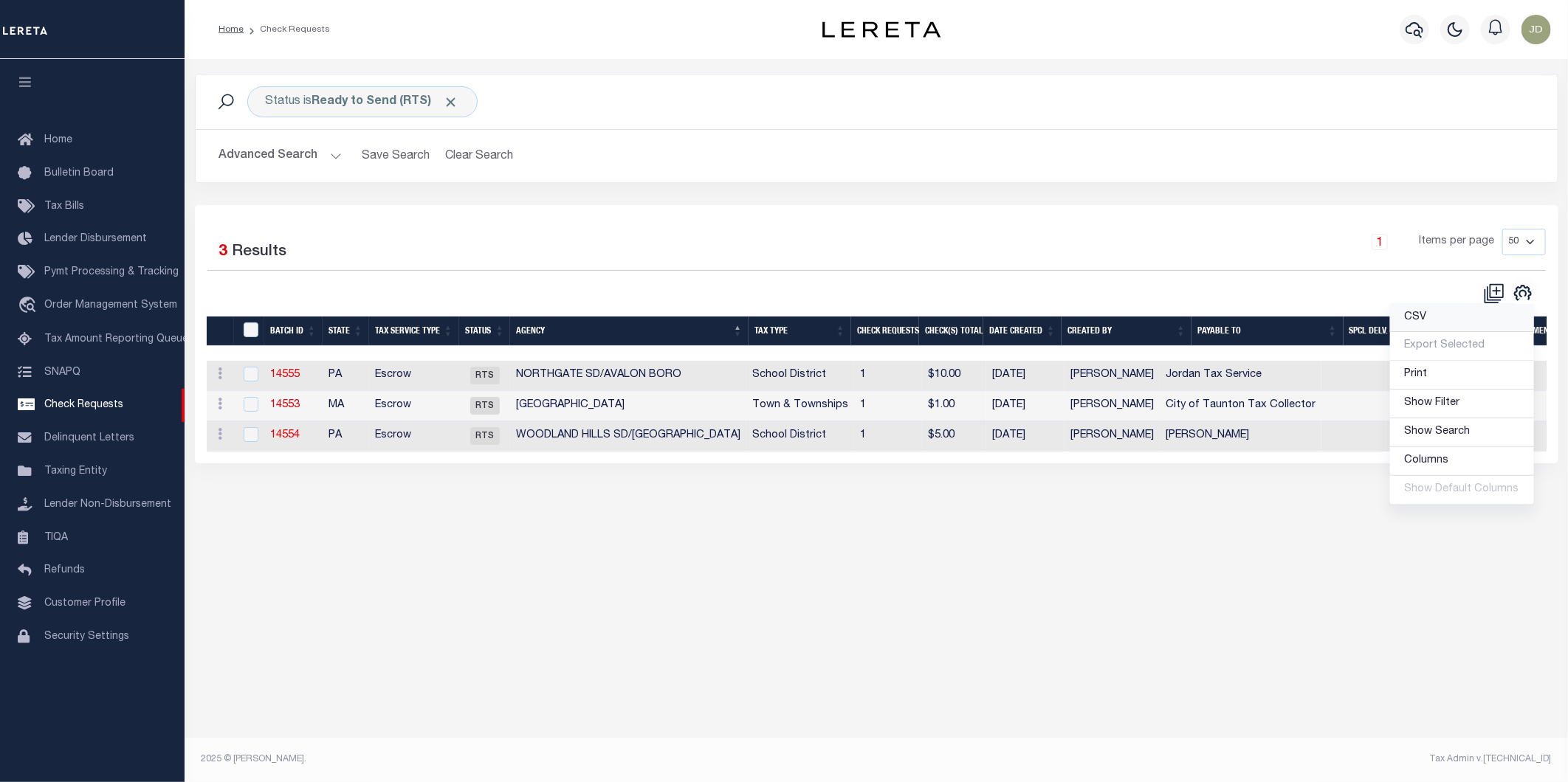
click at [1425, 326] on link "CSV" at bounding box center [1462, 318] width 144 height 29
click at [976, 188] on div "Status is Ready to Send (RTS) Search Advanced Search Save Search Clear Search C…" at bounding box center [877, 139] width 1386 height 132
